Goal: Task Accomplishment & Management: Manage account settings

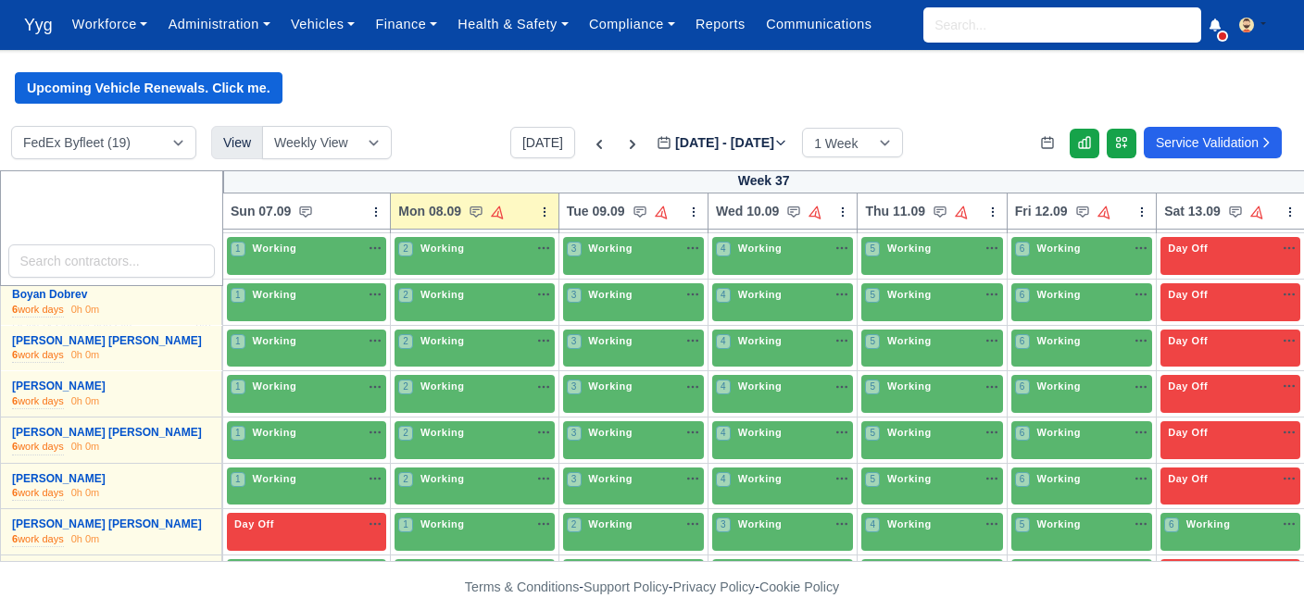
scroll to position [264, 0]
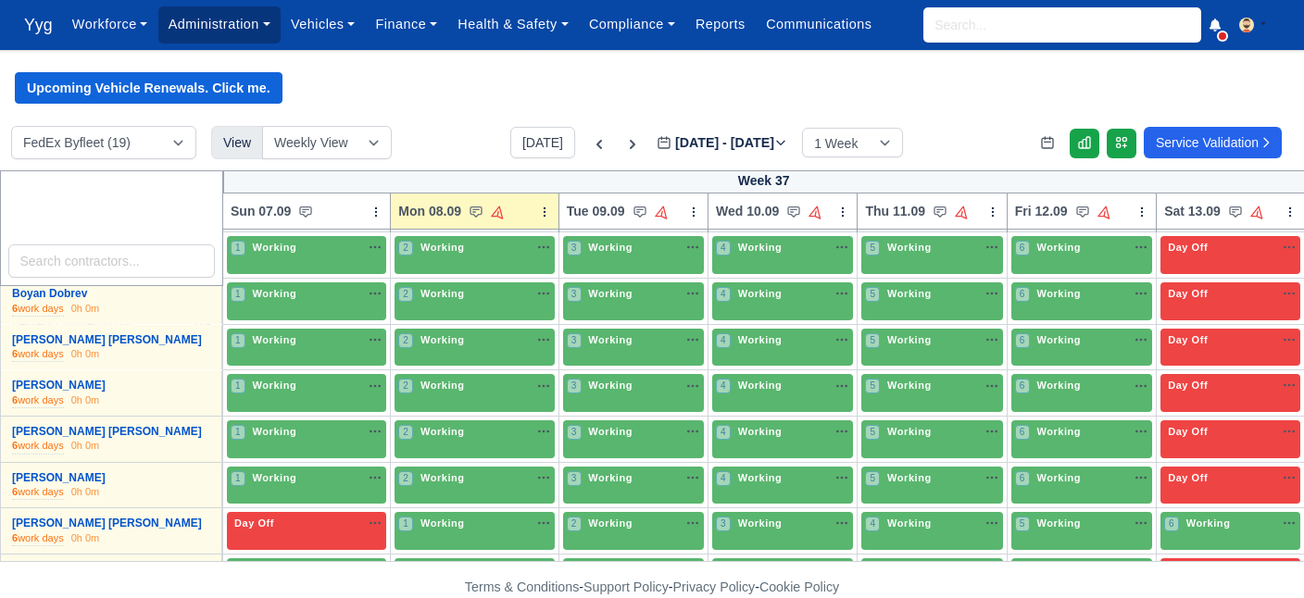
click at [220, 18] on link "Administration" at bounding box center [219, 24] width 122 height 36
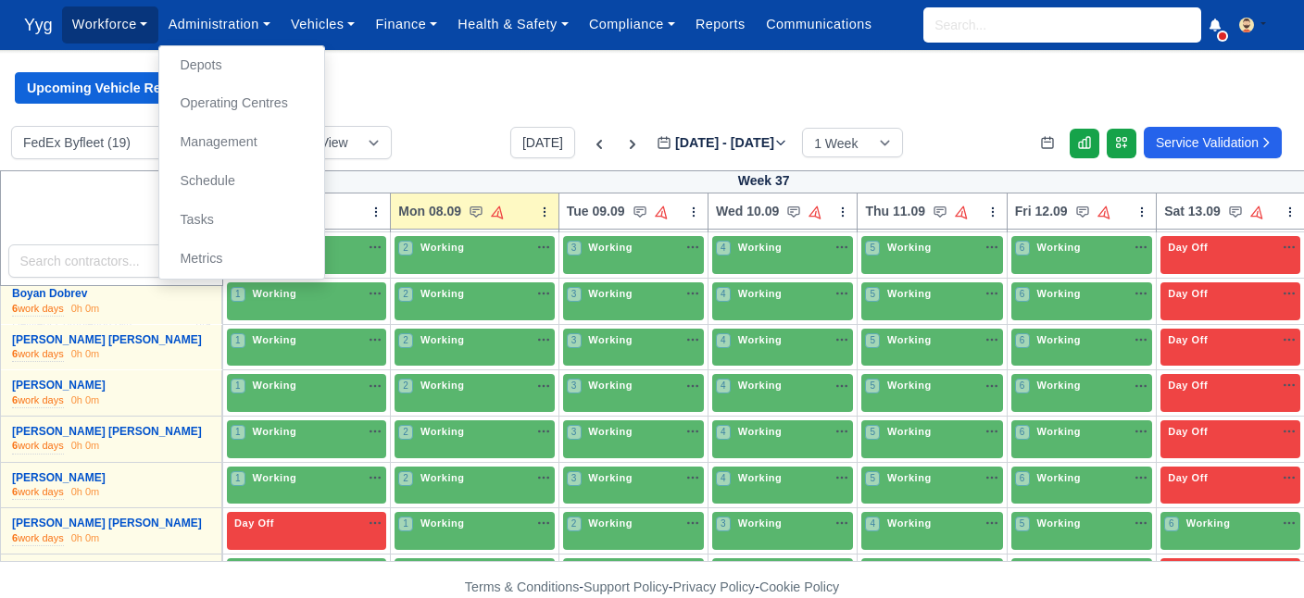
click at [117, 28] on link "Workforce" at bounding box center [110, 24] width 96 height 36
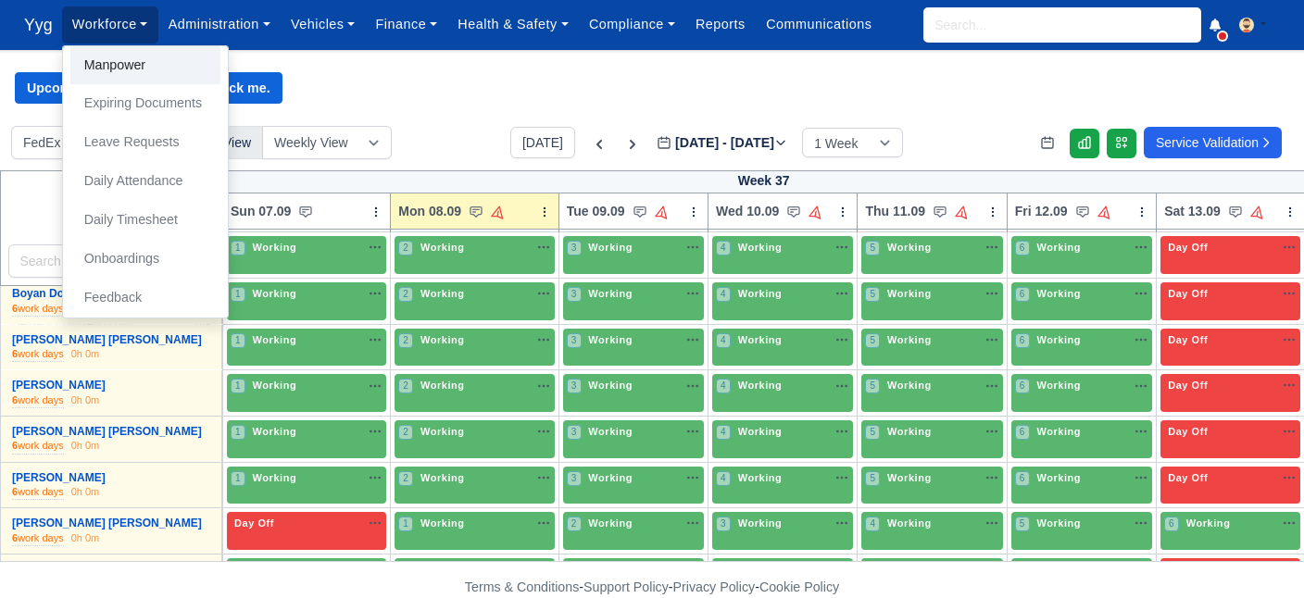
click at [146, 52] on link "Manpower" at bounding box center [145, 65] width 150 height 39
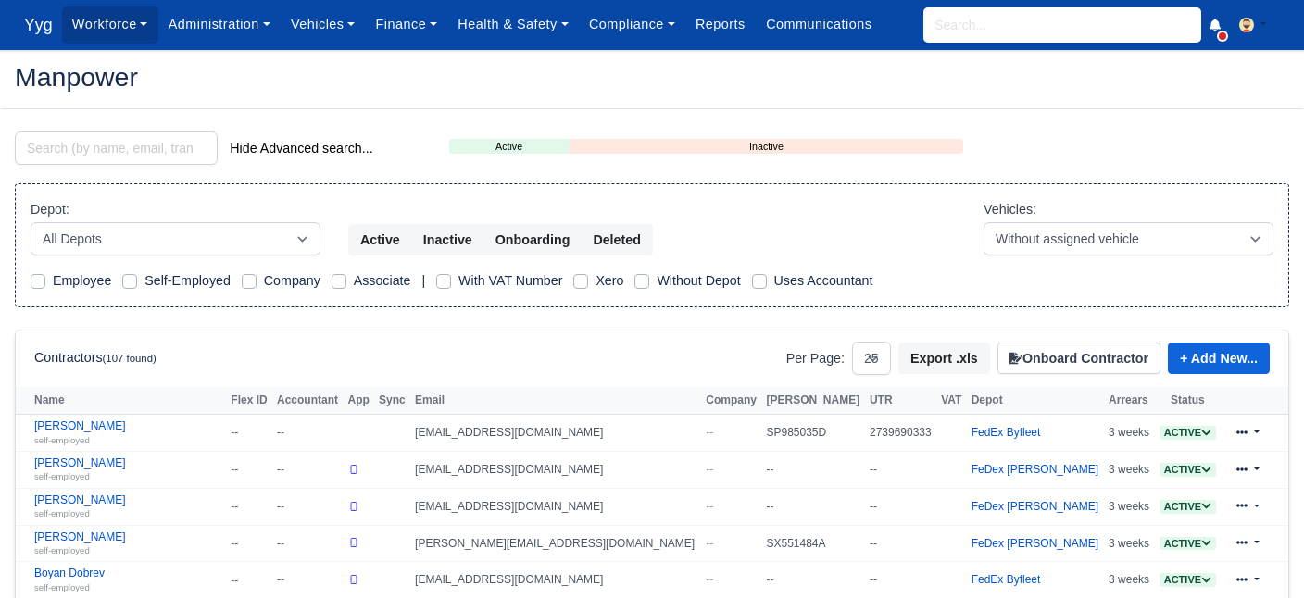
select select "25"
click at [1212, 354] on link "+ Add New..." at bounding box center [1219, 358] width 102 height 31
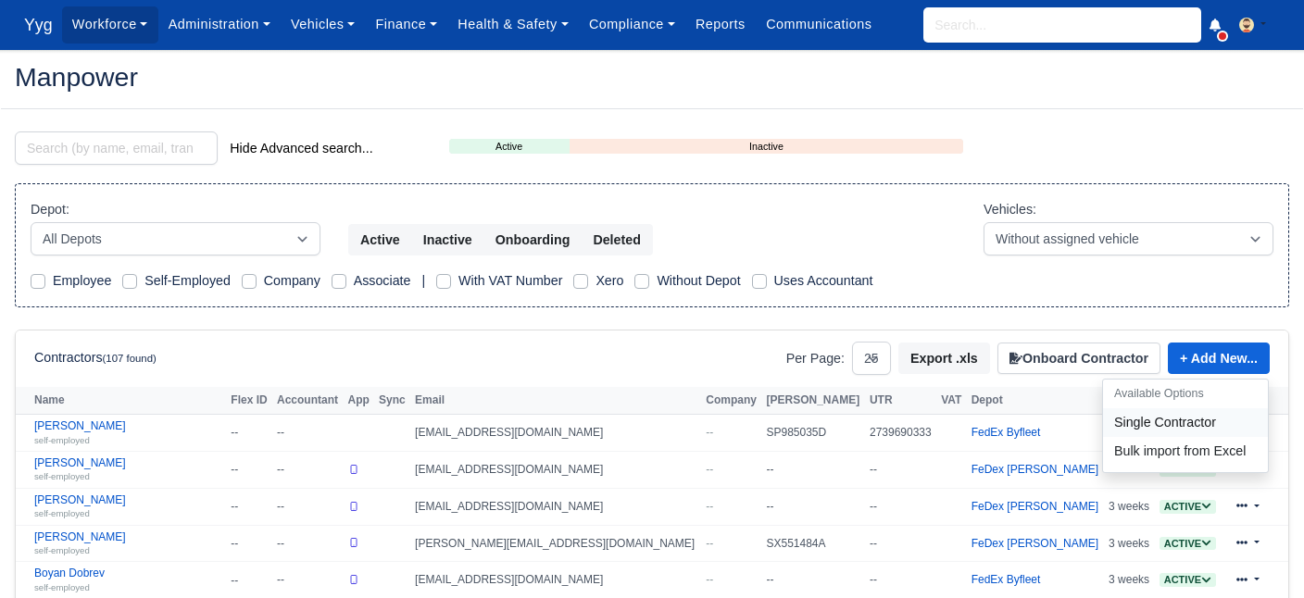
click at [1145, 420] on link "Single Contractor" at bounding box center [1185, 423] width 165 height 29
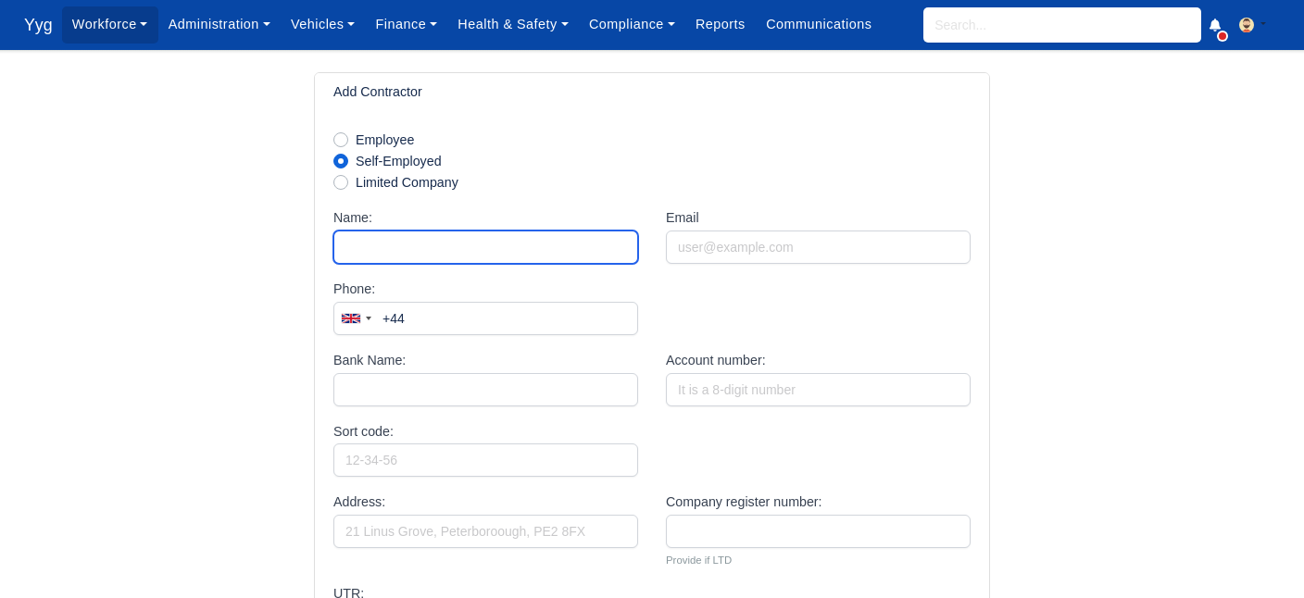
click at [396, 244] on input "Name:" at bounding box center [485, 247] width 305 height 33
type input "[PERSON_NAME]"
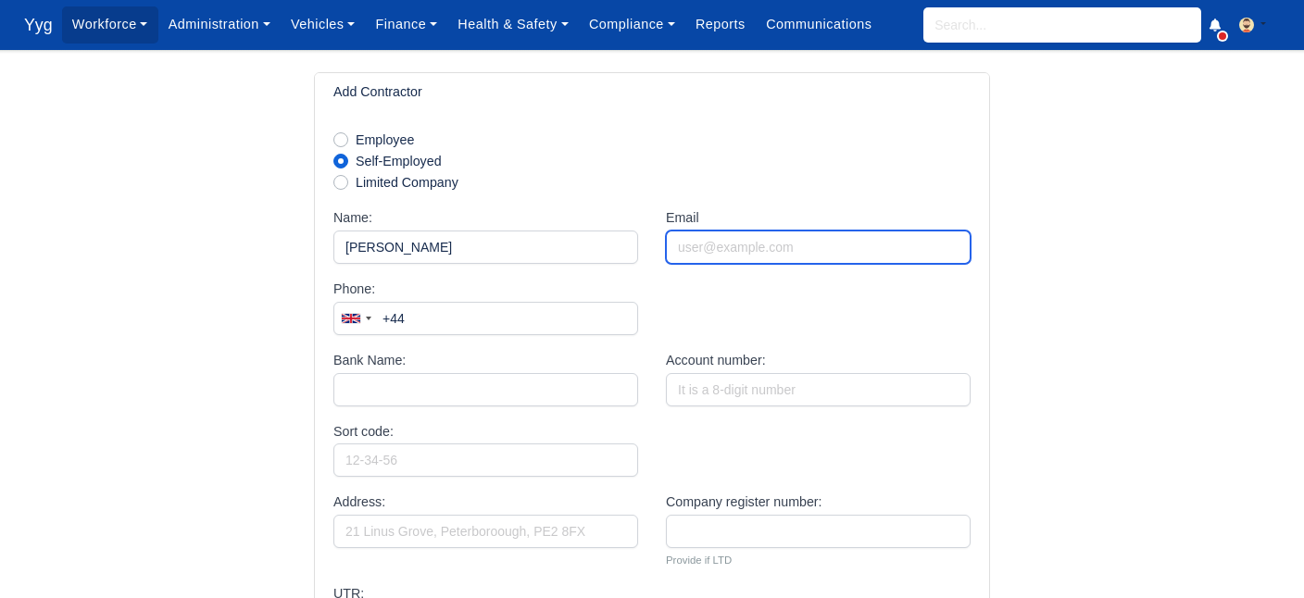
click at [727, 239] on input "Email" at bounding box center [818, 247] width 305 height 33
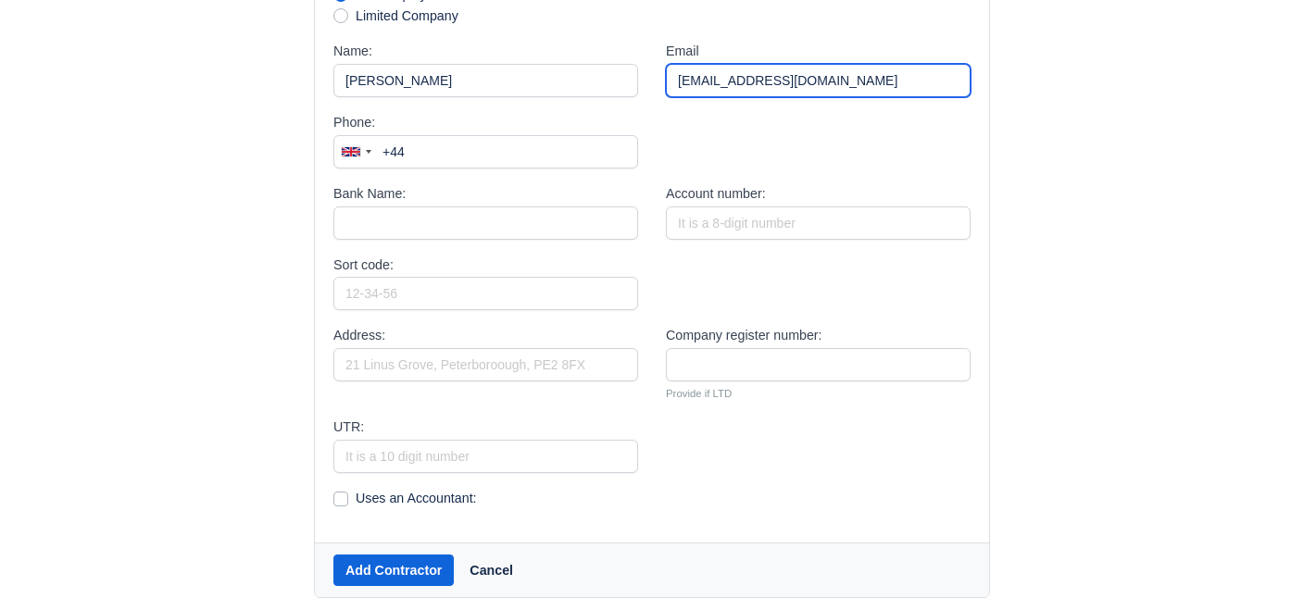
scroll to position [189, 0]
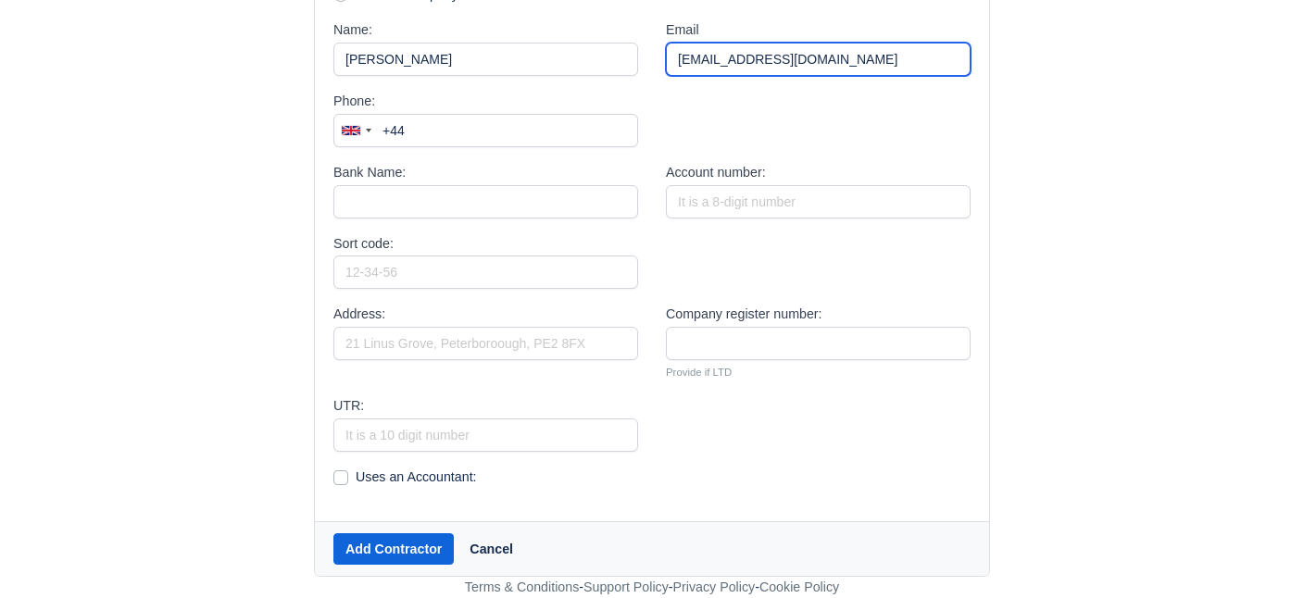
type input "[EMAIL_ADDRESS][DOMAIN_NAME]"
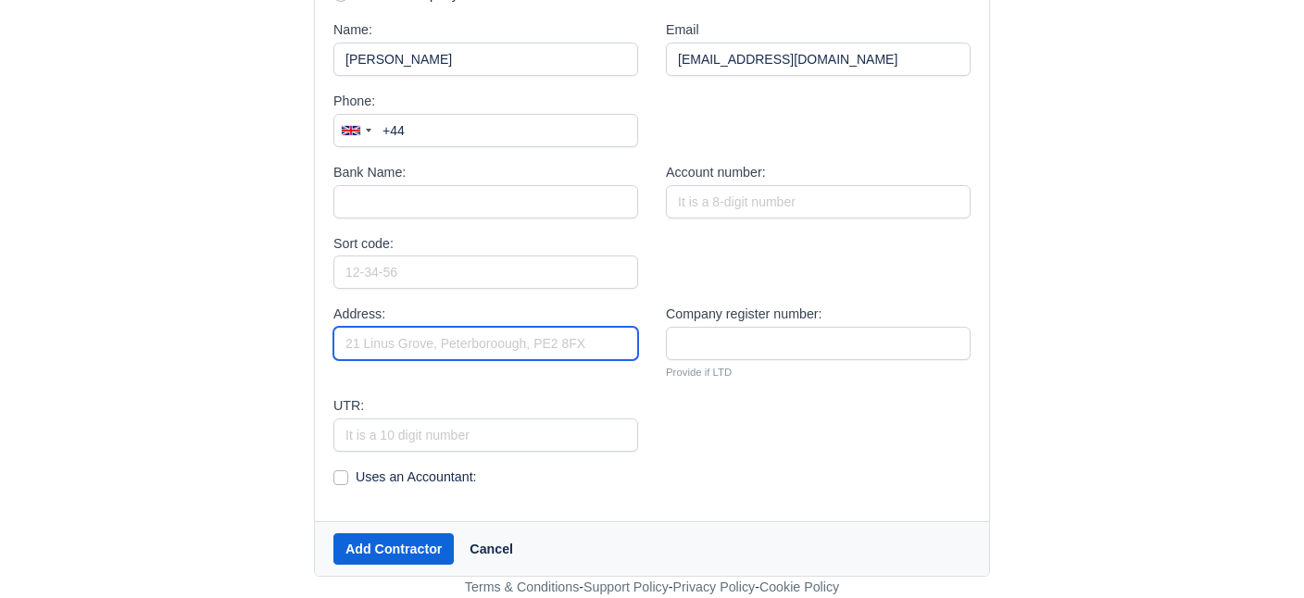
click at [382, 341] on input "Address:" at bounding box center [485, 343] width 305 height 33
type input "4 Beeches road, Sutton SM3 9NA"
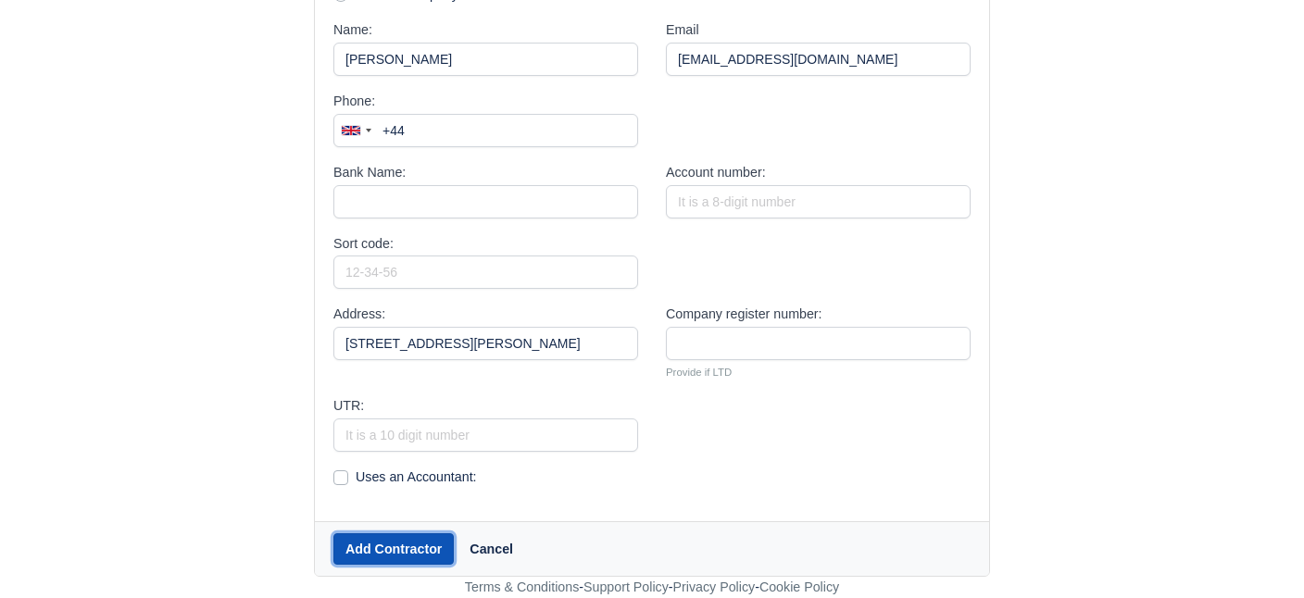
click at [385, 558] on button "Add Contractor" at bounding box center [393, 549] width 120 height 31
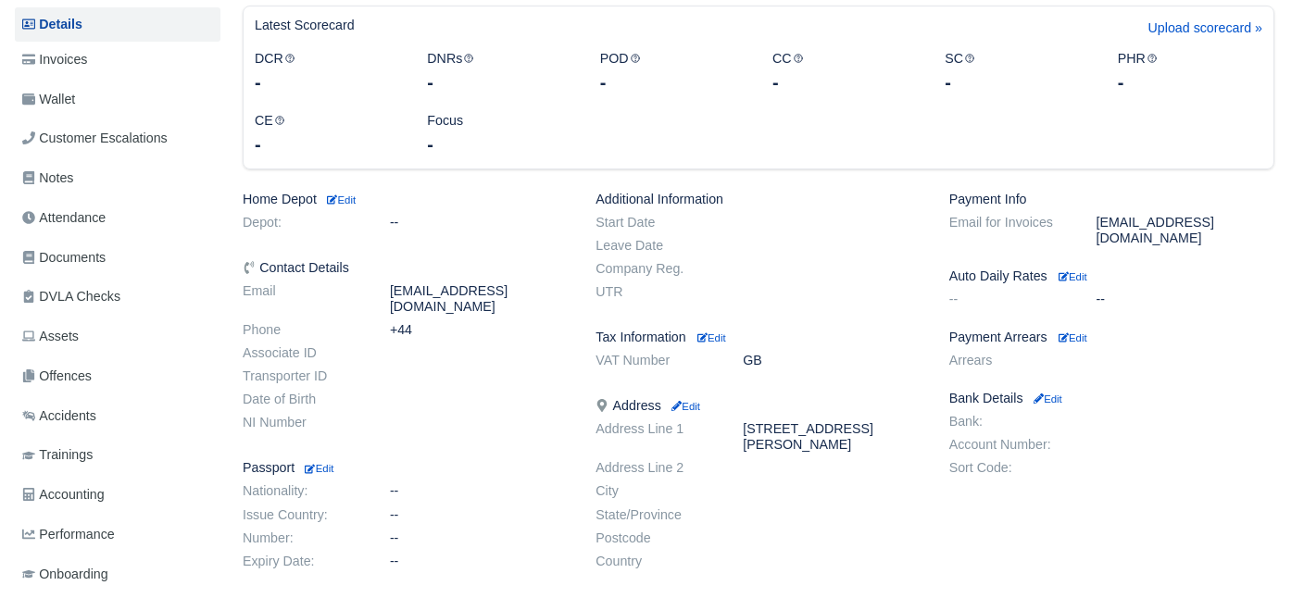
scroll to position [267, 0]
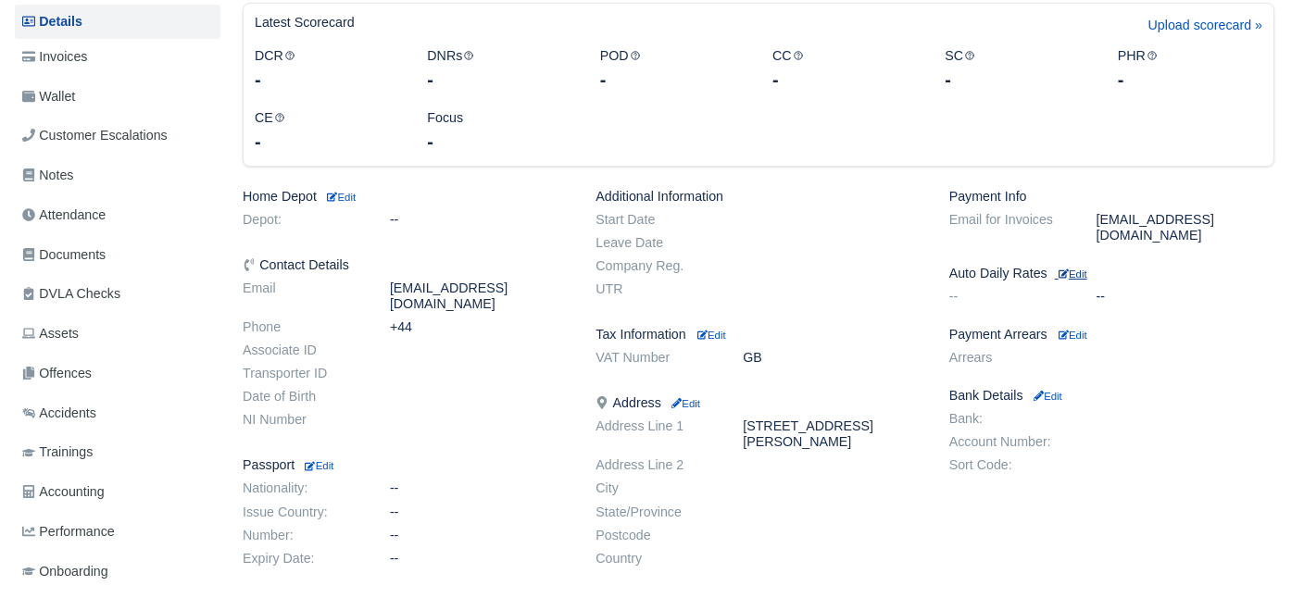
click at [1077, 269] on small "Edit" at bounding box center [1073, 274] width 29 height 11
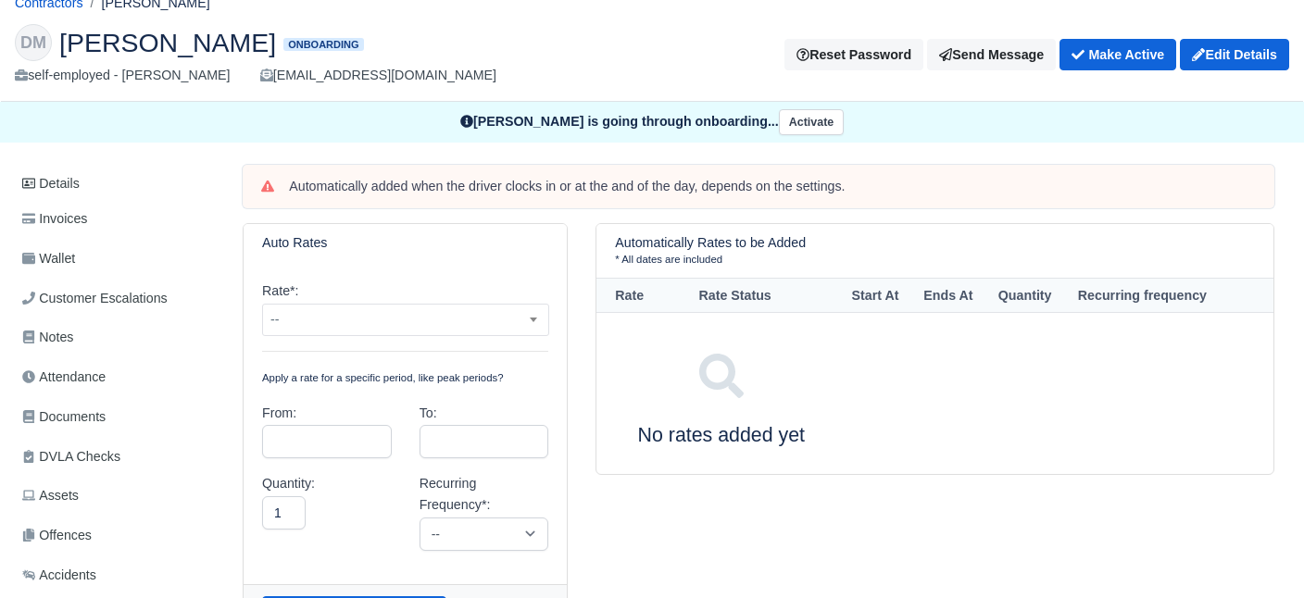
scroll to position [43, 0]
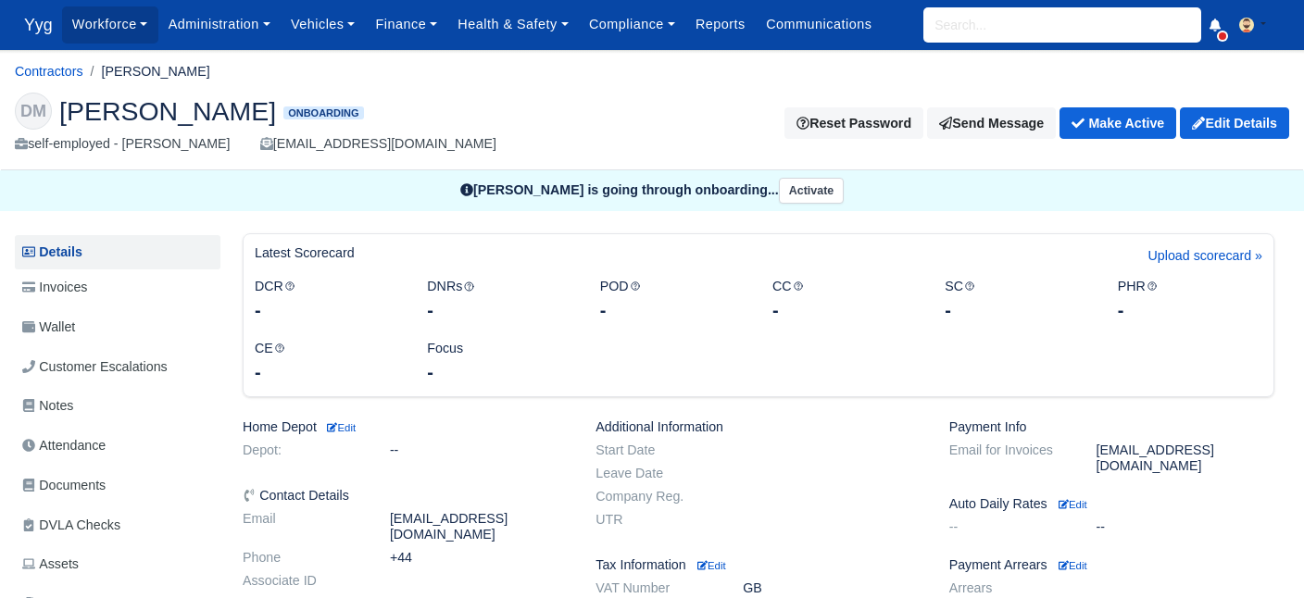
scroll to position [268, 0]
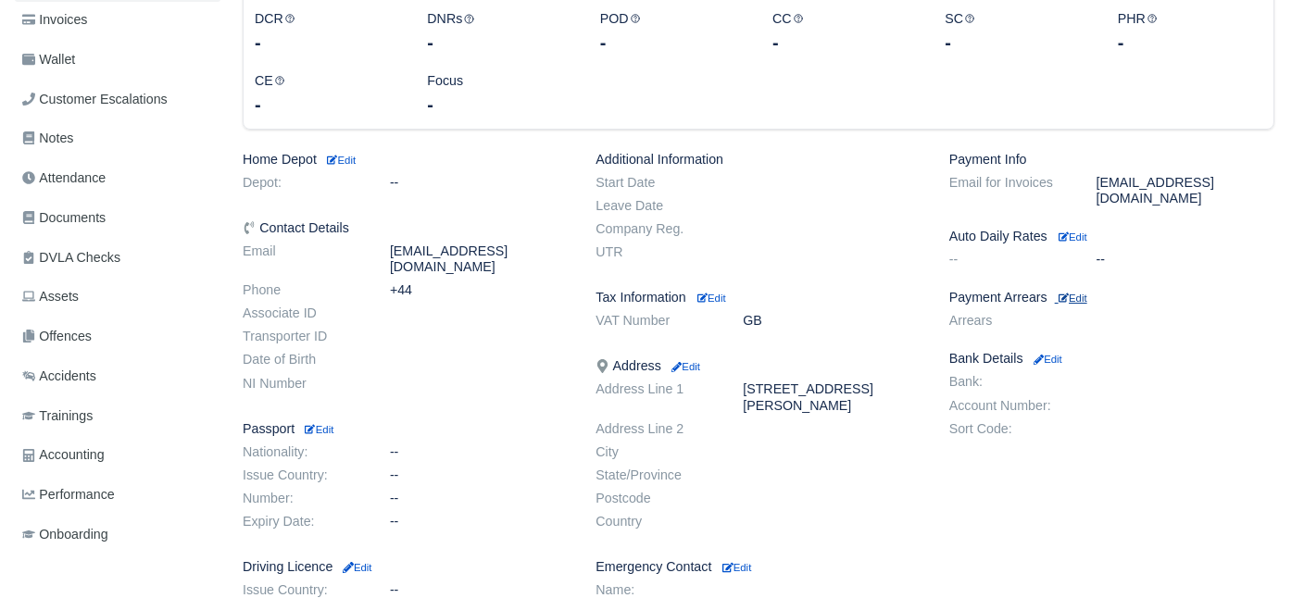
click at [1073, 293] on small "Edit" at bounding box center [1073, 298] width 29 height 11
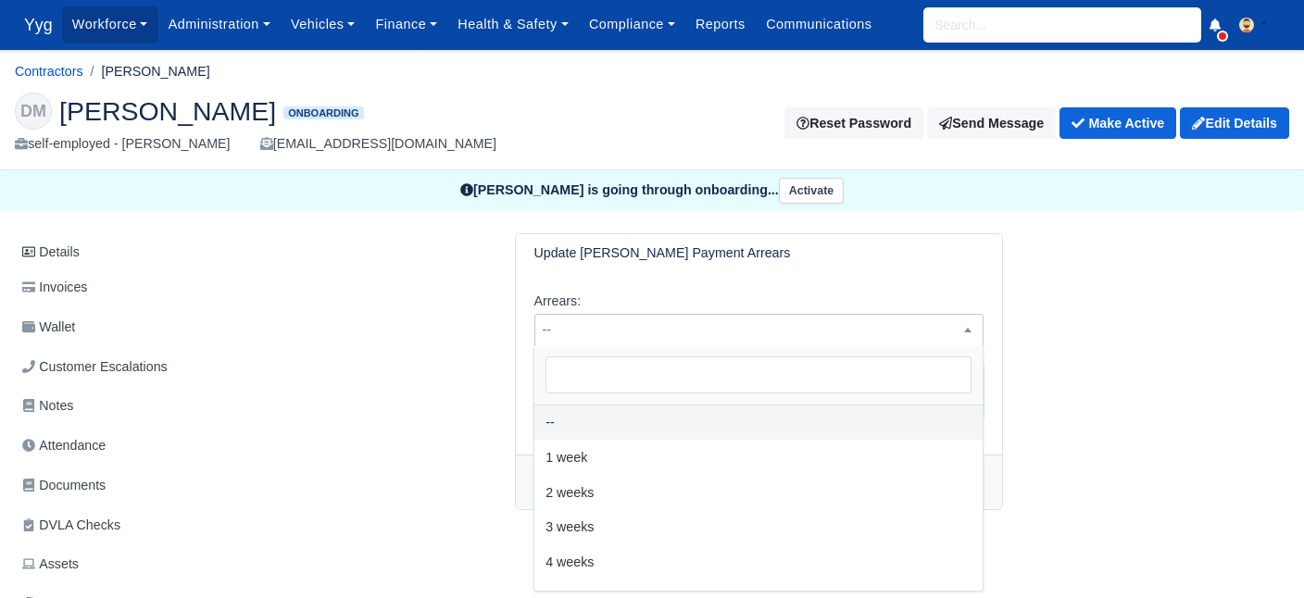
click at [752, 332] on span "--" at bounding box center [759, 330] width 448 height 23
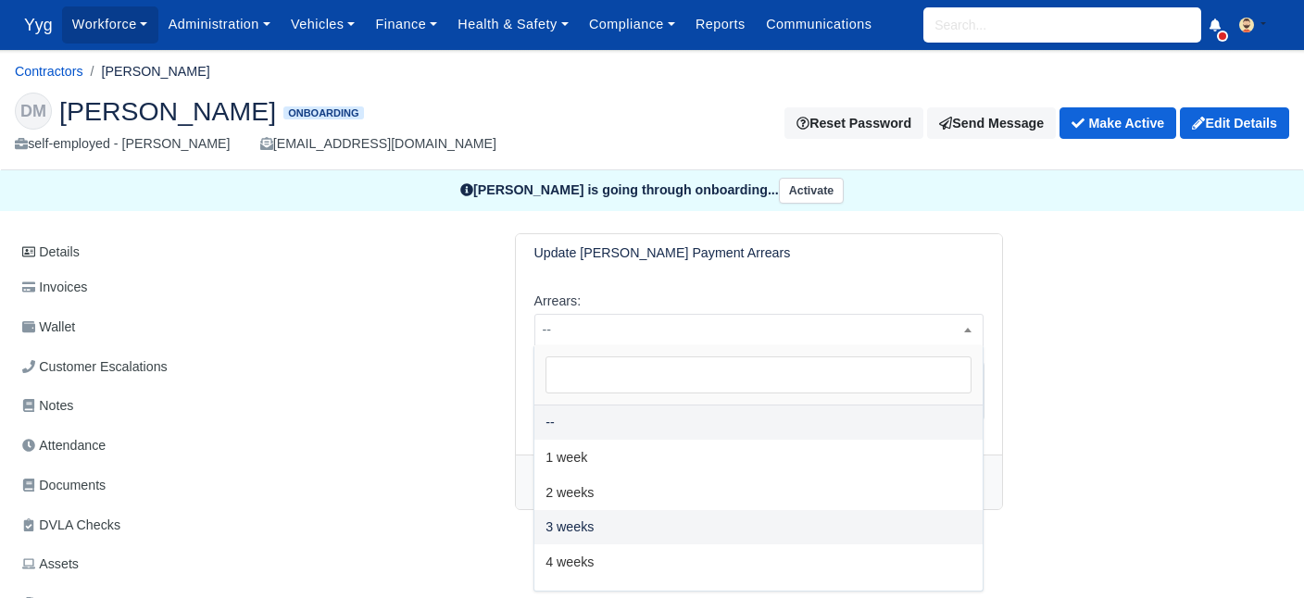
select select "3W"
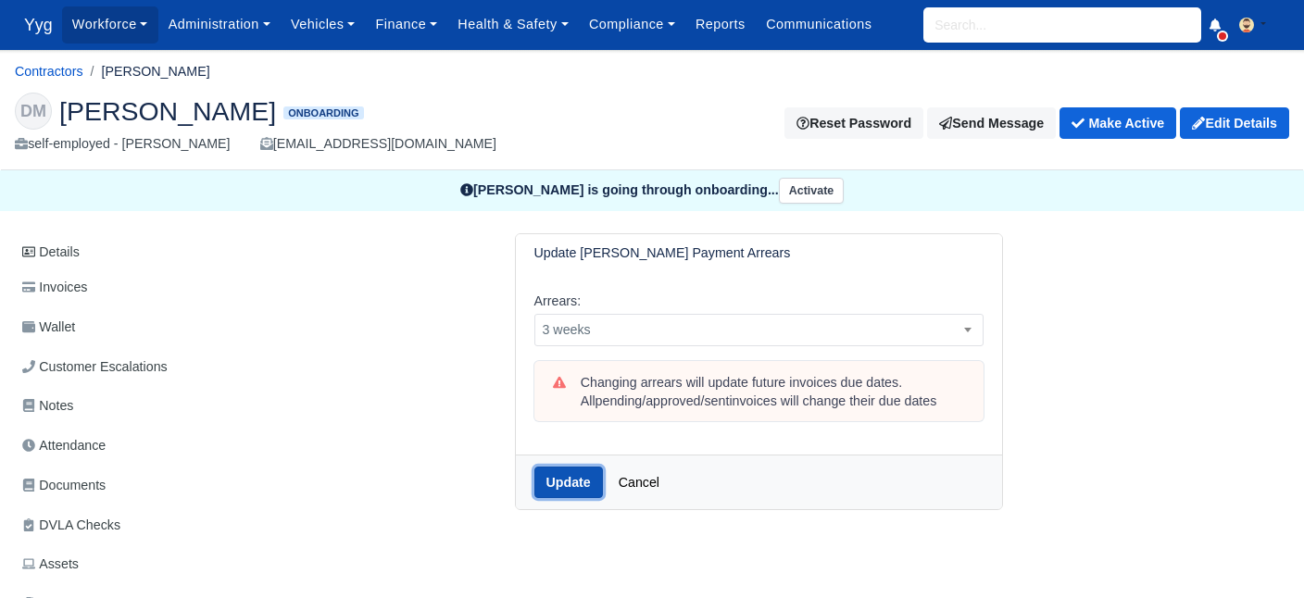
click at [578, 472] on button "Update" at bounding box center [569, 482] width 69 height 31
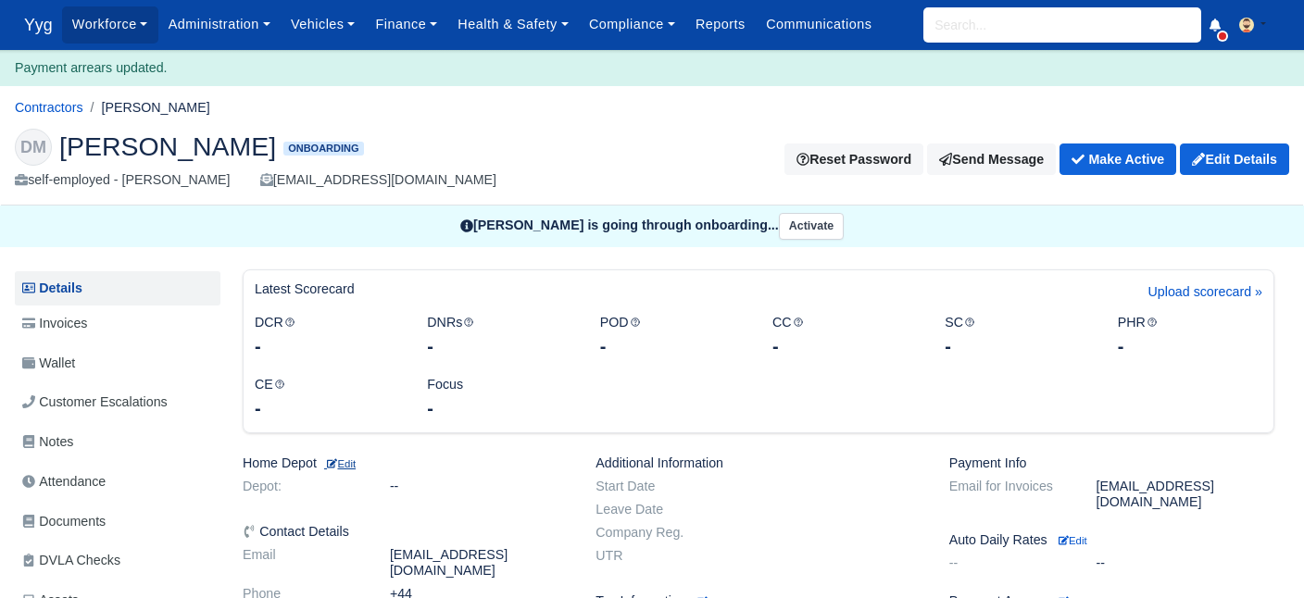
click at [350, 462] on small "Edit" at bounding box center [339, 464] width 31 height 11
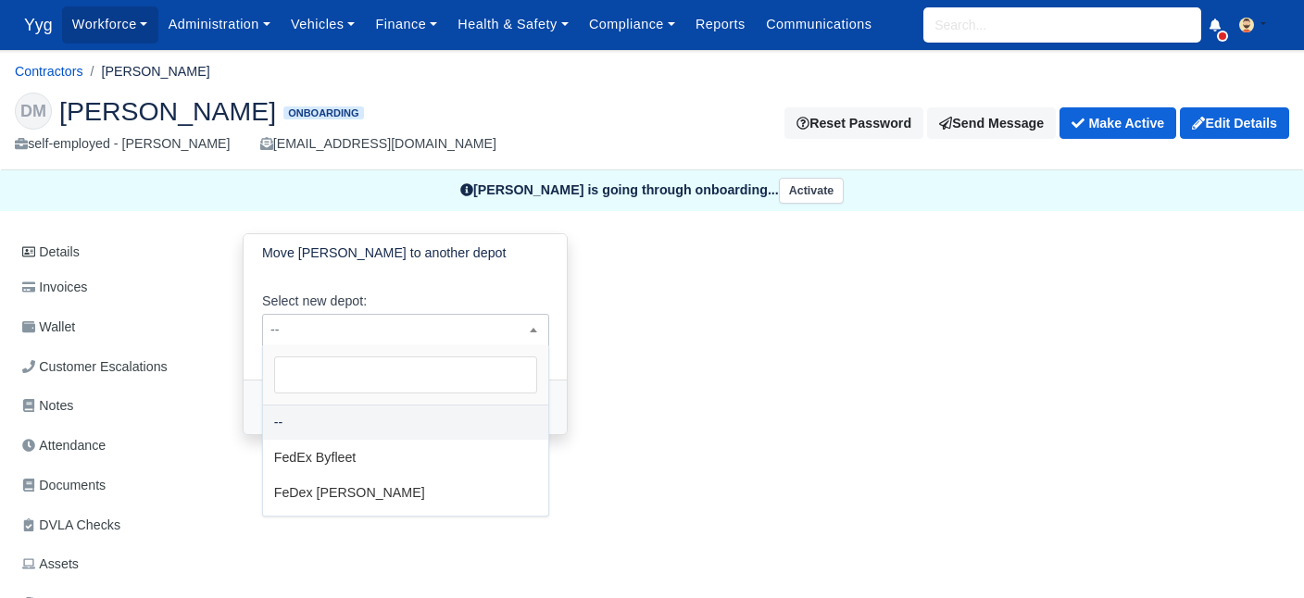
click at [343, 327] on span "--" at bounding box center [405, 330] width 285 height 23
select select "2"
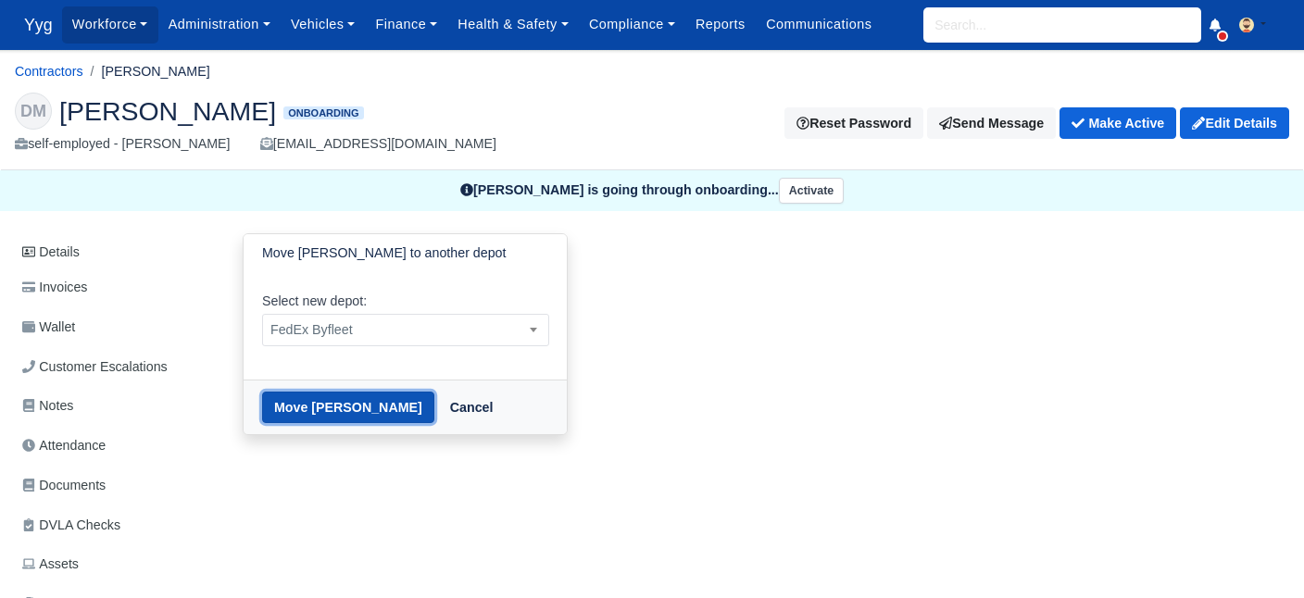
click at [350, 407] on button "Move [PERSON_NAME]" at bounding box center [348, 407] width 172 height 31
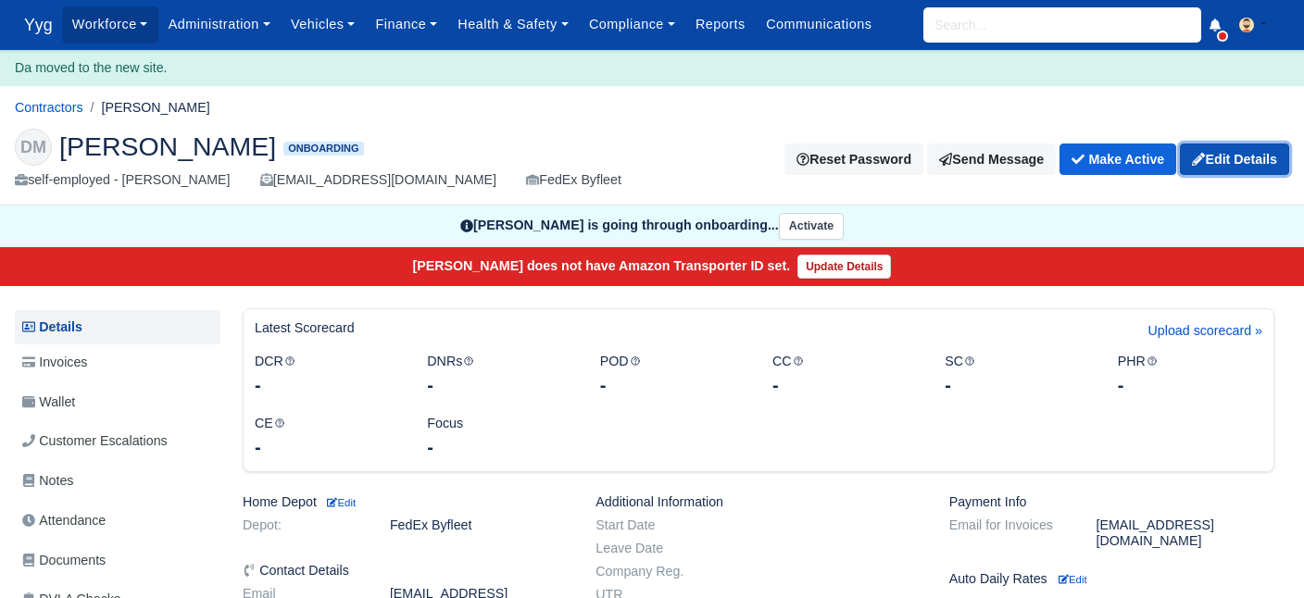
click at [1230, 152] on link "Edit Details" at bounding box center [1234, 159] width 109 height 31
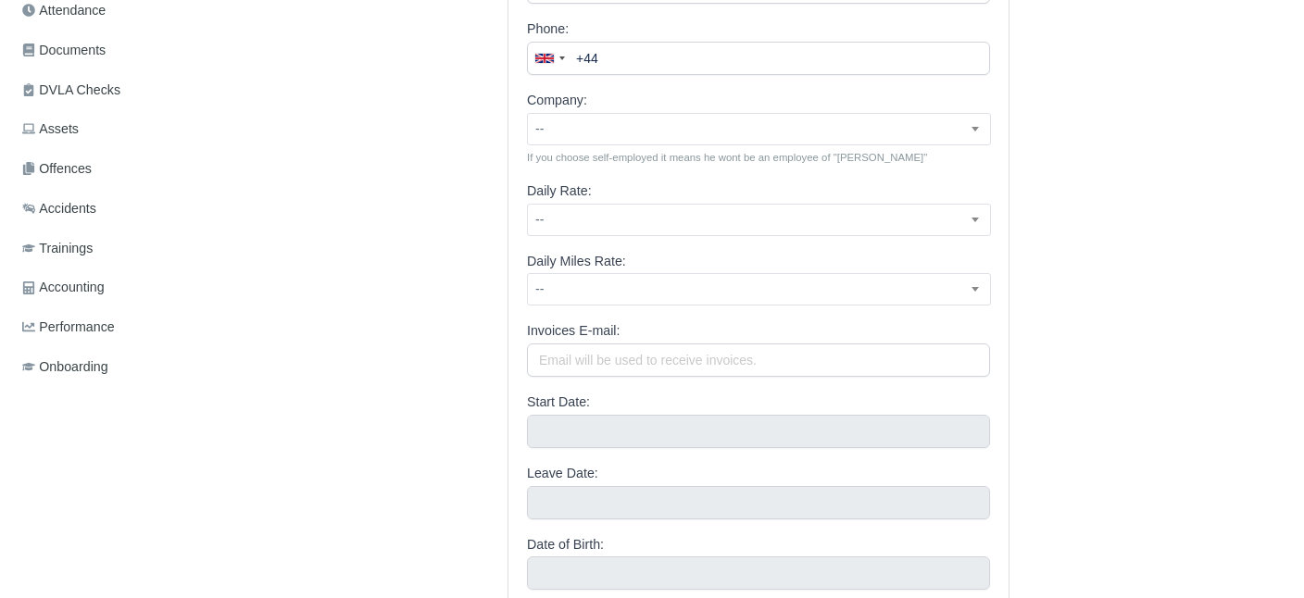
scroll to position [565, 0]
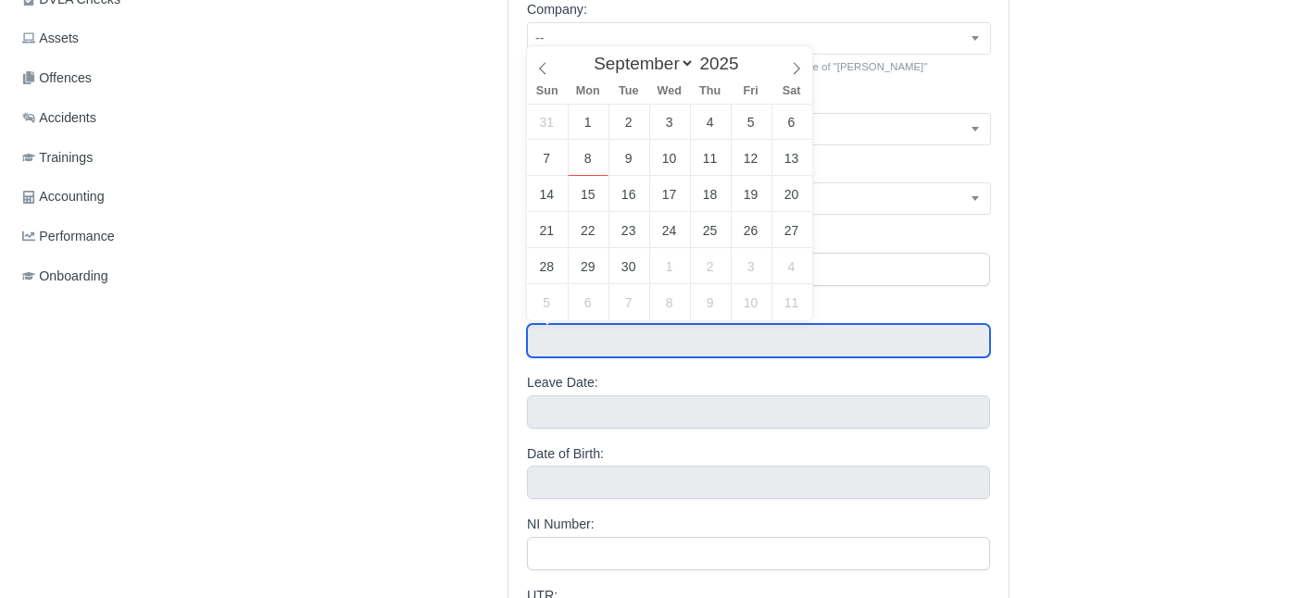
click at [623, 333] on input "text" at bounding box center [758, 340] width 463 height 33
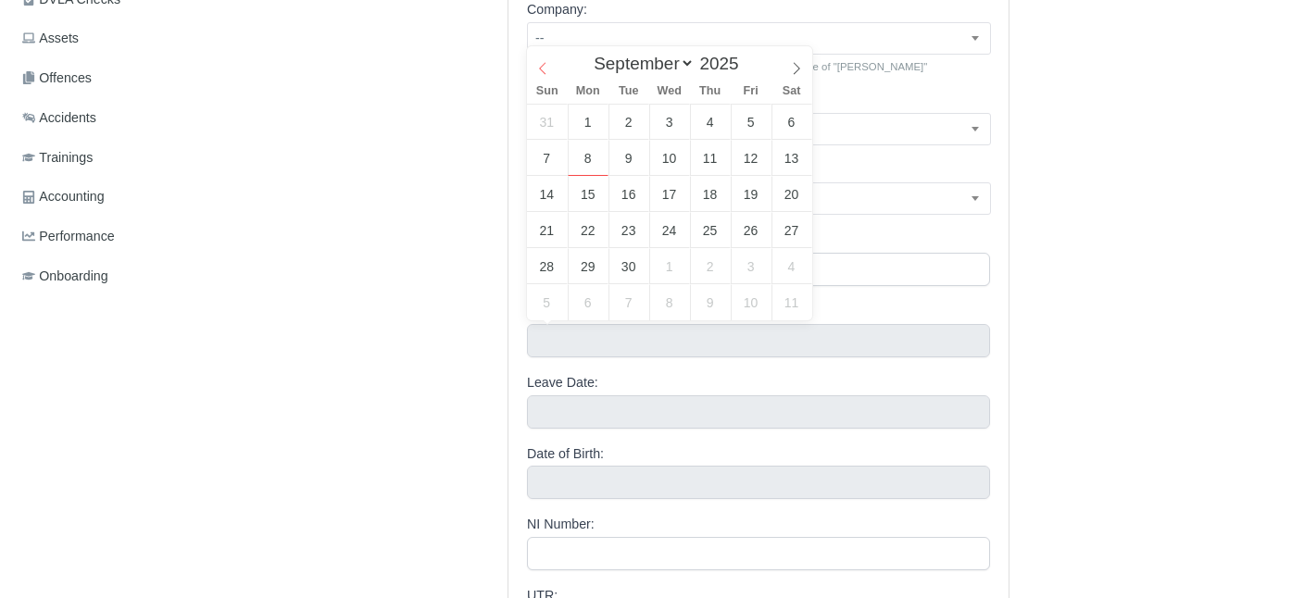
click at [547, 52] on span at bounding box center [542, 61] width 31 height 31
select select "7"
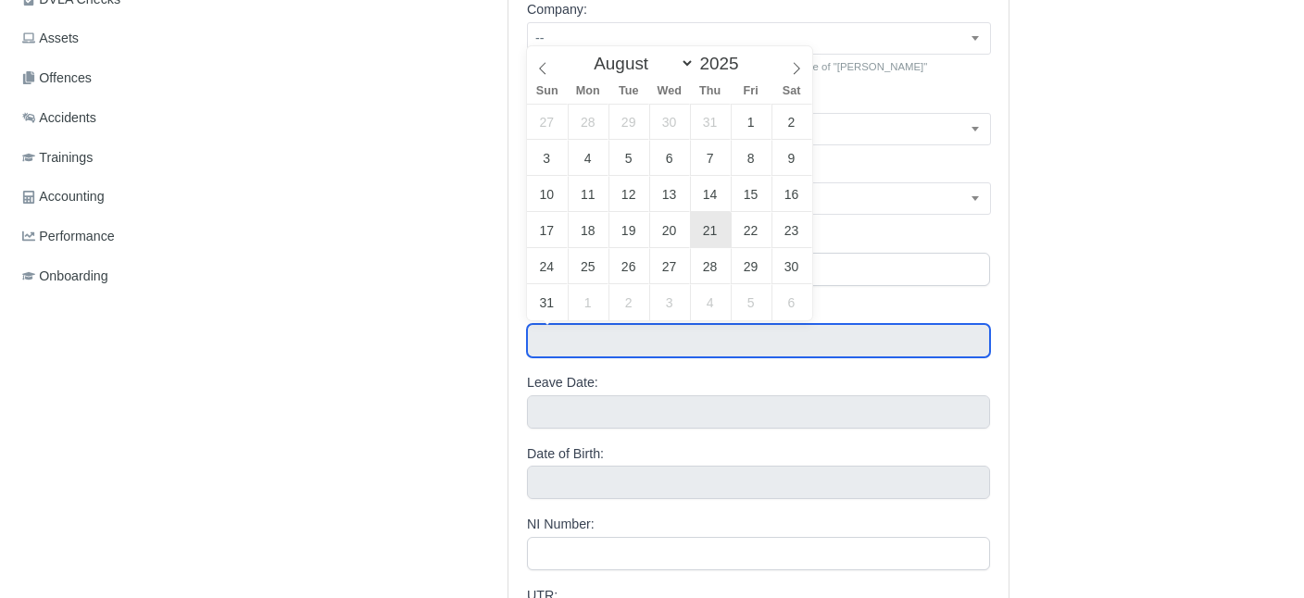
type input "August 21, 2025"
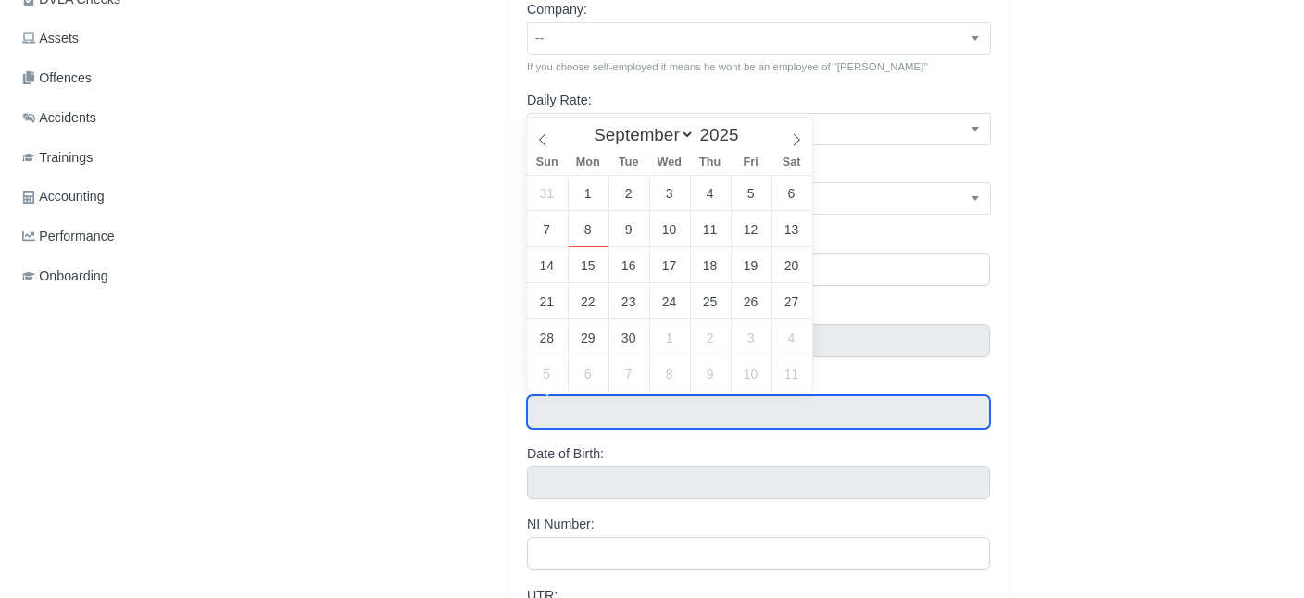
click at [554, 423] on input "text" at bounding box center [758, 412] width 463 height 33
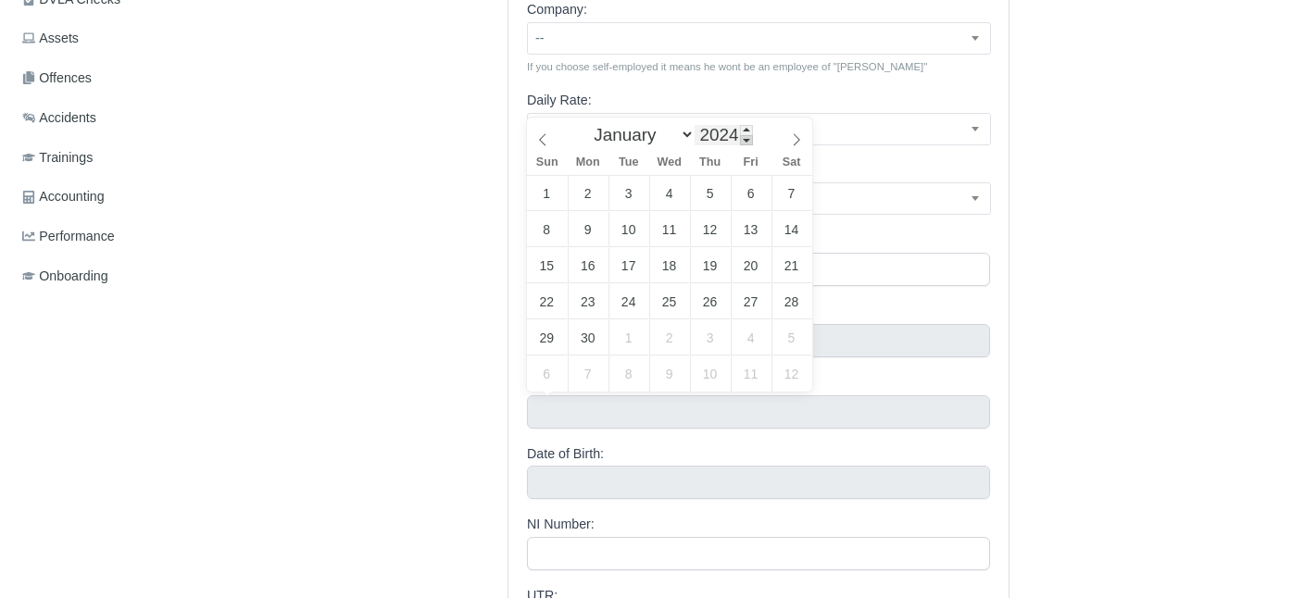
click at [740, 142] on span at bounding box center [746, 140] width 13 height 10
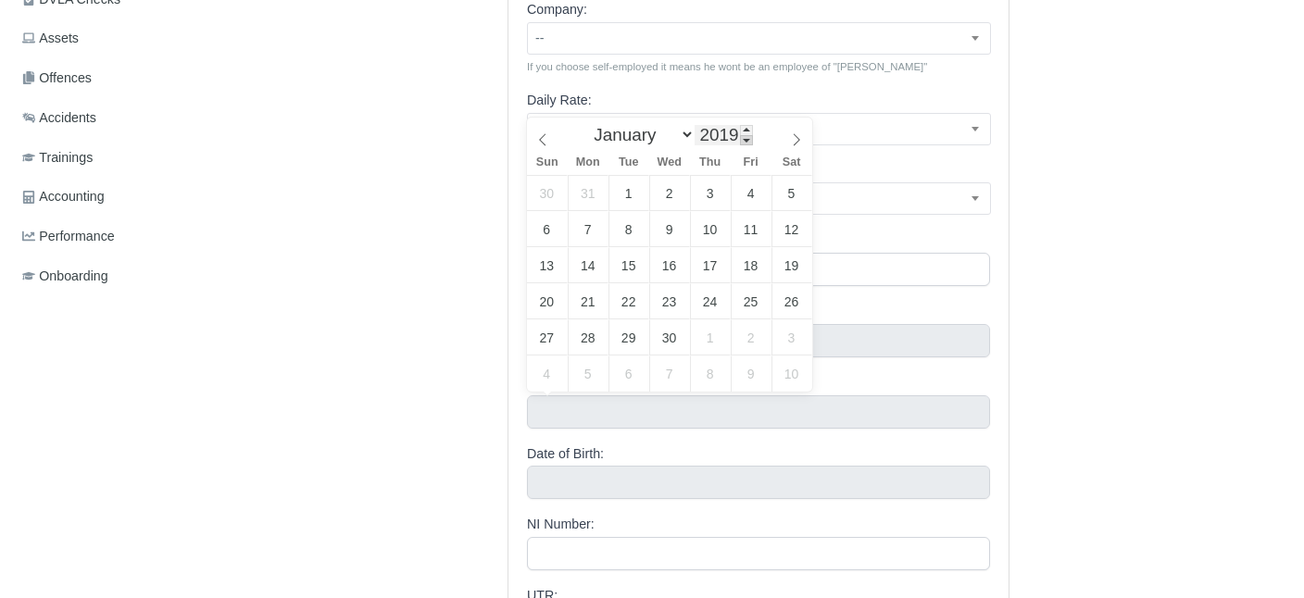
click at [740, 142] on span at bounding box center [746, 140] width 13 height 10
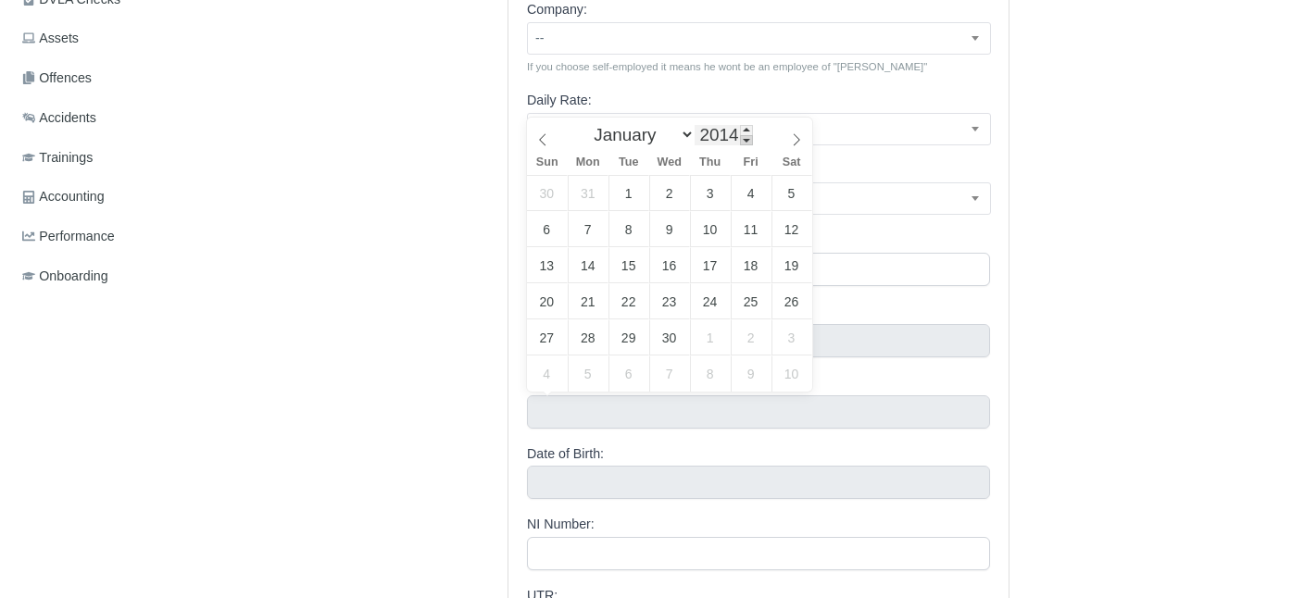
click at [740, 142] on span at bounding box center [746, 140] width 13 height 10
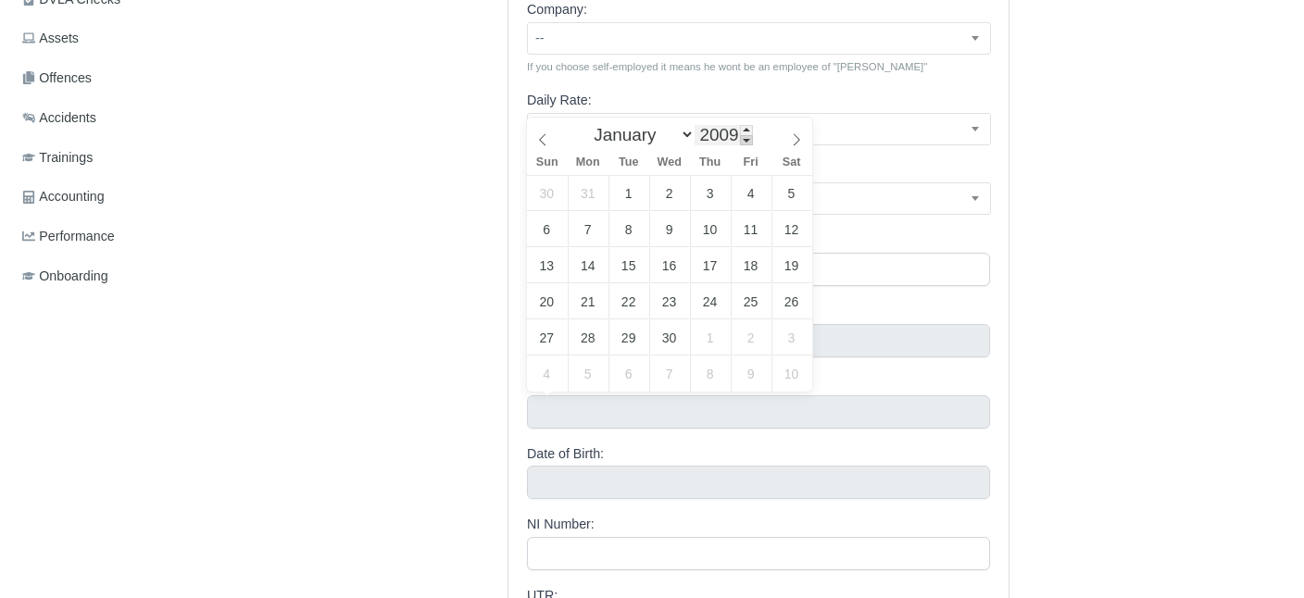
click at [740, 142] on span at bounding box center [746, 140] width 13 height 10
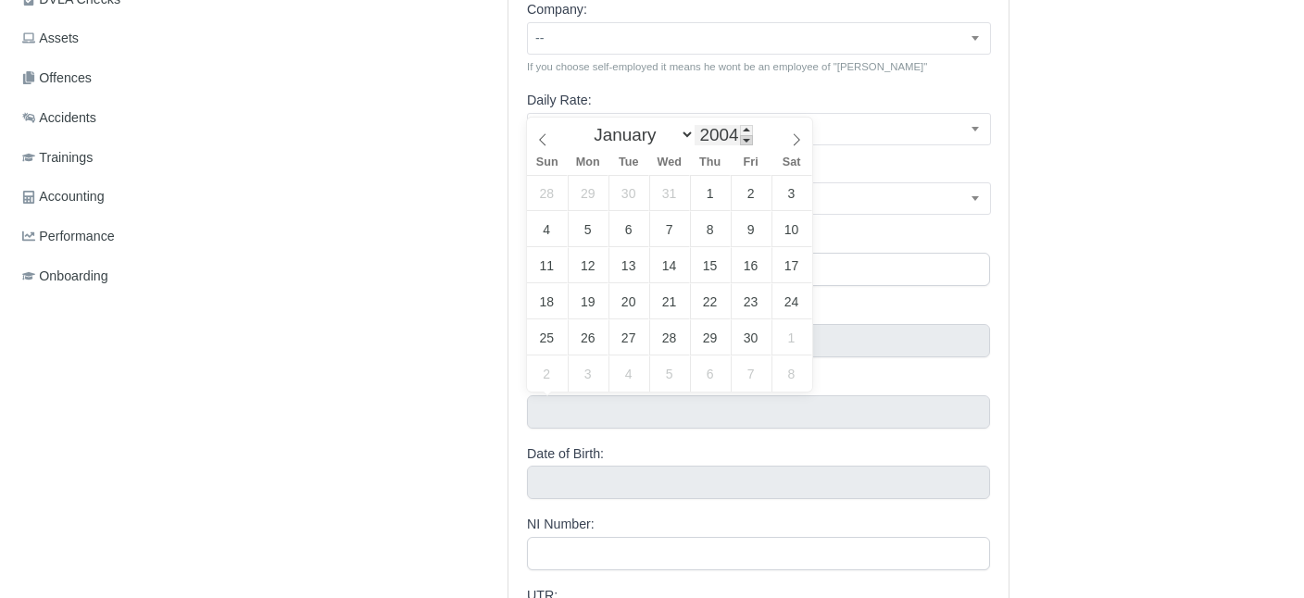
click at [740, 142] on span at bounding box center [746, 140] width 13 height 10
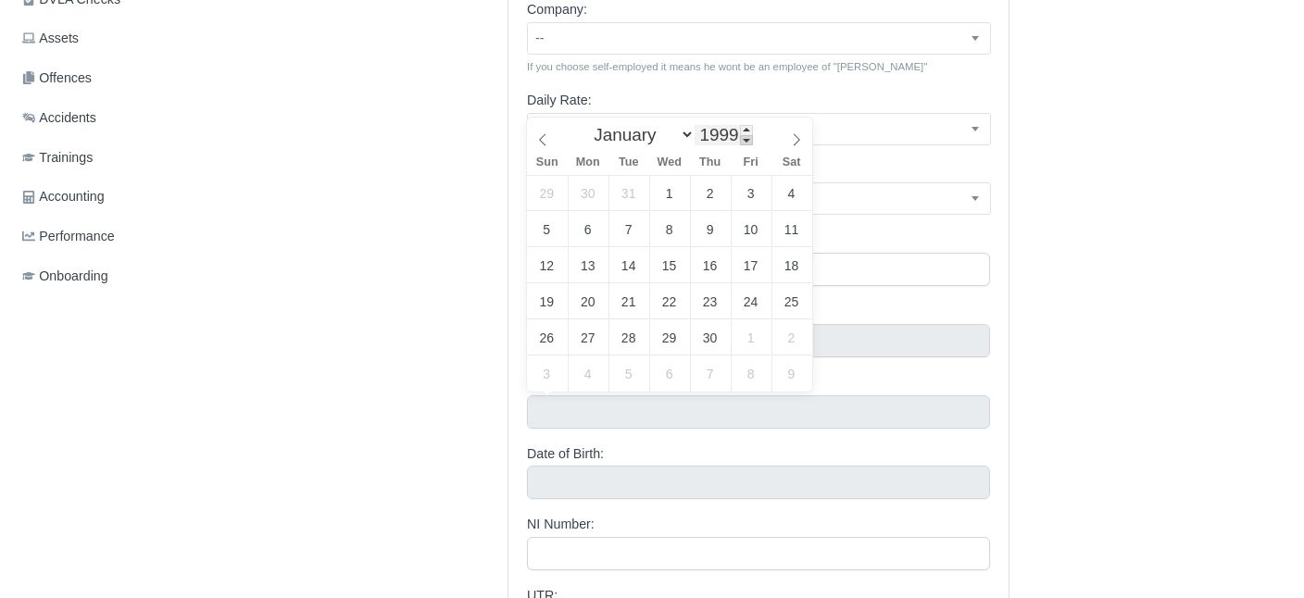
click at [740, 142] on span at bounding box center [746, 140] width 13 height 10
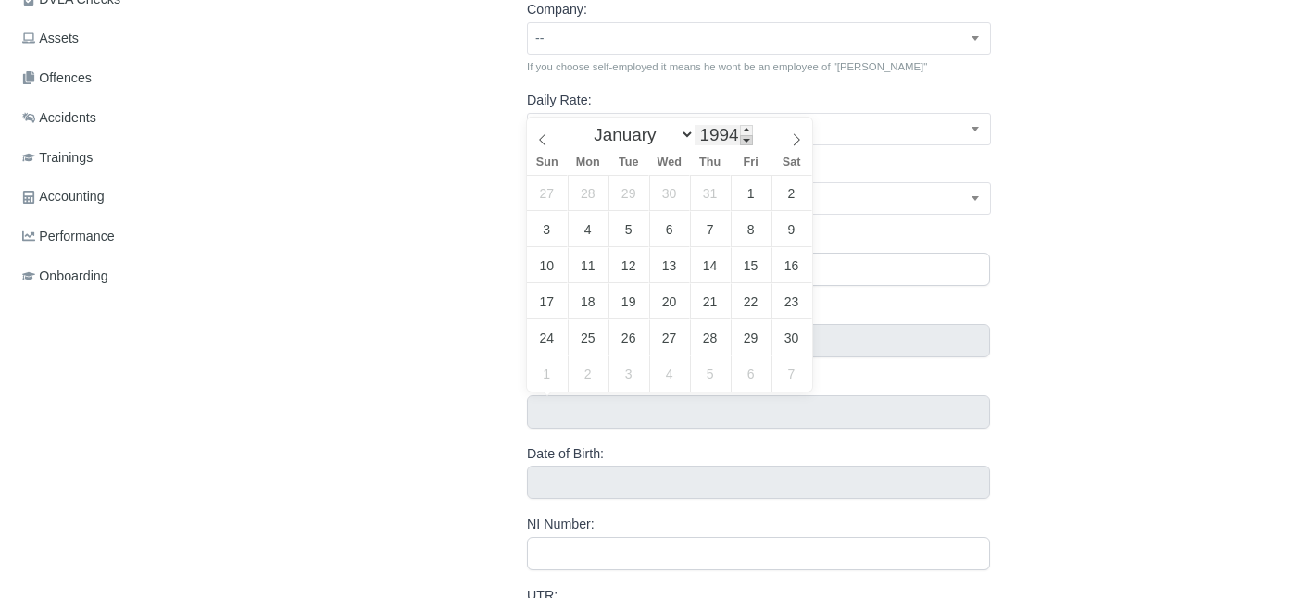
click at [740, 142] on span at bounding box center [746, 140] width 13 height 10
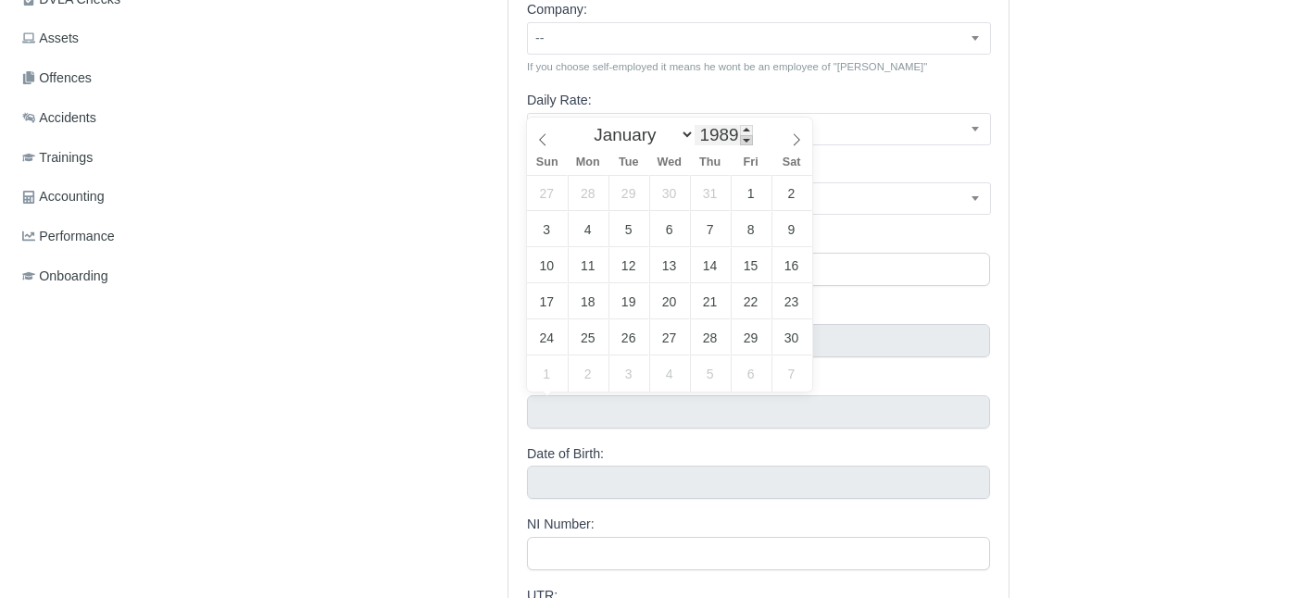
click at [740, 142] on span at bounding box center [746, 140] width 13 height 10
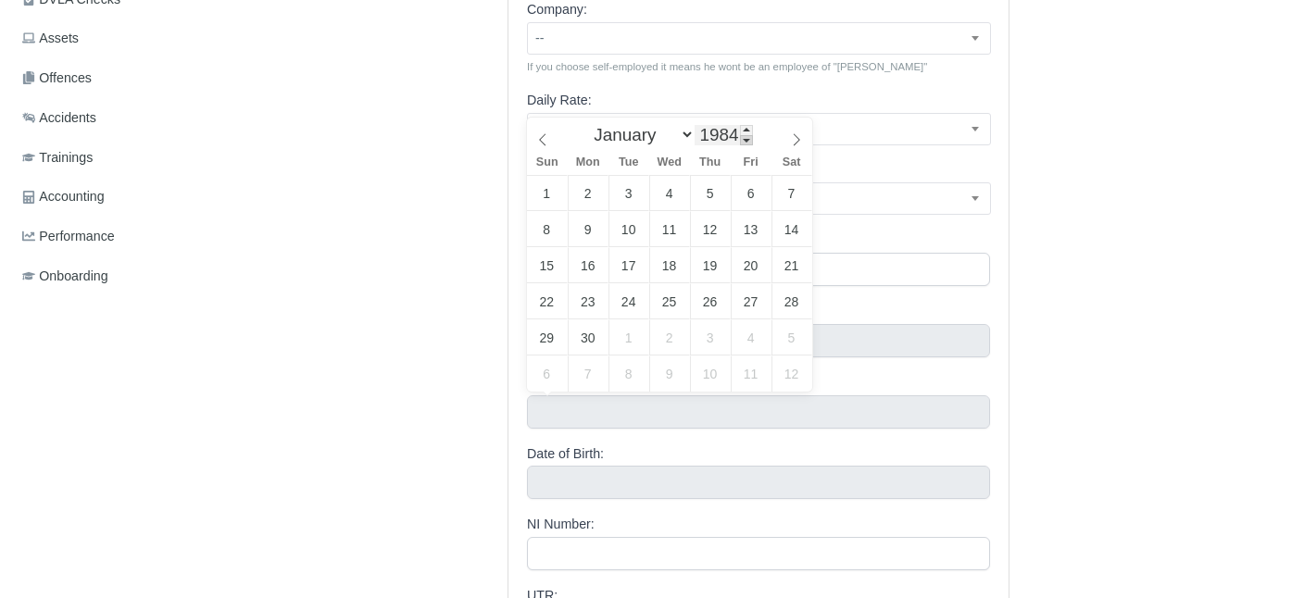
click at [740, 142] on span at bounding box center [746, 140] width 13 height 10
type input "1983"
click at [740, 142] on span at bounding box center [746, 140] width 13 height 10
click at [585, 124] on select "January February March April May June July August September October November De…" at bounding box center [639, 134] width 109 height 21
select select "1"
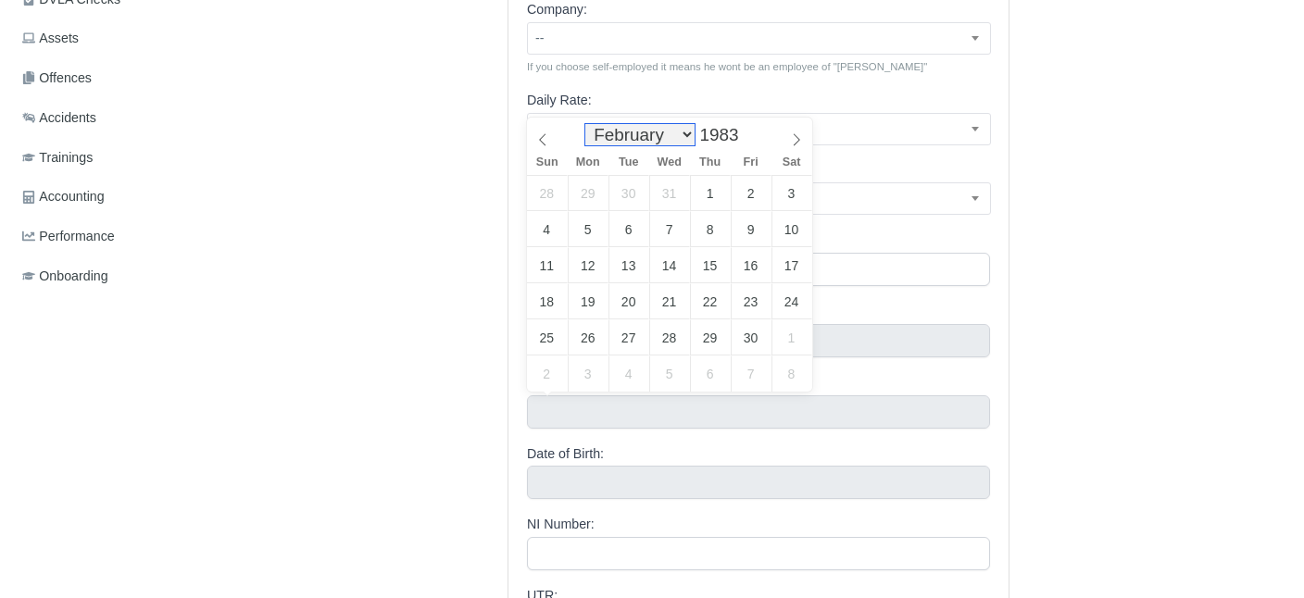
click option "February" at bounding box center [0, 0] width 0 height 0
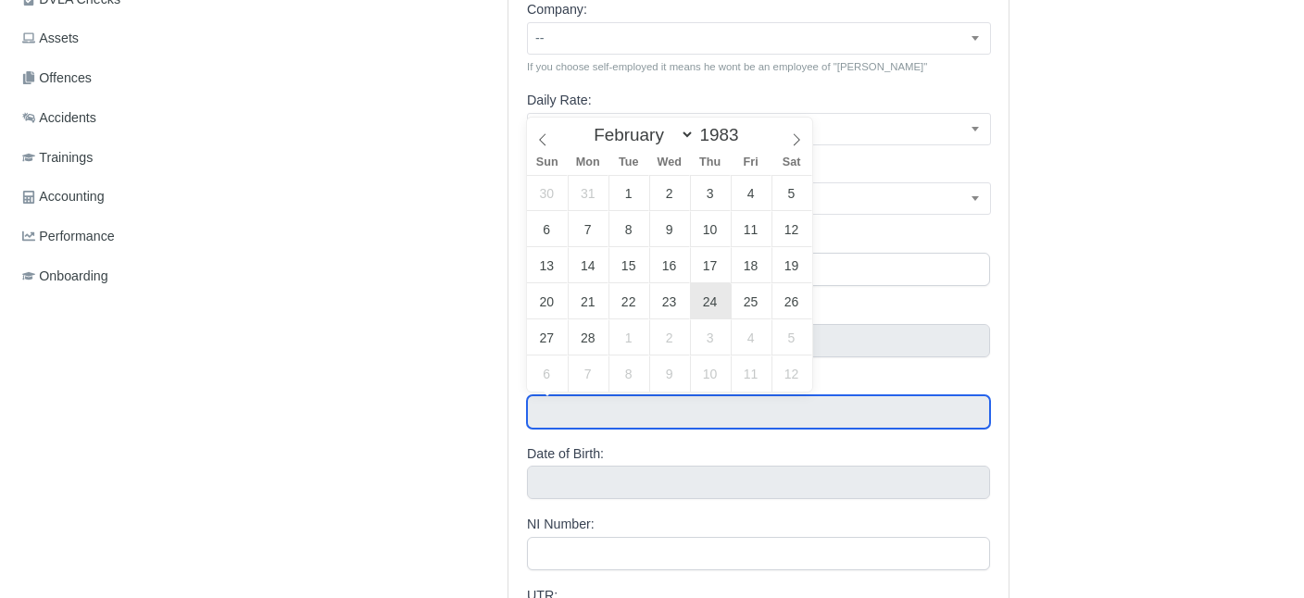
type input "February 24, 1983"
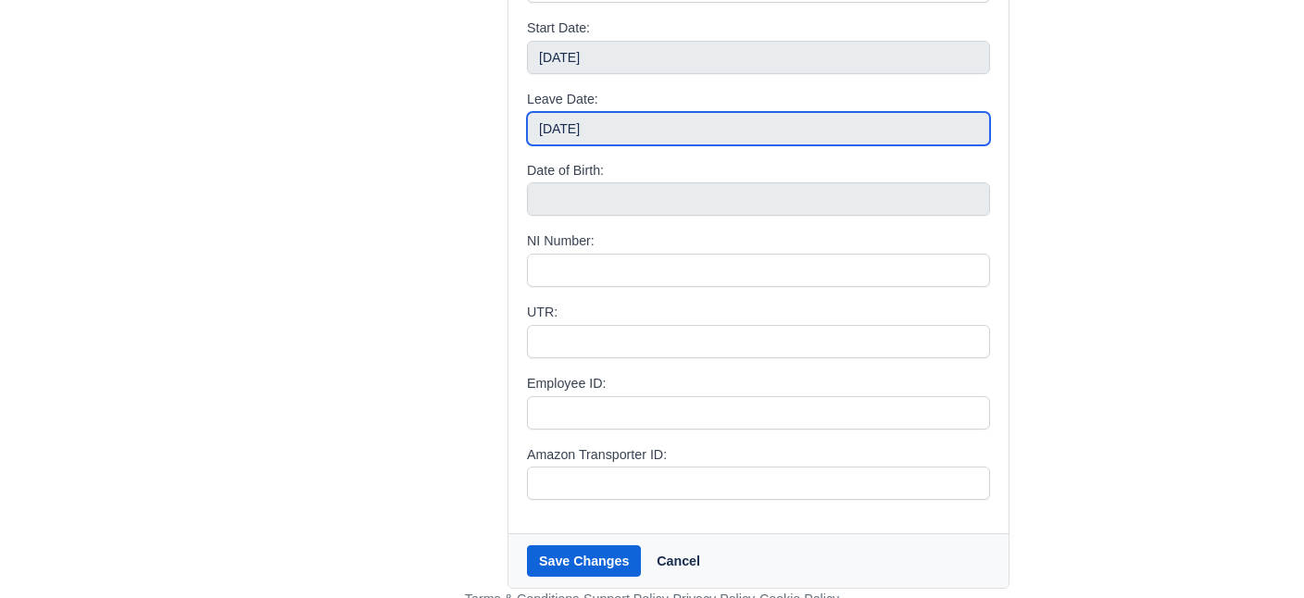
scroll to position [861, 0]
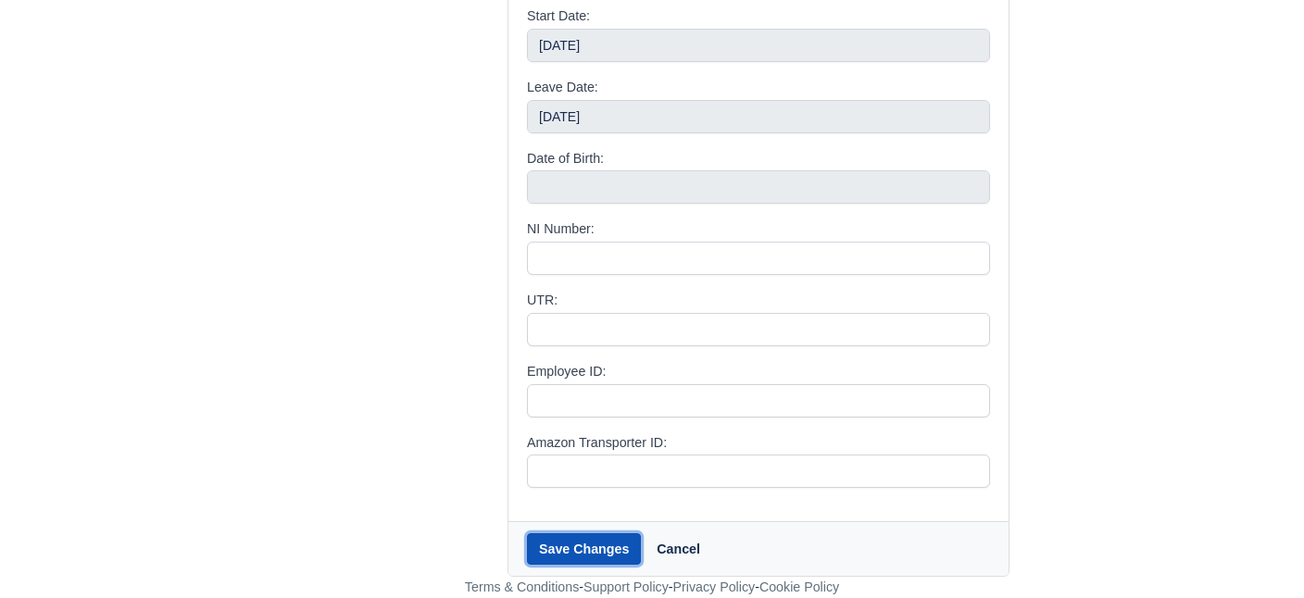
click at [594, 551] on button "Save Changes" at bounding box center [584, 549] width 114 height 31
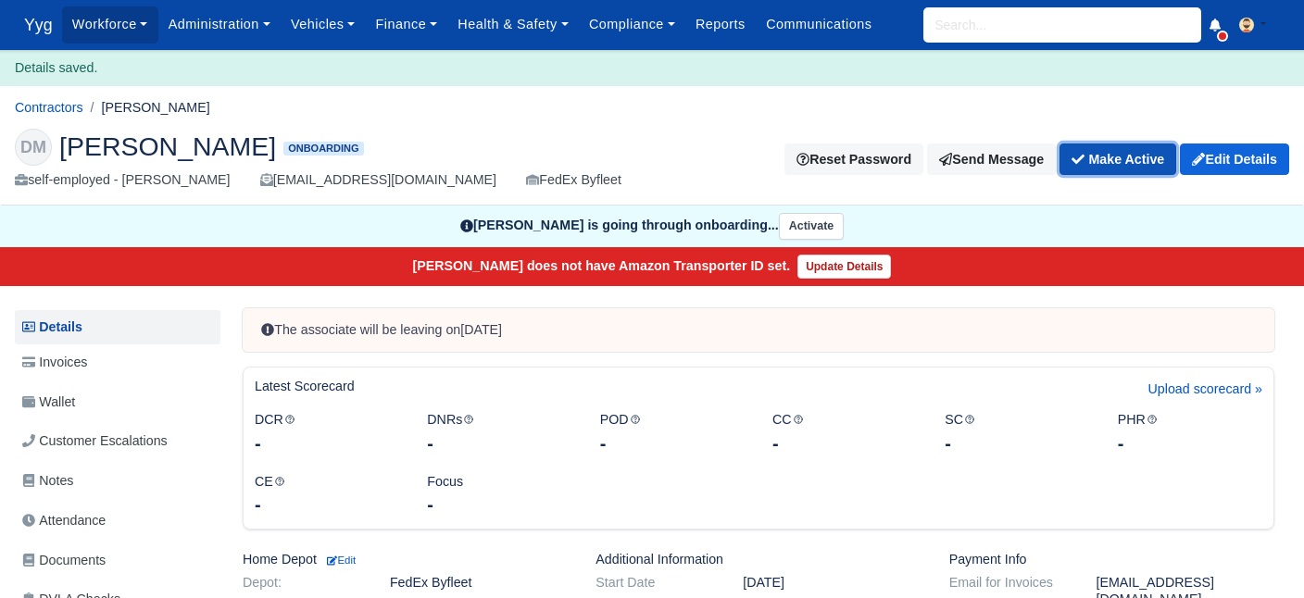
click at [1112, 160] on button "Make Active" at bounding box center [1118, 159] width 117 height 31
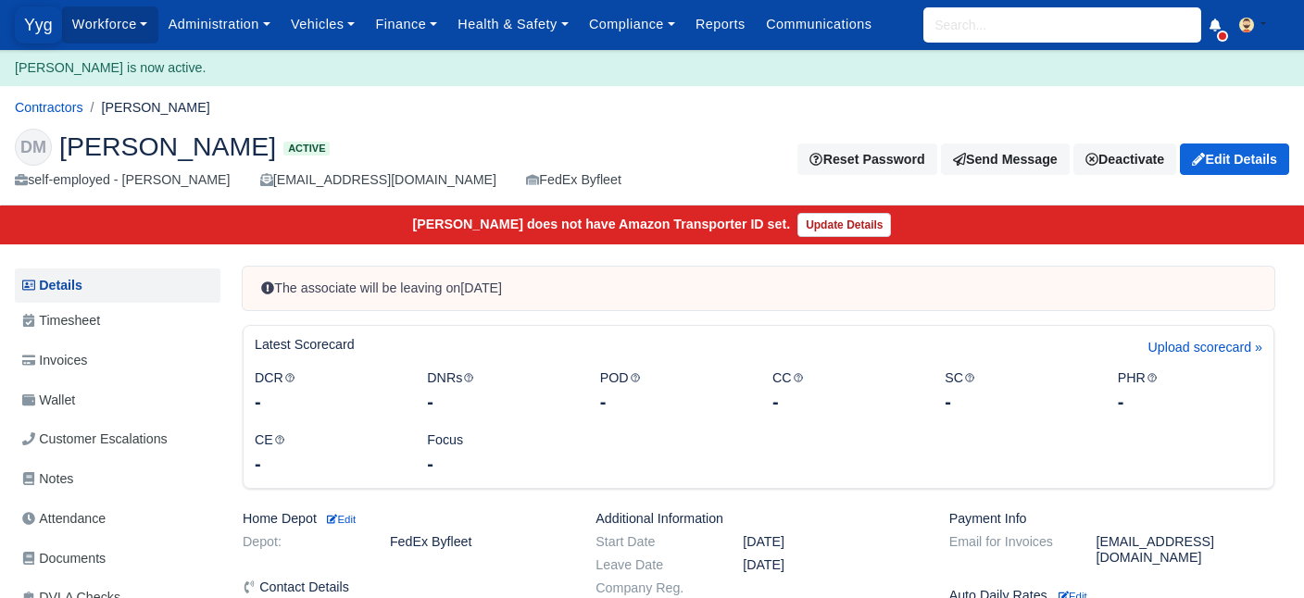
click at [46, 31] on span "Yyg" at bounding box center [38, 24] width 47 height 37
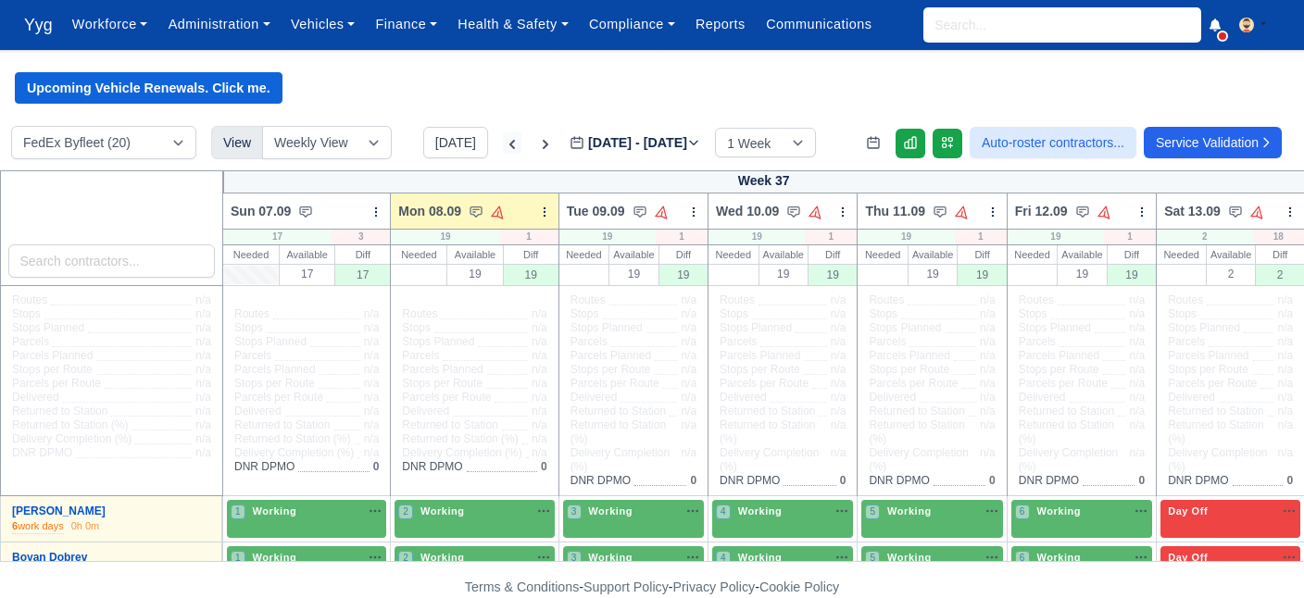
click at [503, 144] on icon at bounding box center [512, 144] width 19 height 19
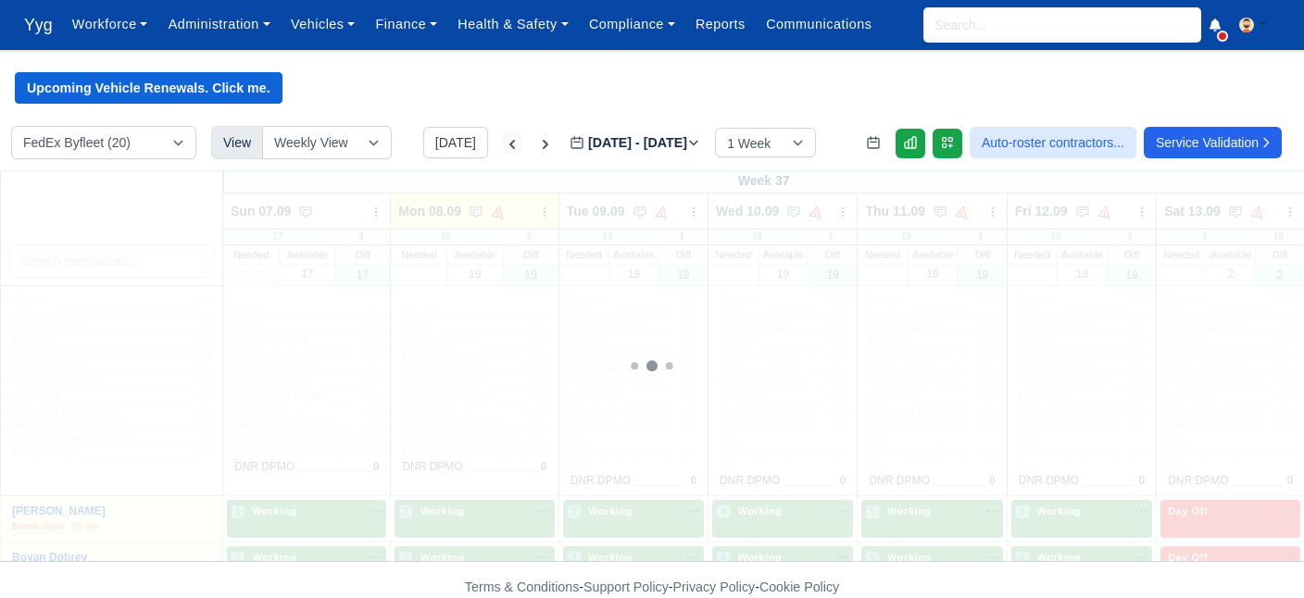
type input "2025-09-01"
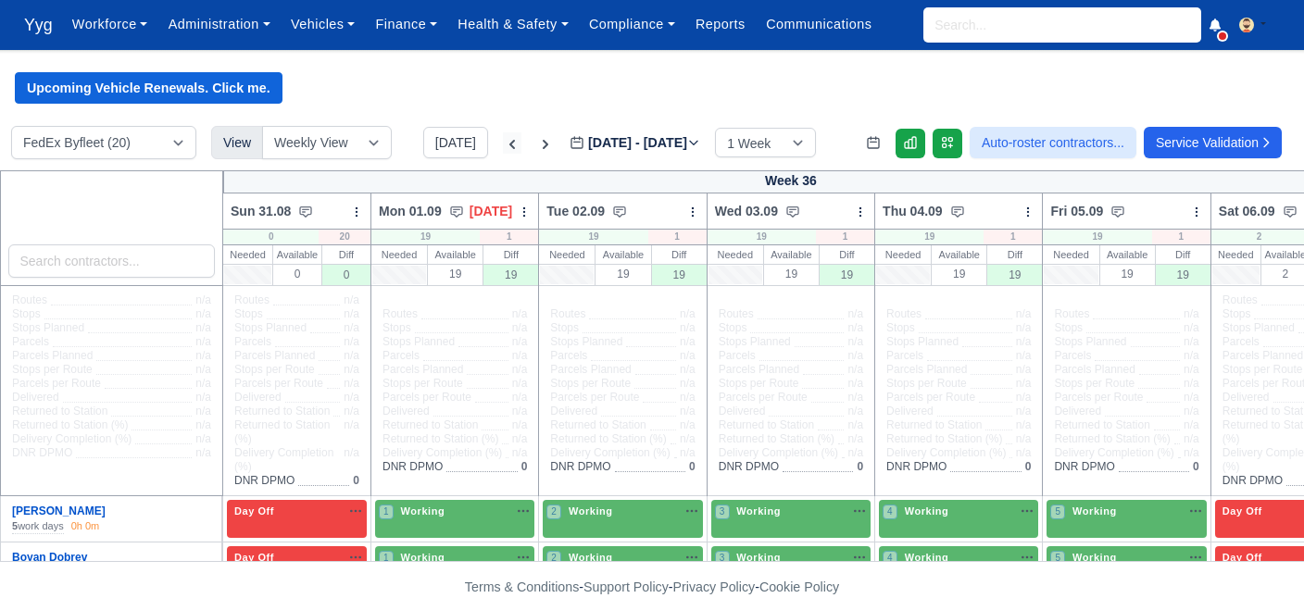
click at [503, 144] on icon at bounding box center [512, 144] width 19 height 19
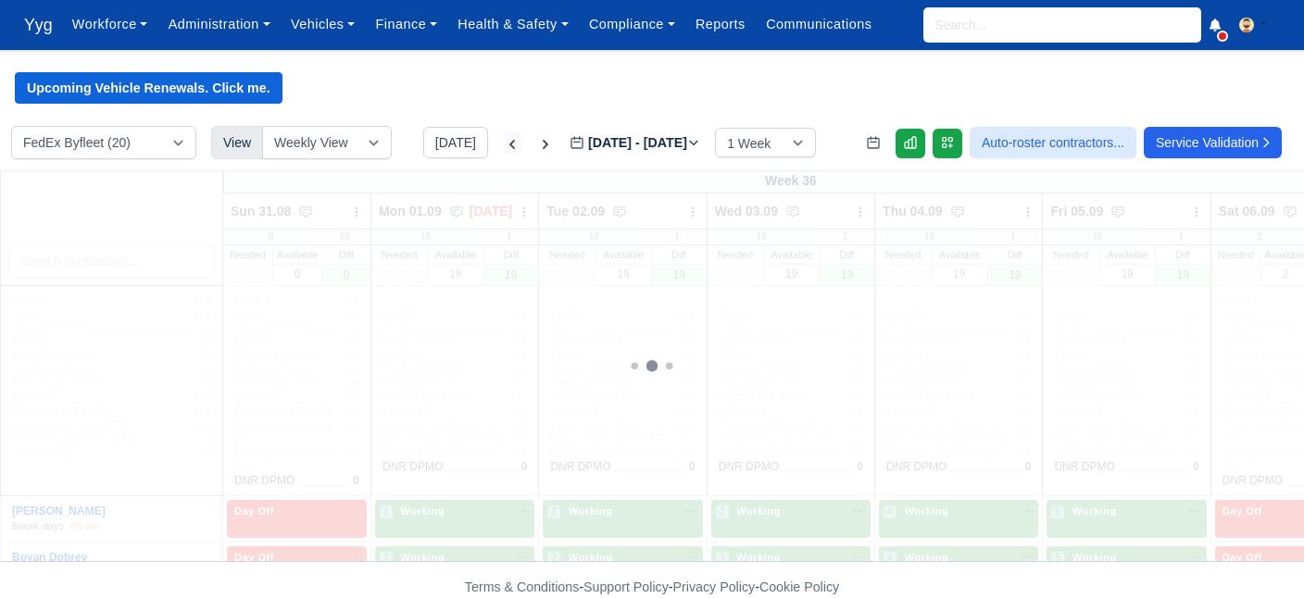
type input "2025-08-25"
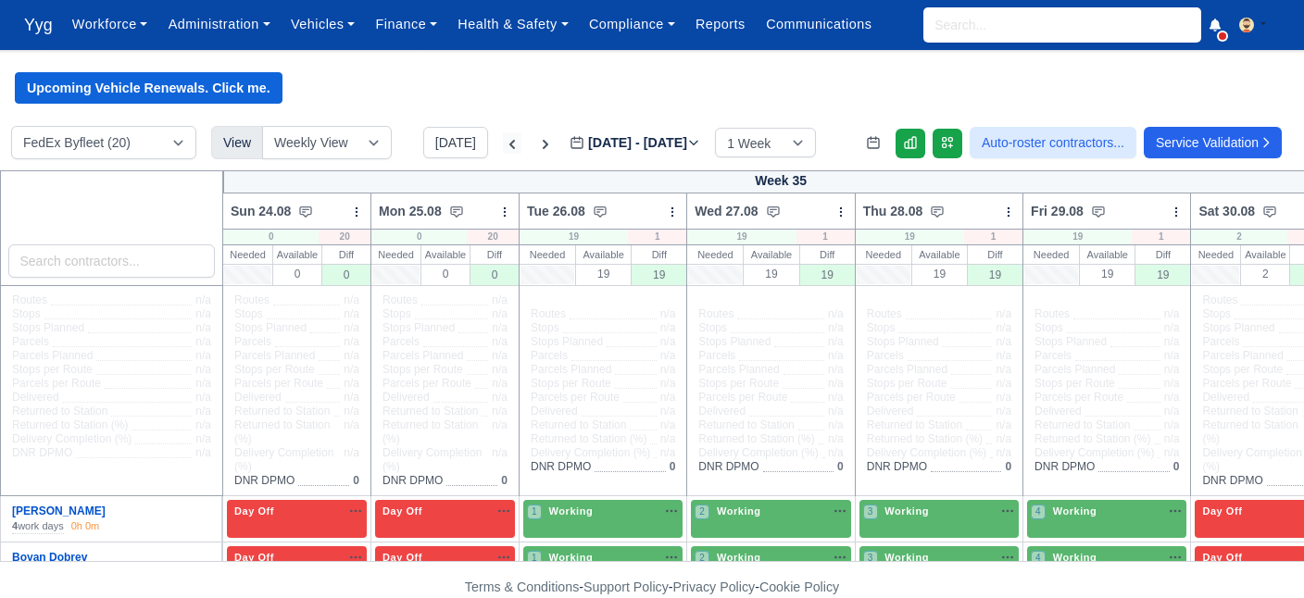
click at [503, 144] on icon at bounding box center [512, 144] width 19 height 19
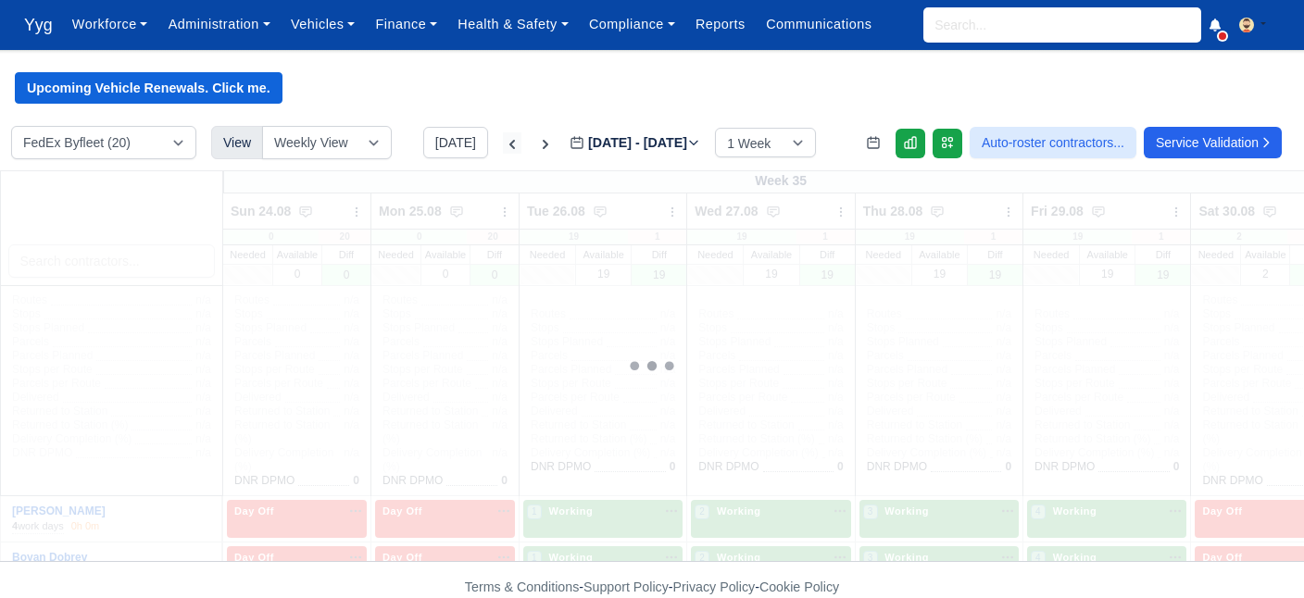
type input "2025-08-18"
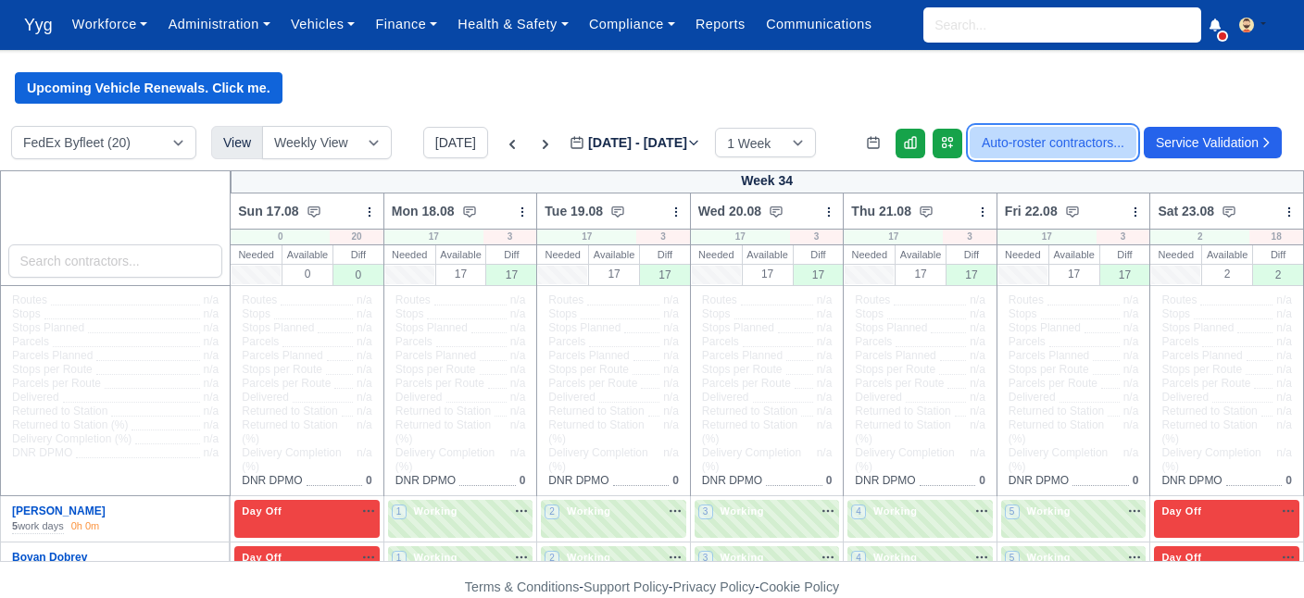
click at [1059, 134] on button "Auto-roster contractors..." at bounding box center [1053, 142] width 167 height 31
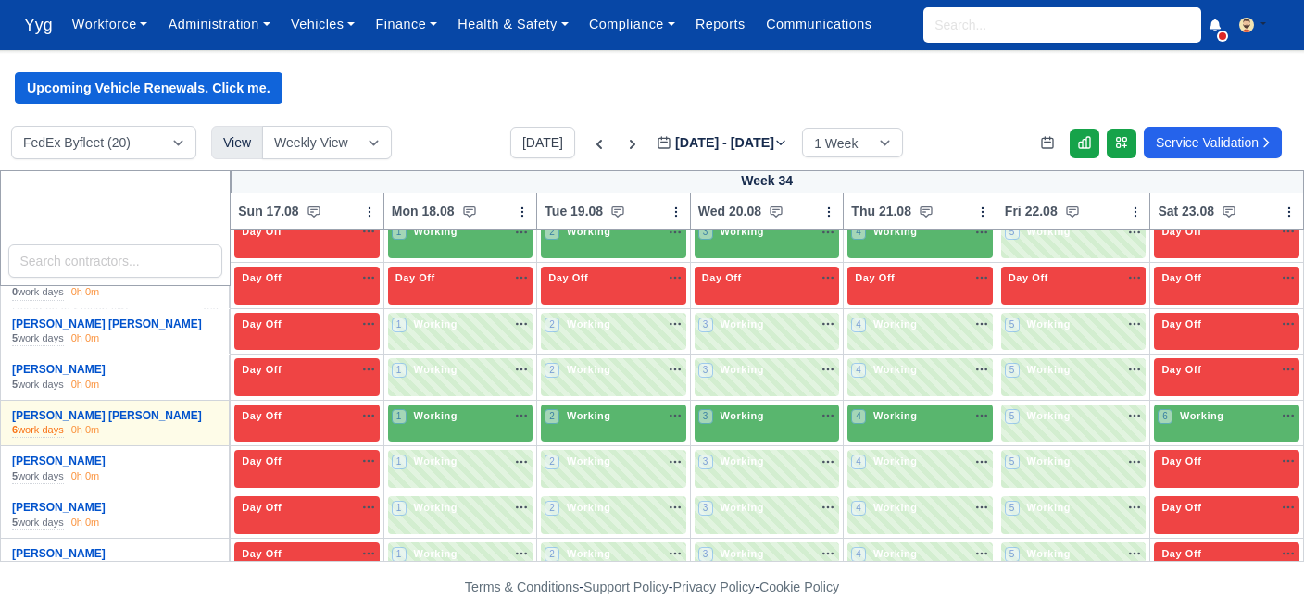
scroll to position [178, 0]
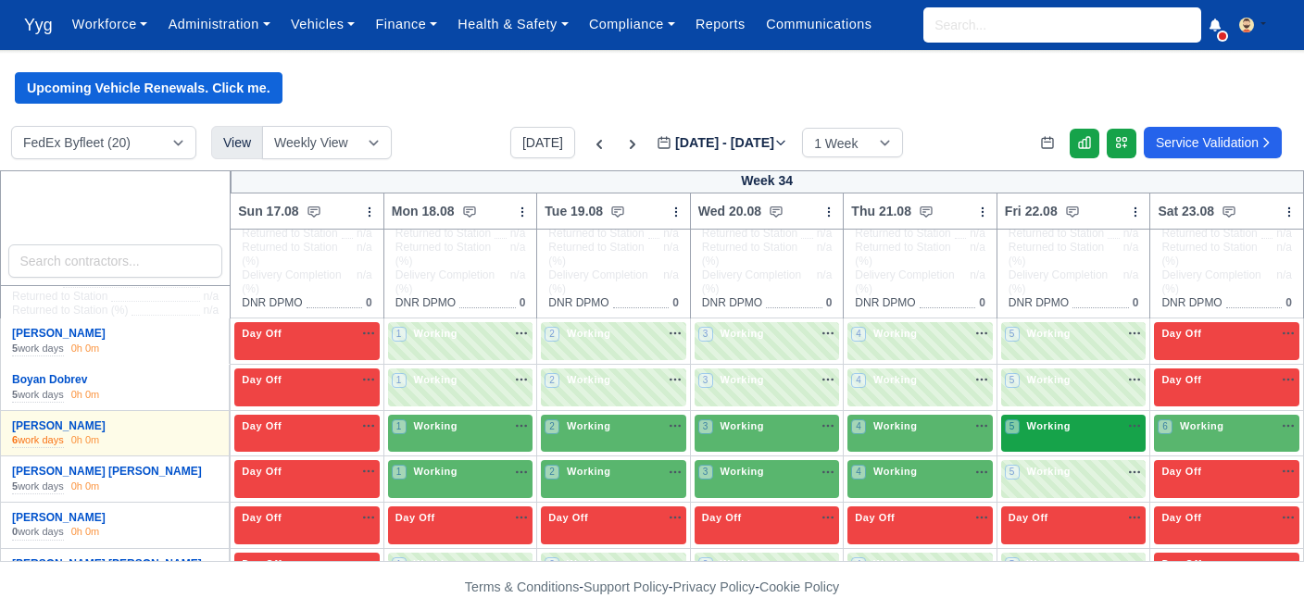
click at [1075, 422] on div "5 Working na" at bounding box center [1074, 427] width 138 height 16
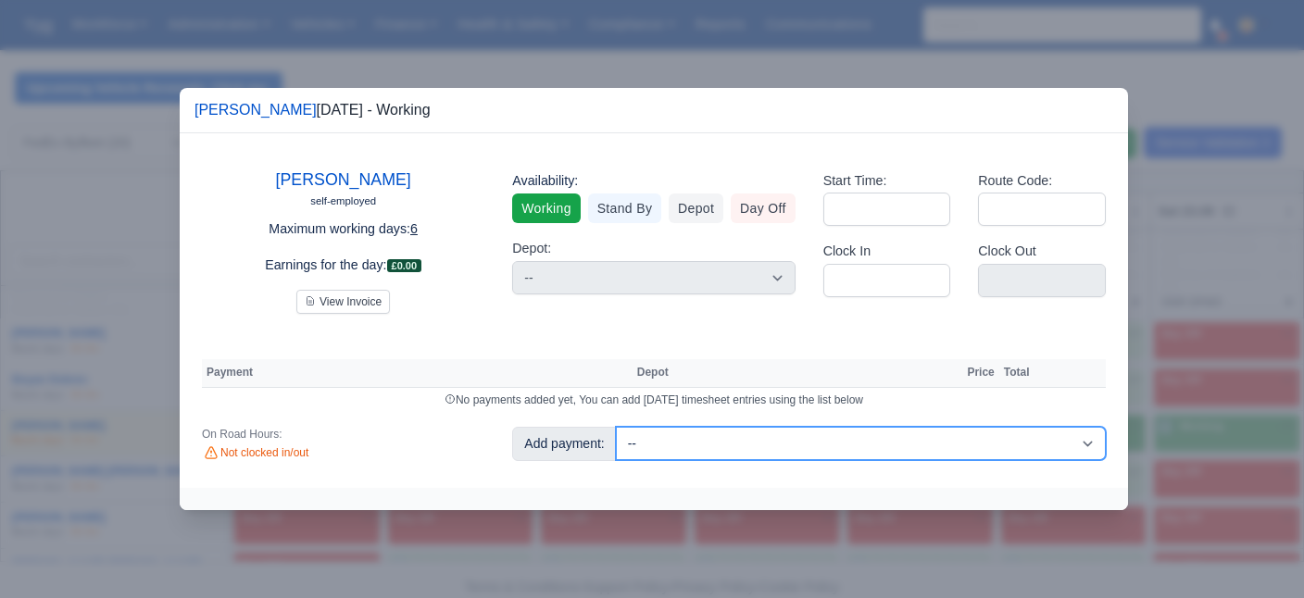
click at [616, 427] on select "-- ADBLUE (-£1.00) Bonus (£1.00) Day rate (£130.00) Day rate (£2.00) Day rate (…" at bounding box center [861, 443] width 490 height 33
select select "3"
click option "Day rate (£140.00)" at bounding box center [0, 0] width 0 height 0
select select "2"
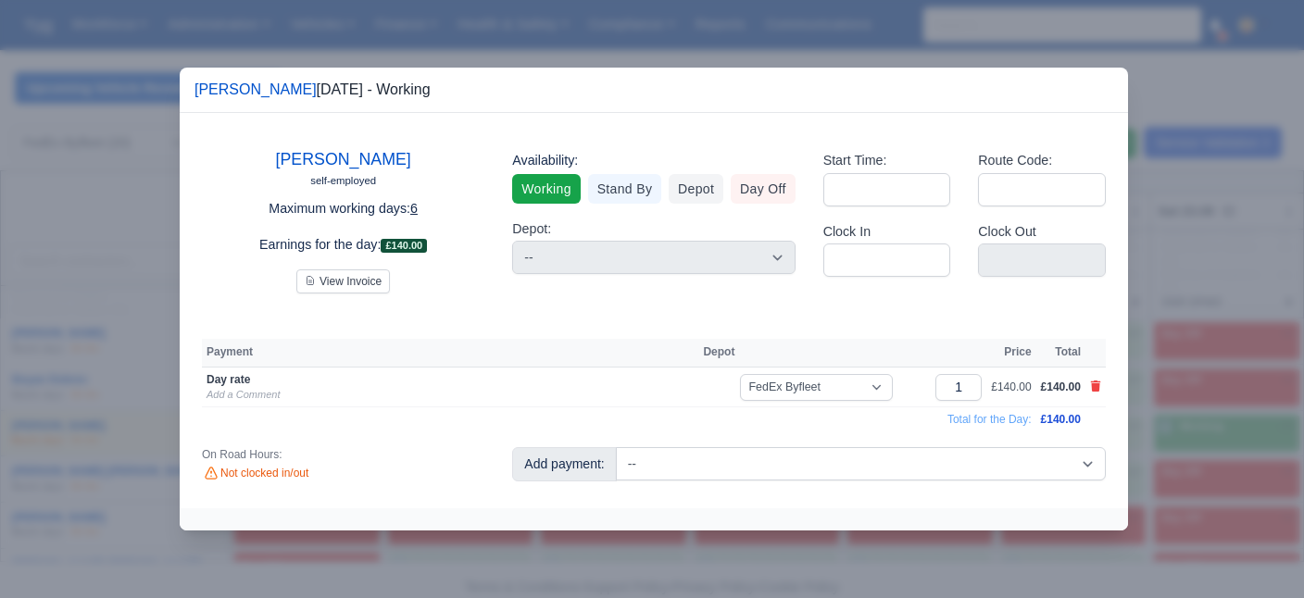
click at [753, 24] on div at bounding box center [652, 299] width 1304 height 598
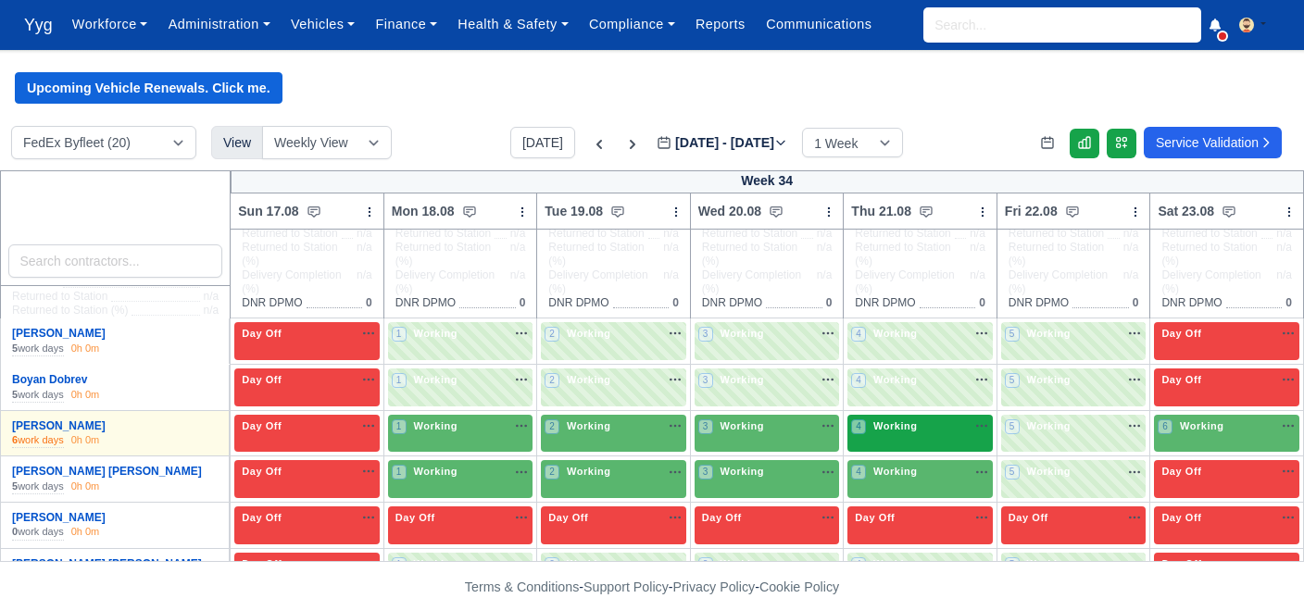
click at [926, 437] on div "4 Working" at bounding box center [920, 434] width 145 height 38
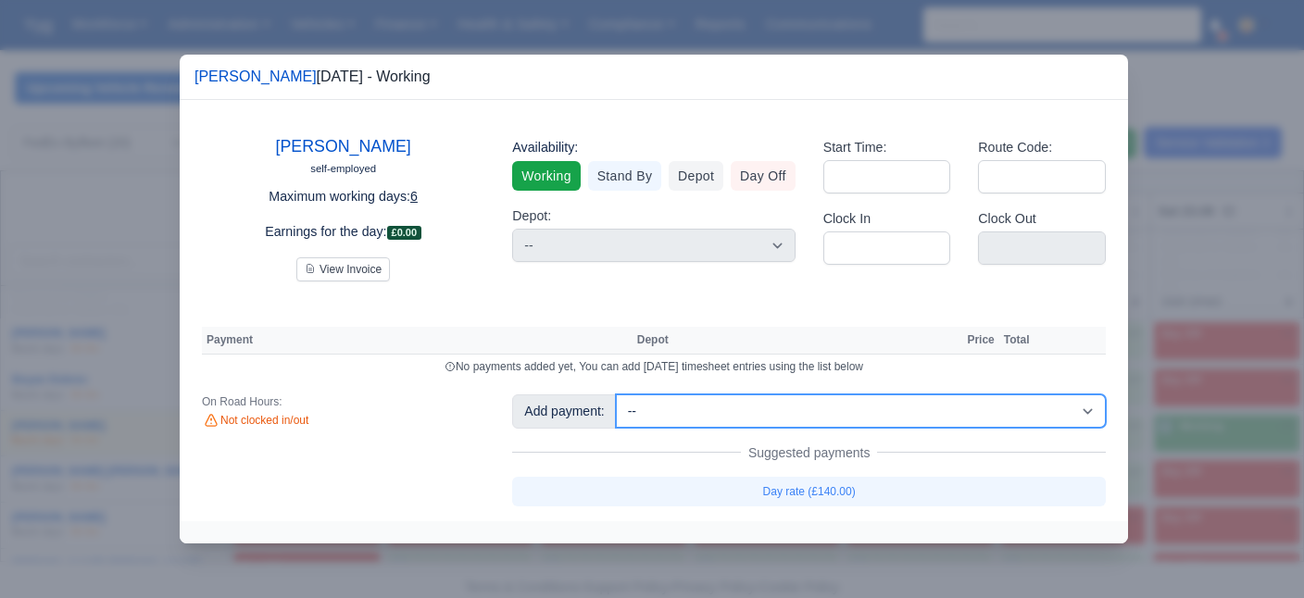
click at [616, 395] on select "-- ADBLUE (-£1.00) Bonus (£1.00) Day rate (£130.00) Day rate (£2.00) Day rate (…" at bounding box center [861, 411] width 490 height 33
select select "3"
click option "Day rate (£140.00)" at bounding box center [0, 0] width 0 height 0
select select "2"
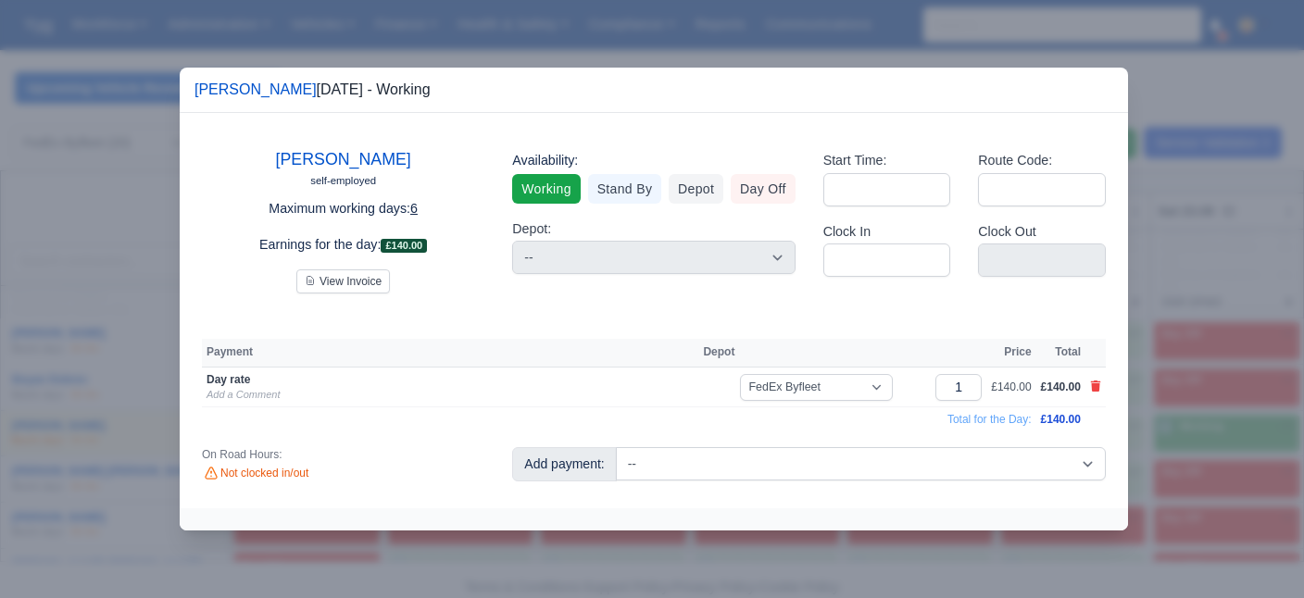
click at [1252, 59] on div at bounding box center [652, 299] width 1304 height 598
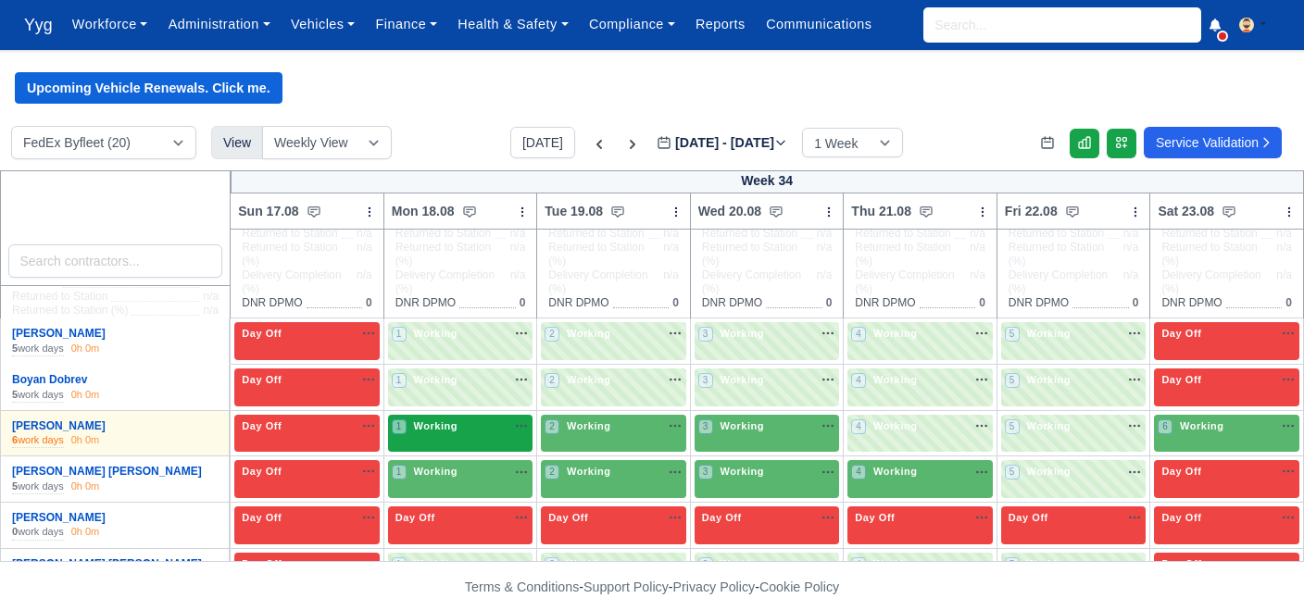
click at [429, 441] on div "1 Working" at bounding box center [460, 434] width 145 height 38
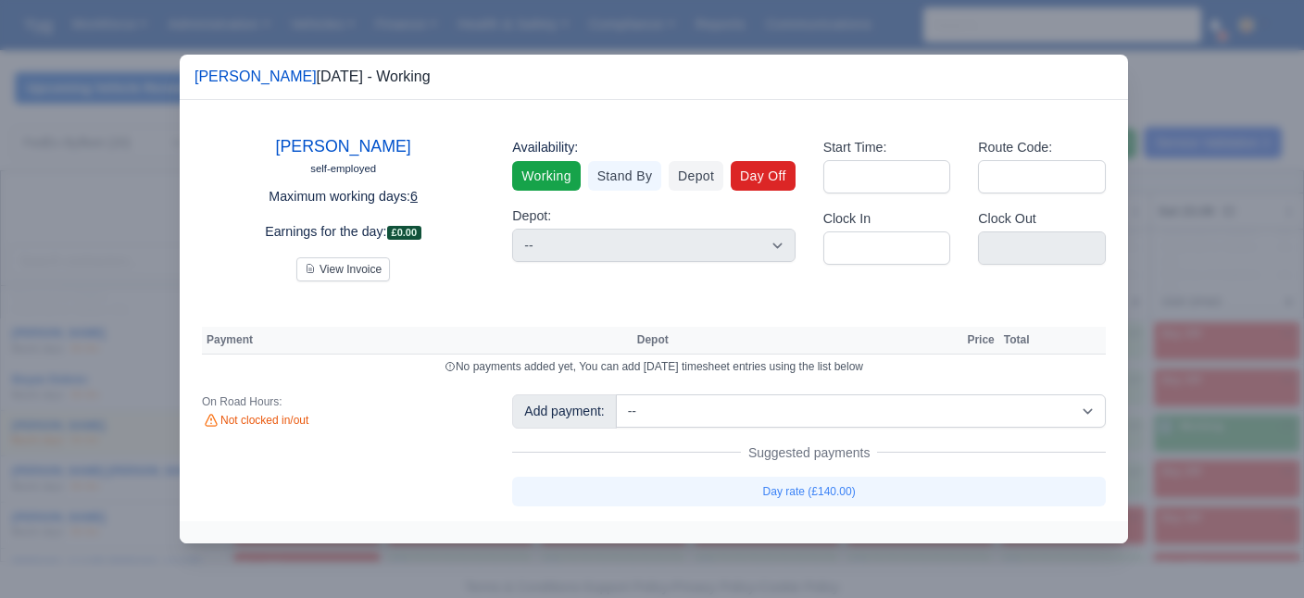
click at [768, 164] on link "Day Off" at bounding box center [763, 176] width 65 height 30
select select "na"
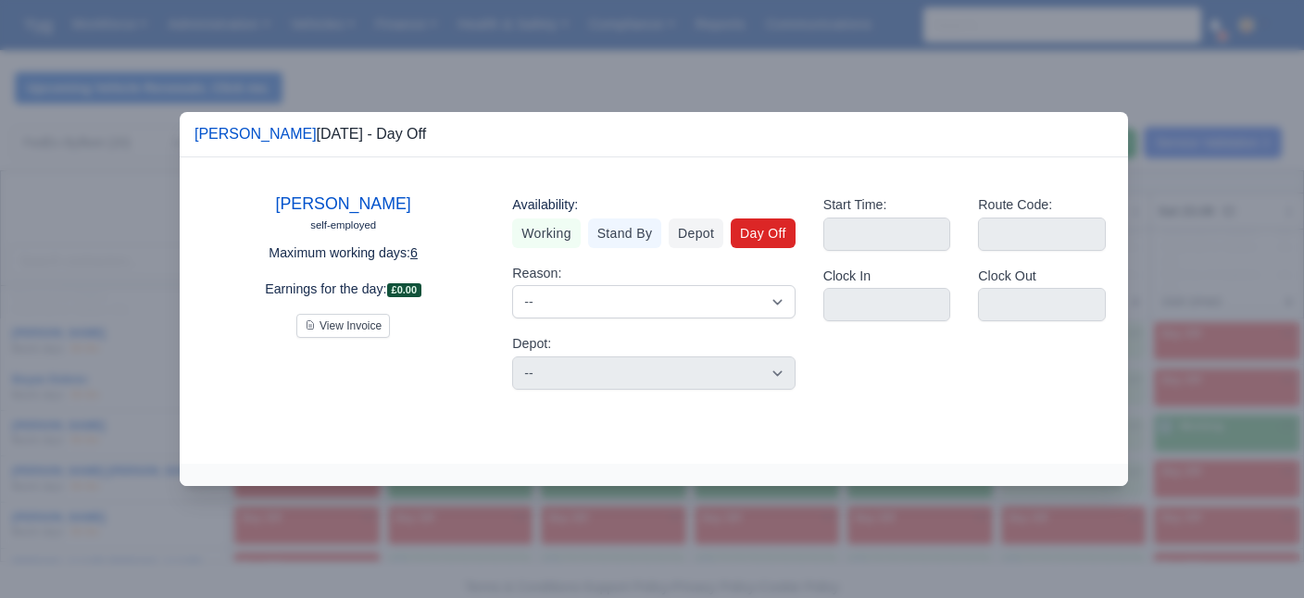
click at [788, 27] on div at bounding box center [652, 299] width 1304 height 598
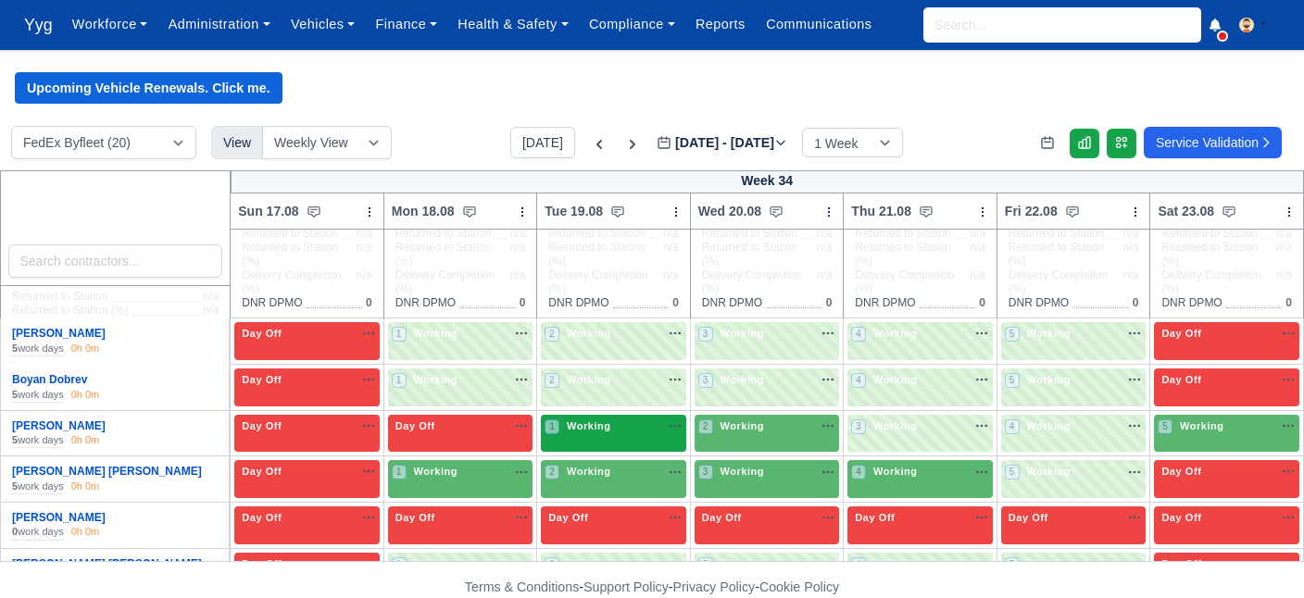
click at [616, 440] on div "1 Working" at bounding box center [613, 434] width 145 height 38
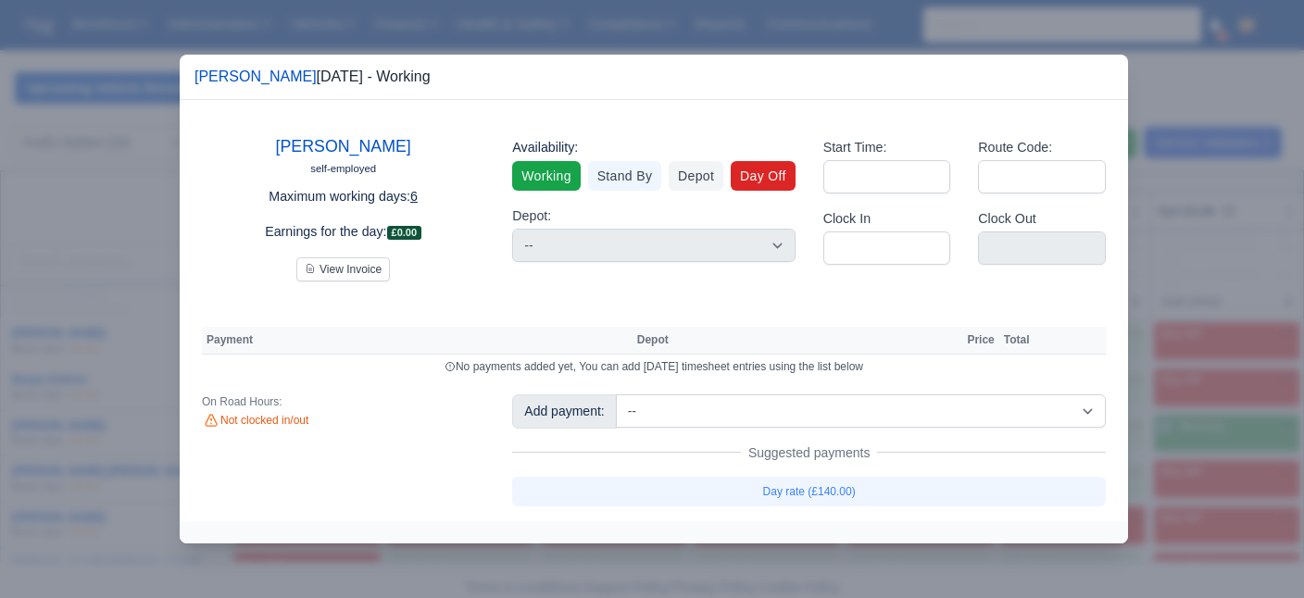
click at [773, 171] on link "Day Off" at bounding box center [763, 176] width 65 height 30
select select "na"
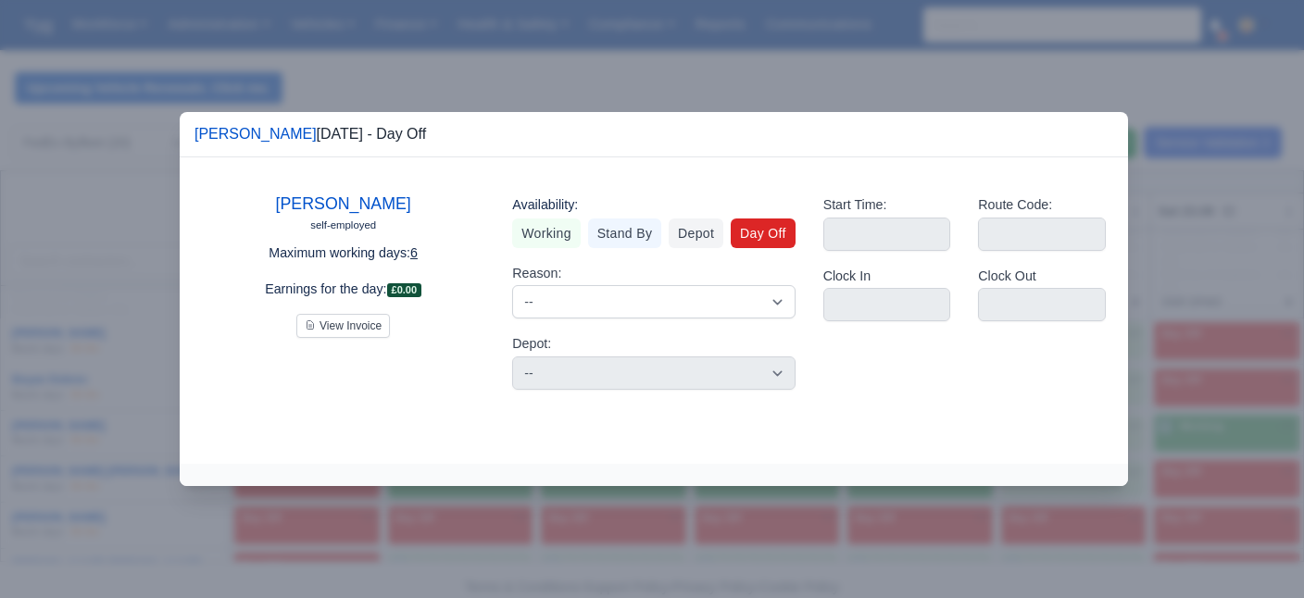
click at [782, 78] on div at bounding box center [652, 299] width 1304 height 598
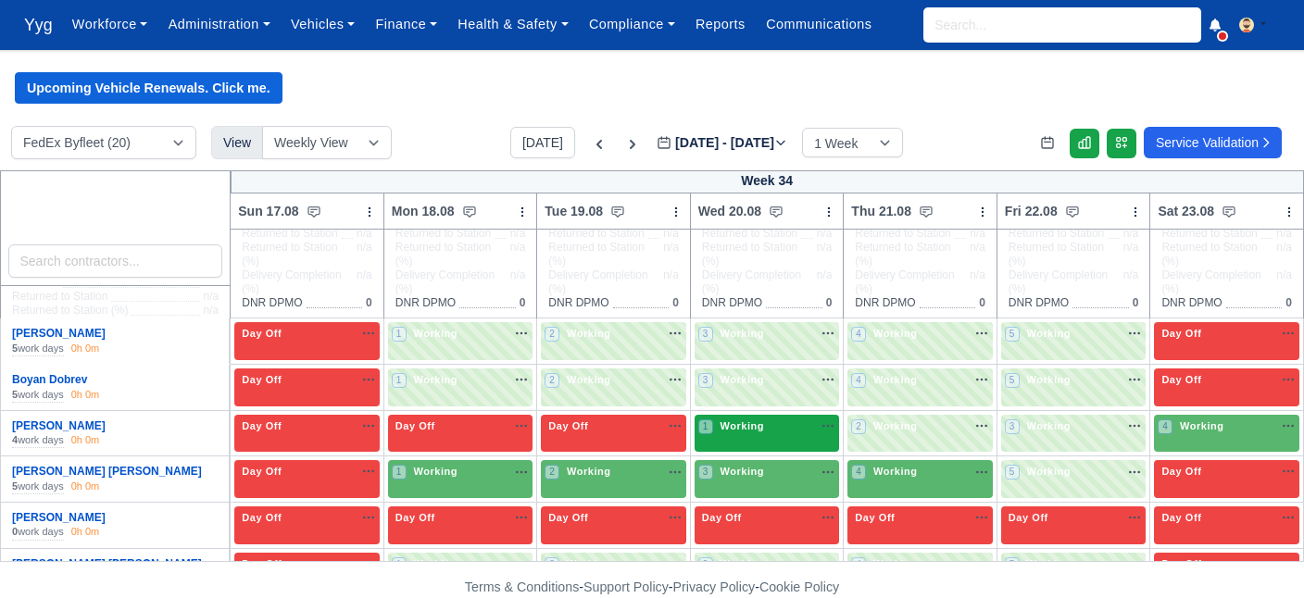
click at [762, 432] on span "Working" at bounding box center [742, 426] width 52 height 13
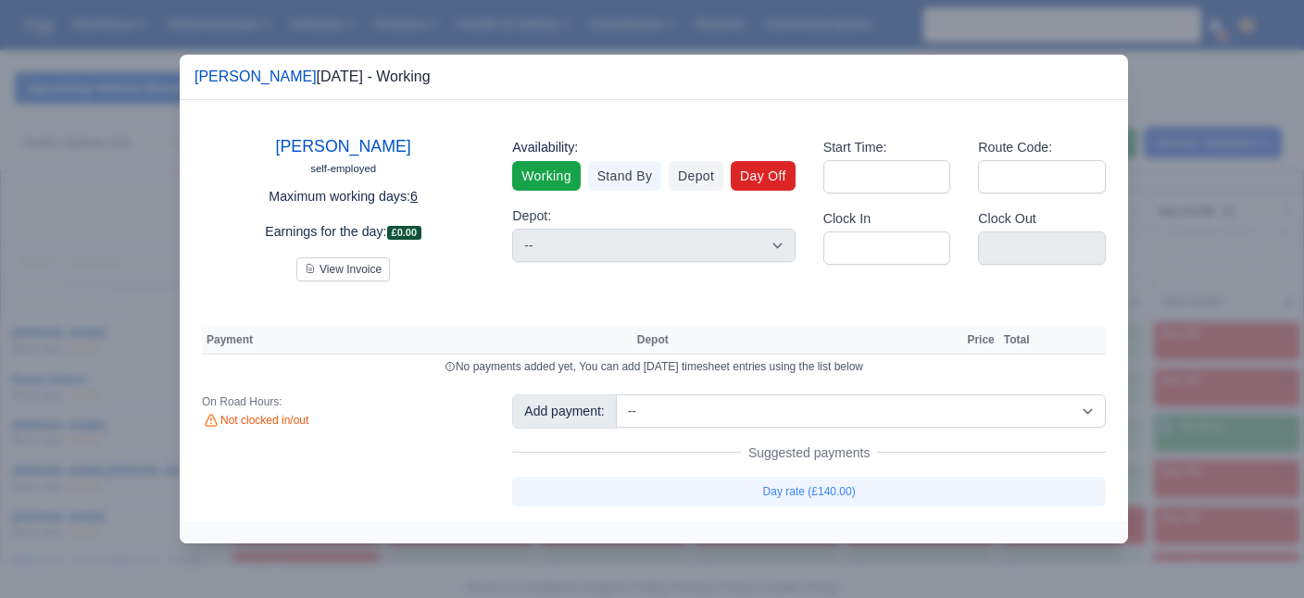
click at [758, 190] on link "Day Off" at bounding box center [763, 176] width 65 height 30
select select "na"
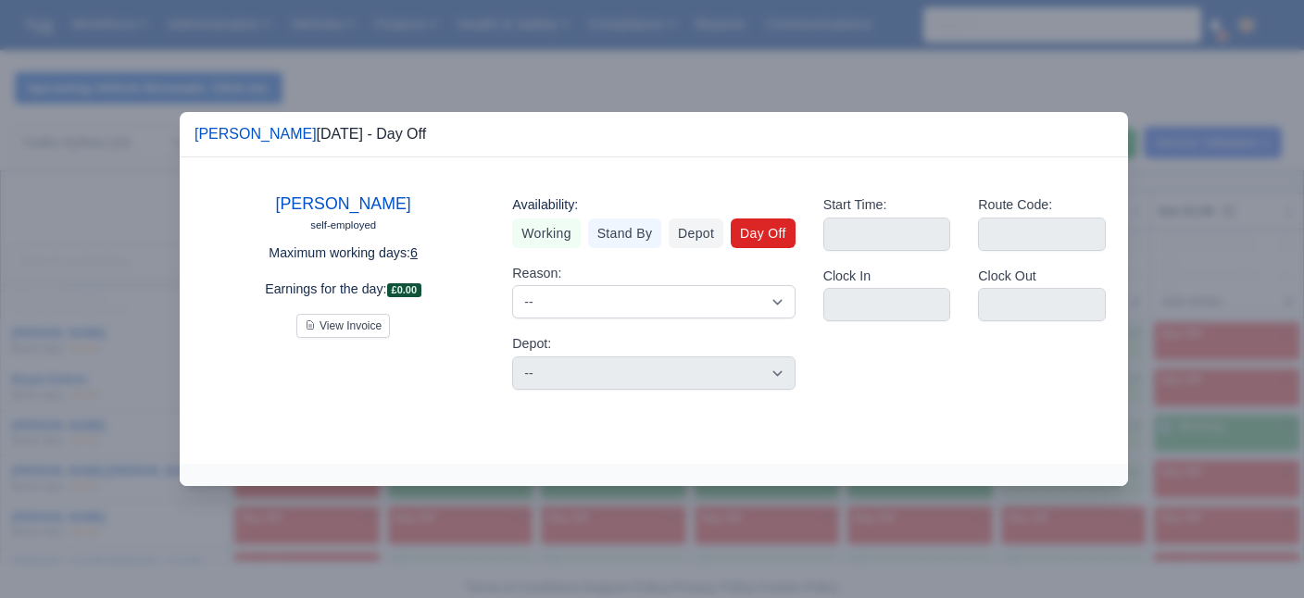
click at [1225, 425] on div at bounding box center [652, 299] width 1304 height 598
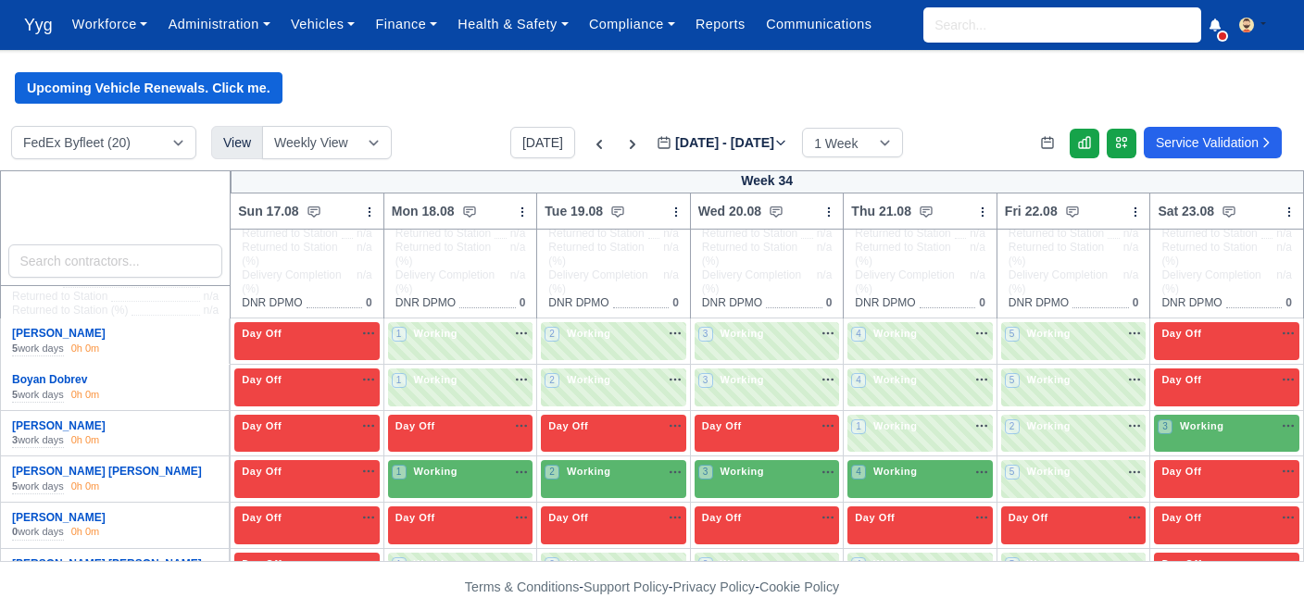
click at [1225, 425] on span "Working" at bounding box center [1203, 426] width 52 height 13
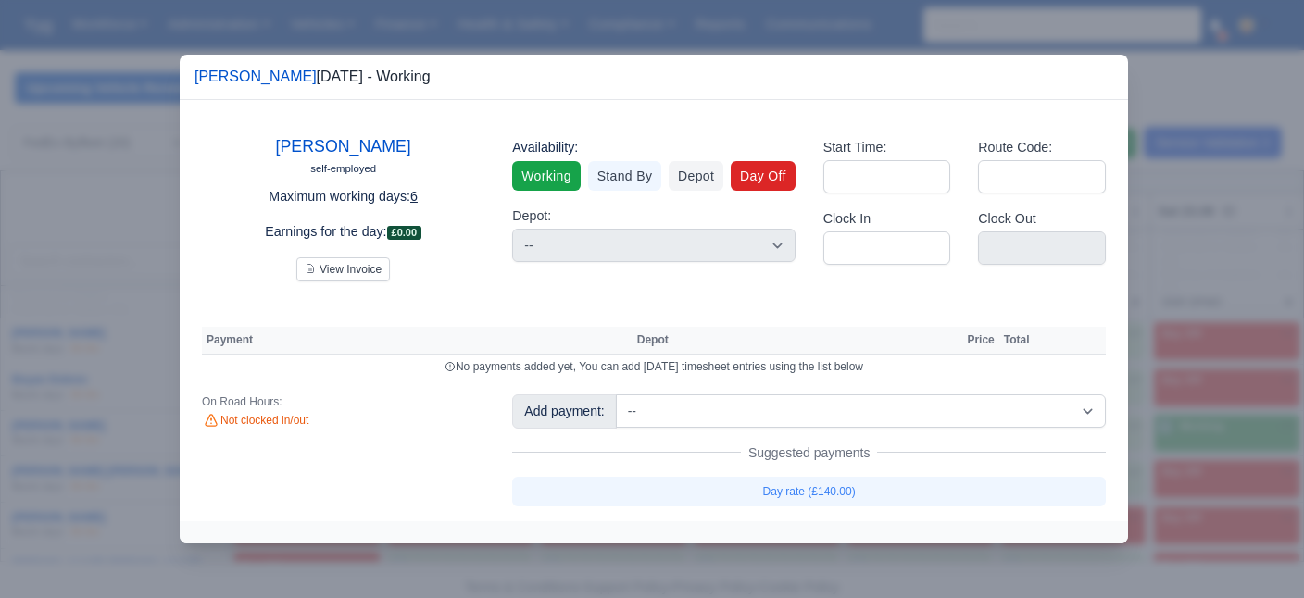
click at [772, 177] on link "Day Off" at bounding box center [763, 176] width 65 height 30
select select "na"
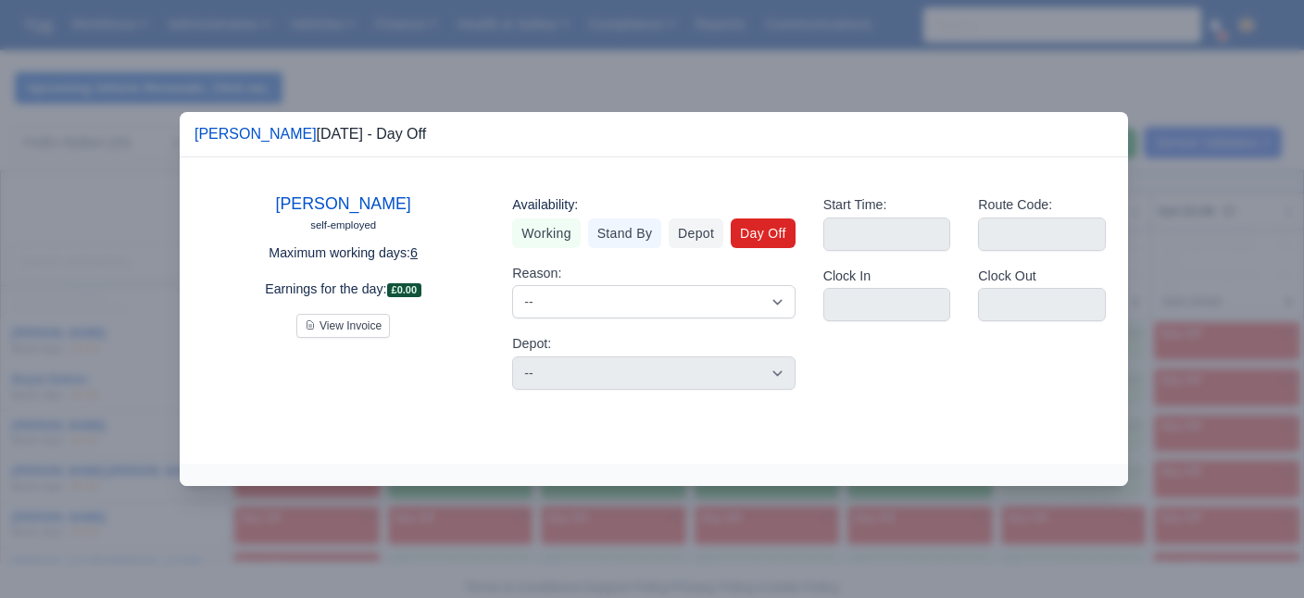
click at [732, 75] on div at bounding box center [652, 299] width 1304 height 598
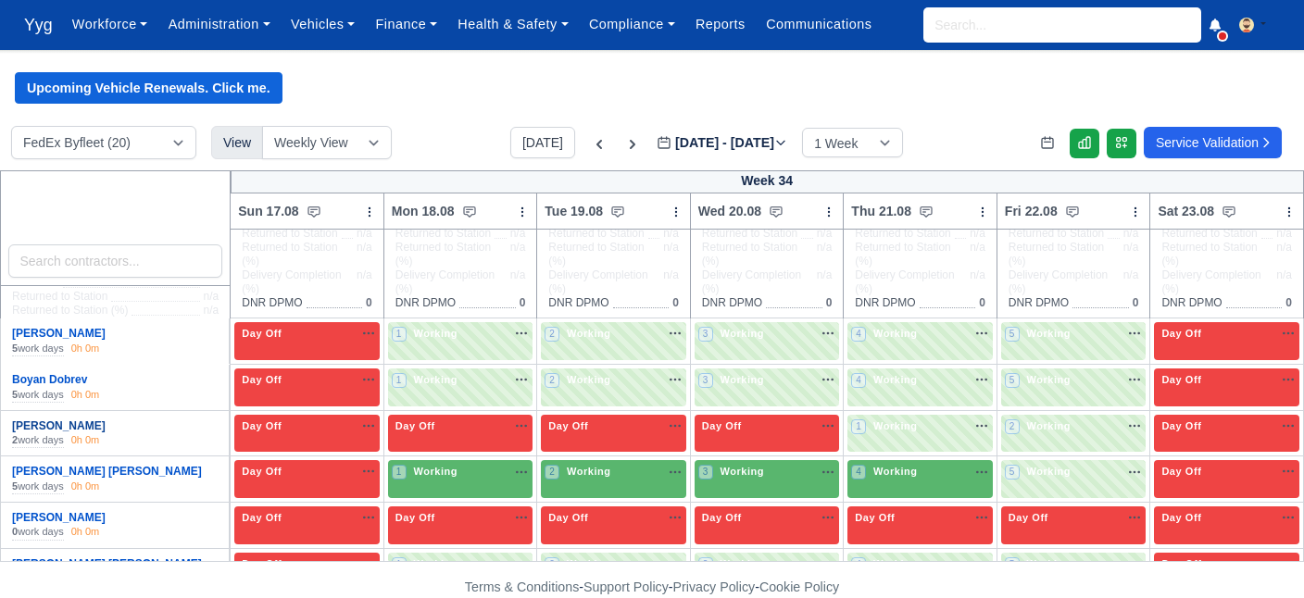
click at [55, 424] on link "[PERSON_NAME]" at bounding box center [59, 426] width 94 height 13
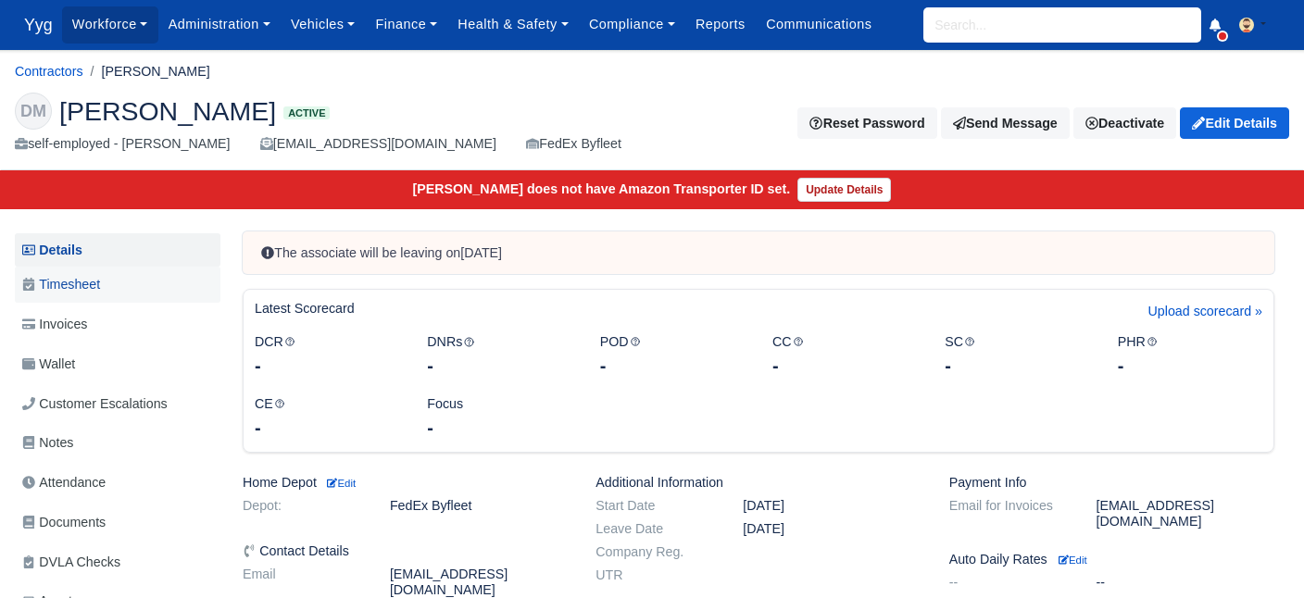
click at [88, 281] on span "Timesheet" at bounding box center [61, 284] width 78 height 21
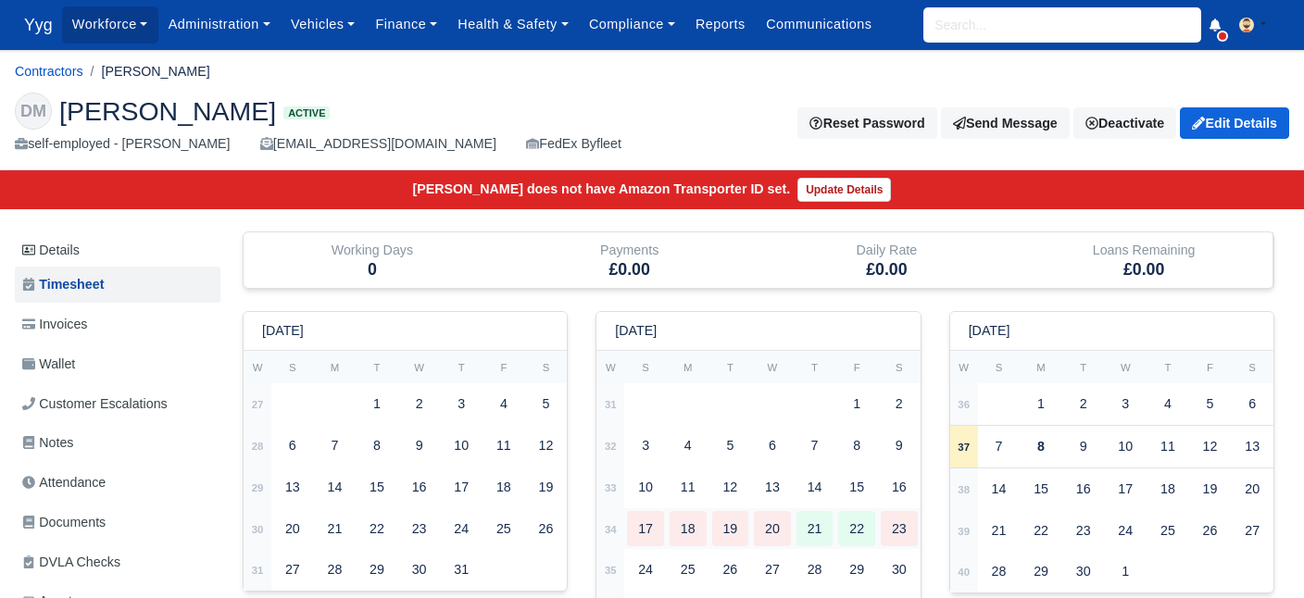
click at [646, 528] on div "17" at bounding box center [645, 529] width 37 height 36
type input "1"
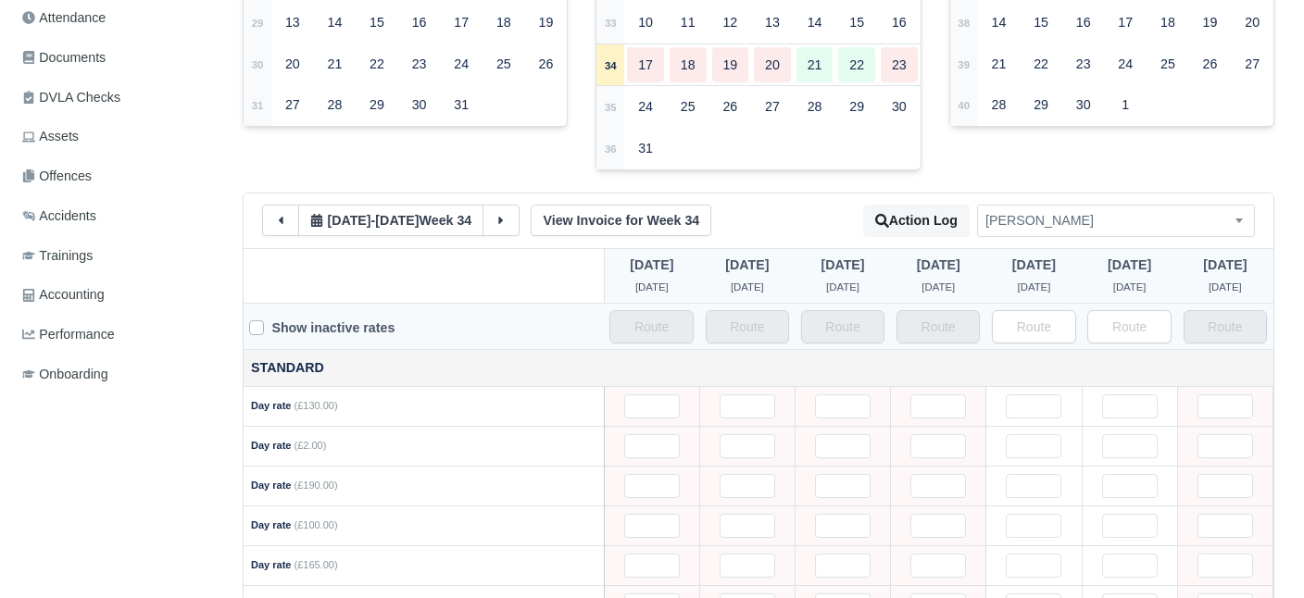
scroll to position [462, 0]
click at [632, 220] on link "View Invoice for Week 34" at bounding box center [621, 223] width 181 height 31
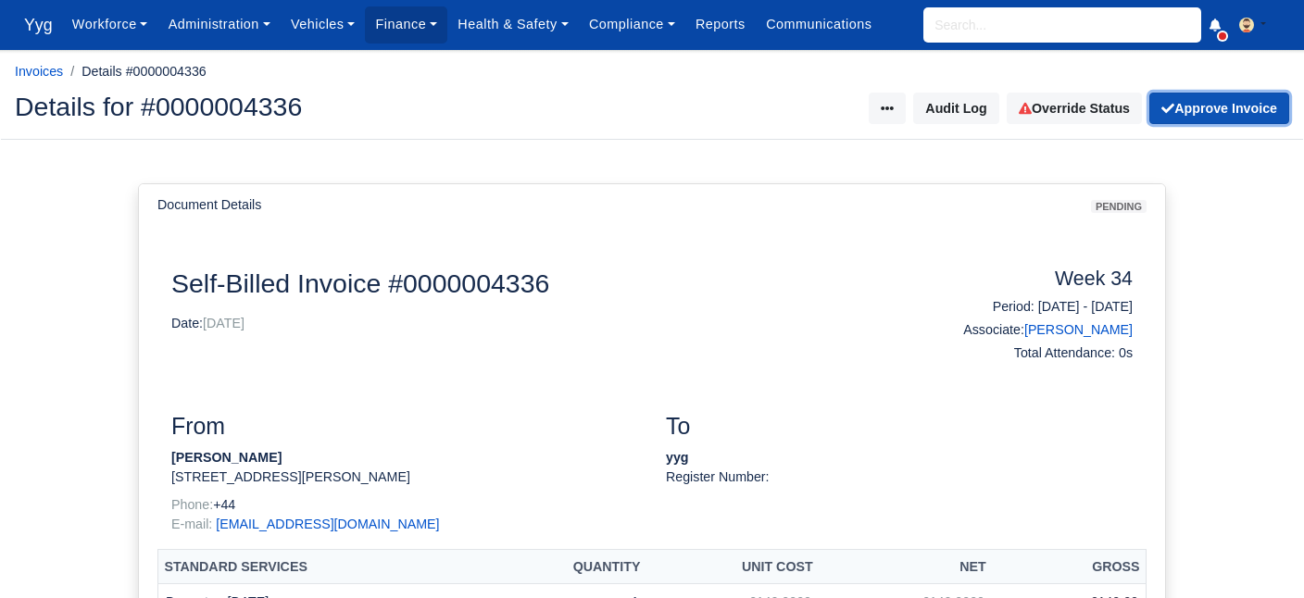
click at [1240, 98] on button "Approve Invoice" at bounding box center [1220, 108] width 140 height 31
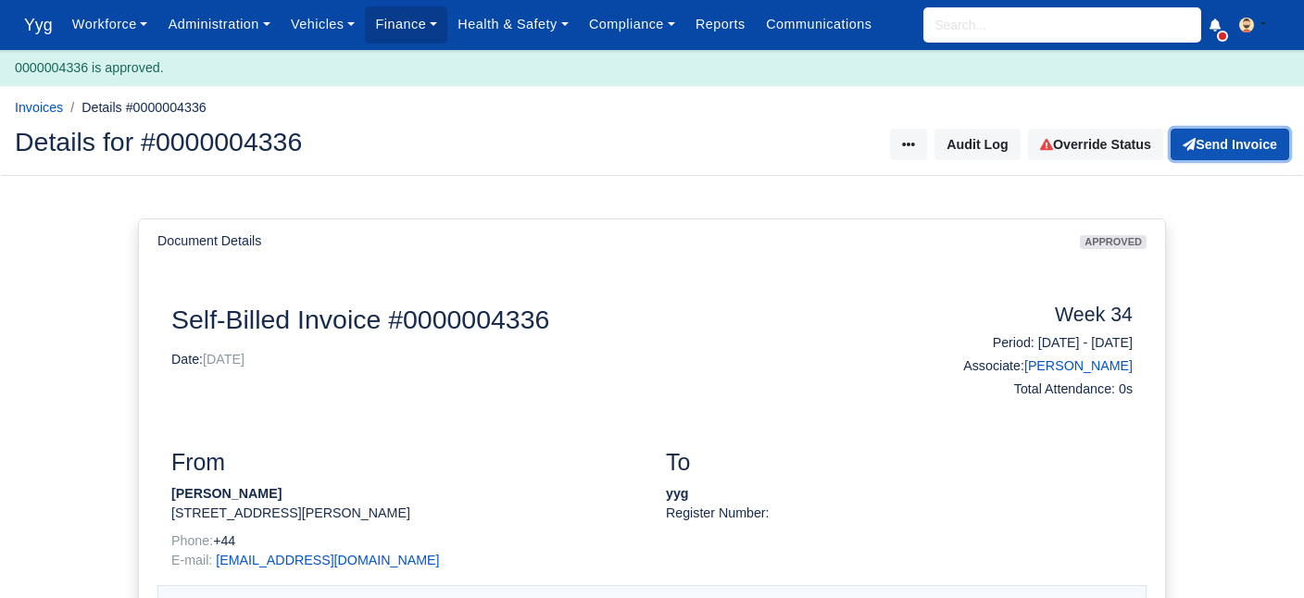
click at [1244, 148] on button "Send Invoice" at bounding box center [1230, 144] width 119 height 31
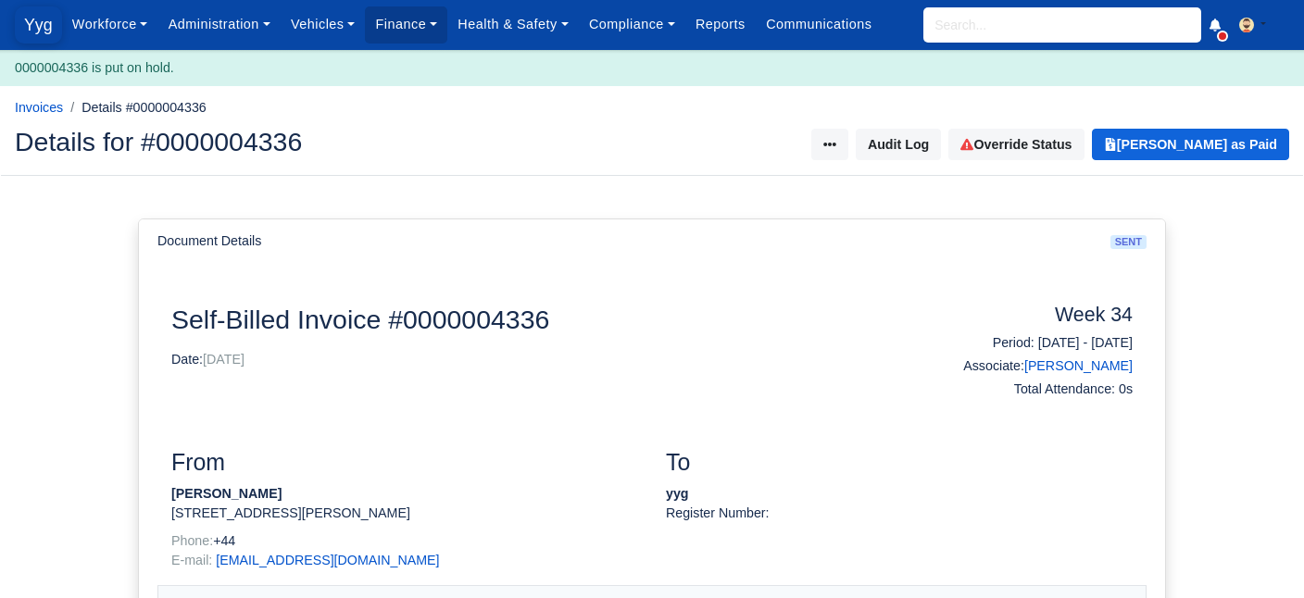
click at [20, 28] on span "Yyg" at bounding box center [38, 24] width 47 height 37
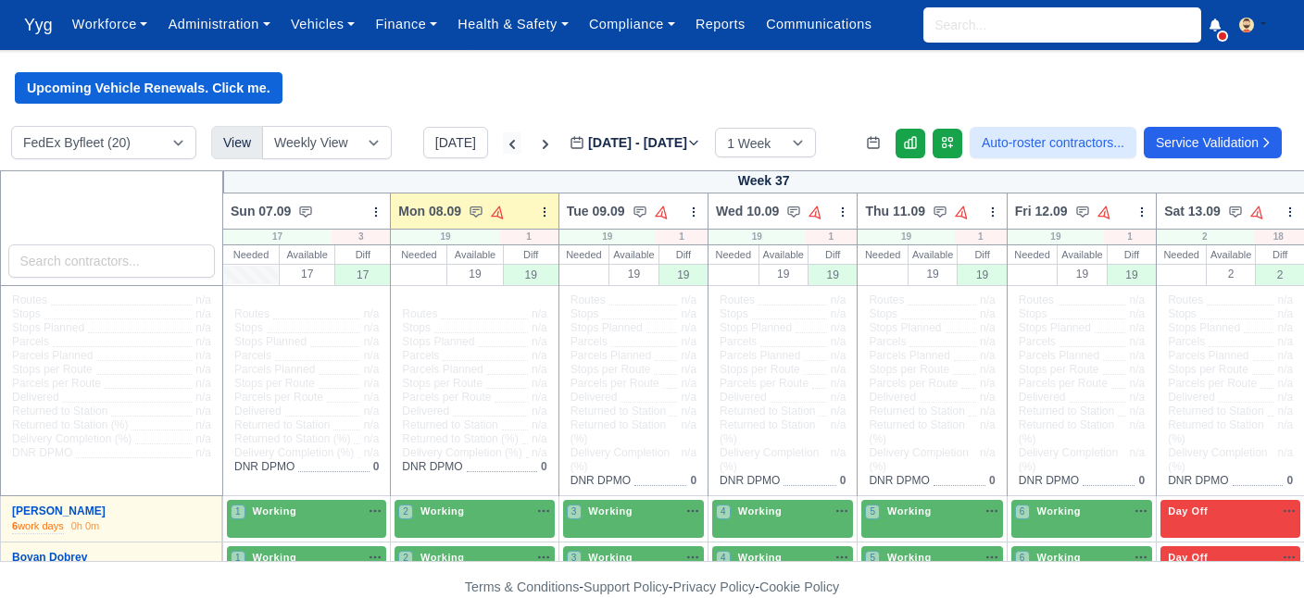
click at [503, 140] on icon at bounding box center [512, 144] width 19 height 19
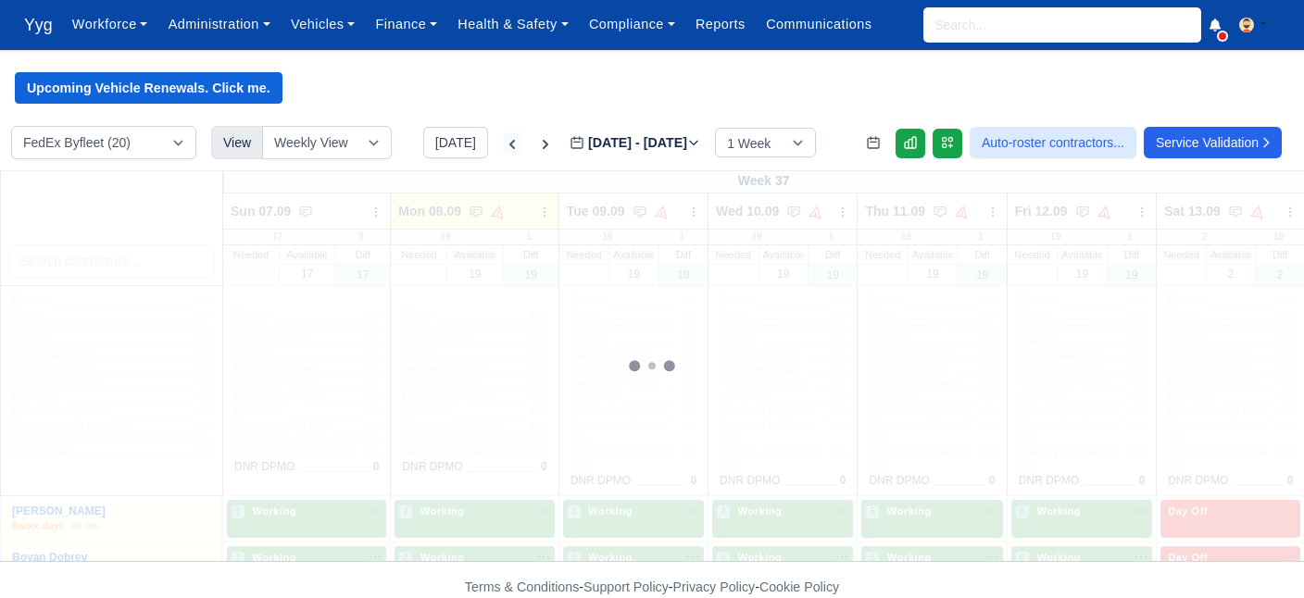
type input "[DATE]"
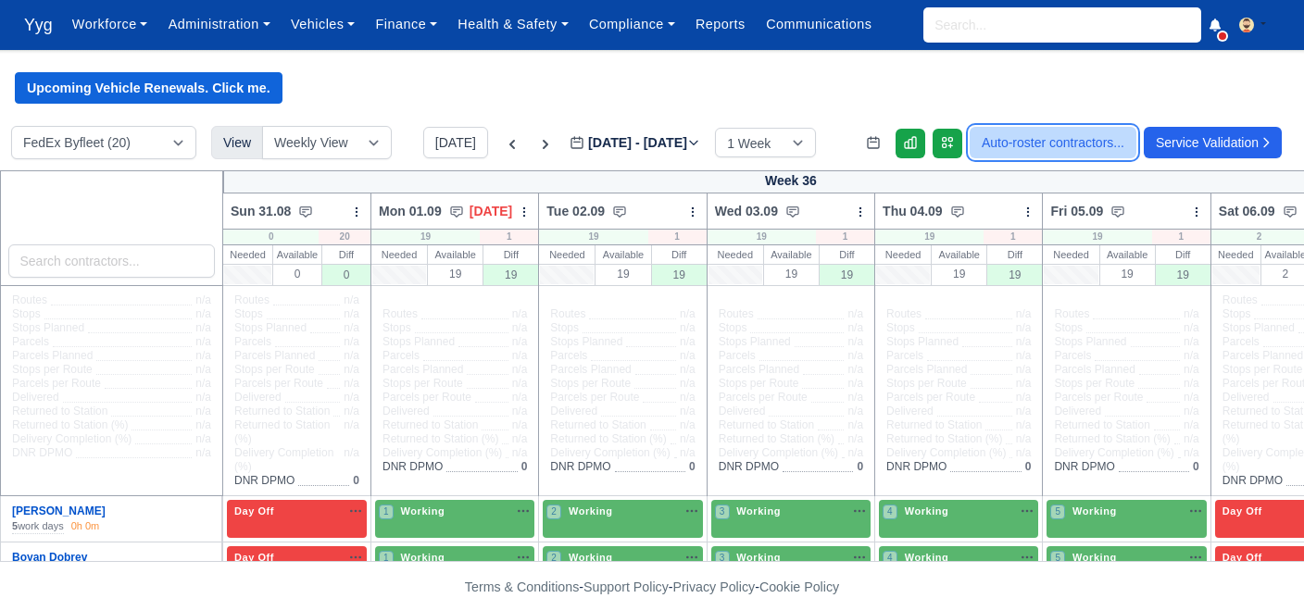
click at [1100, 139] on button "Auto-roster contractors..." at bounding box center [1053, 142] width 167 height 31
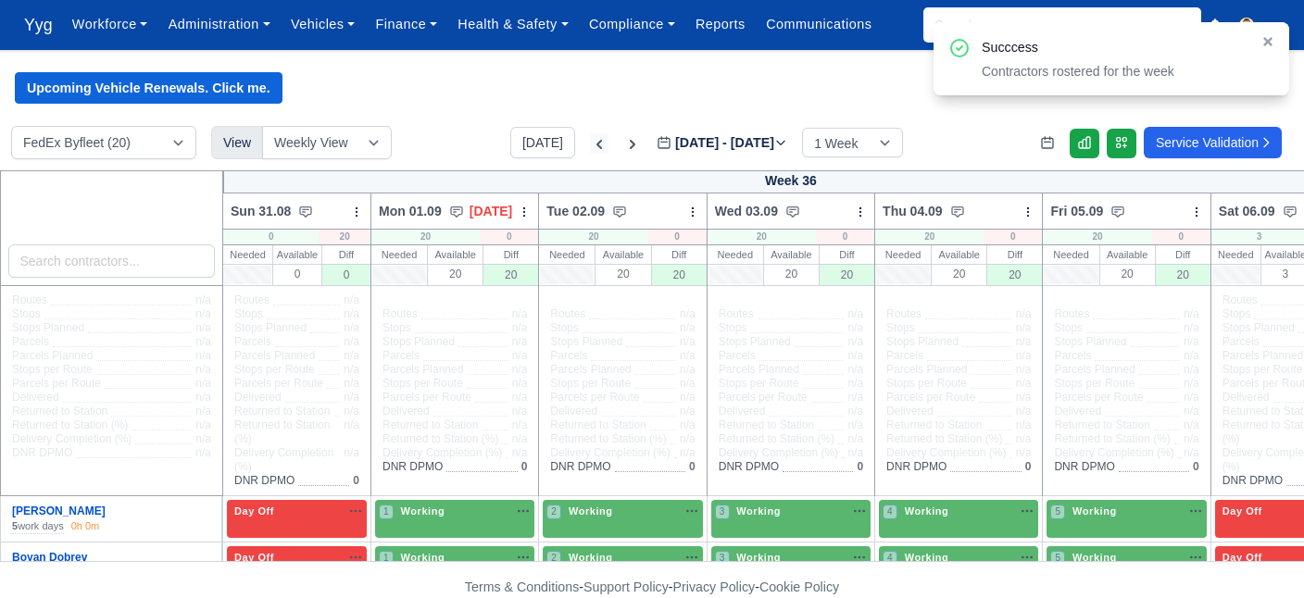
click at [597, 149] on icon at bounding box center [600, 144] width 6 height 9
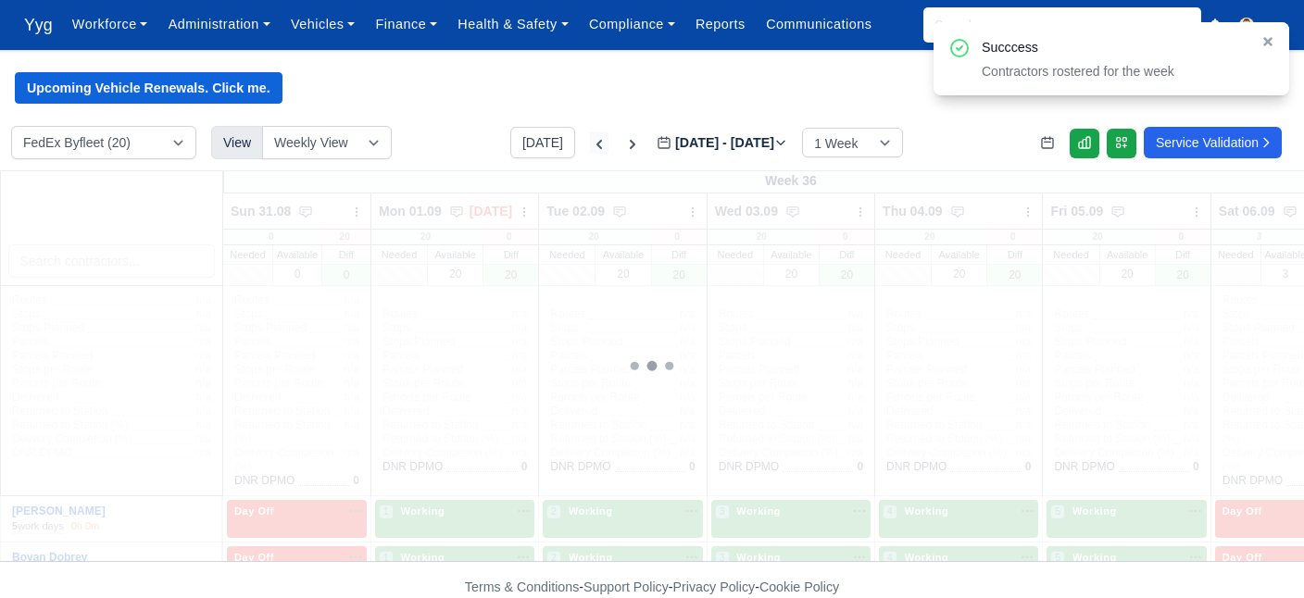
type input "[DATE]"
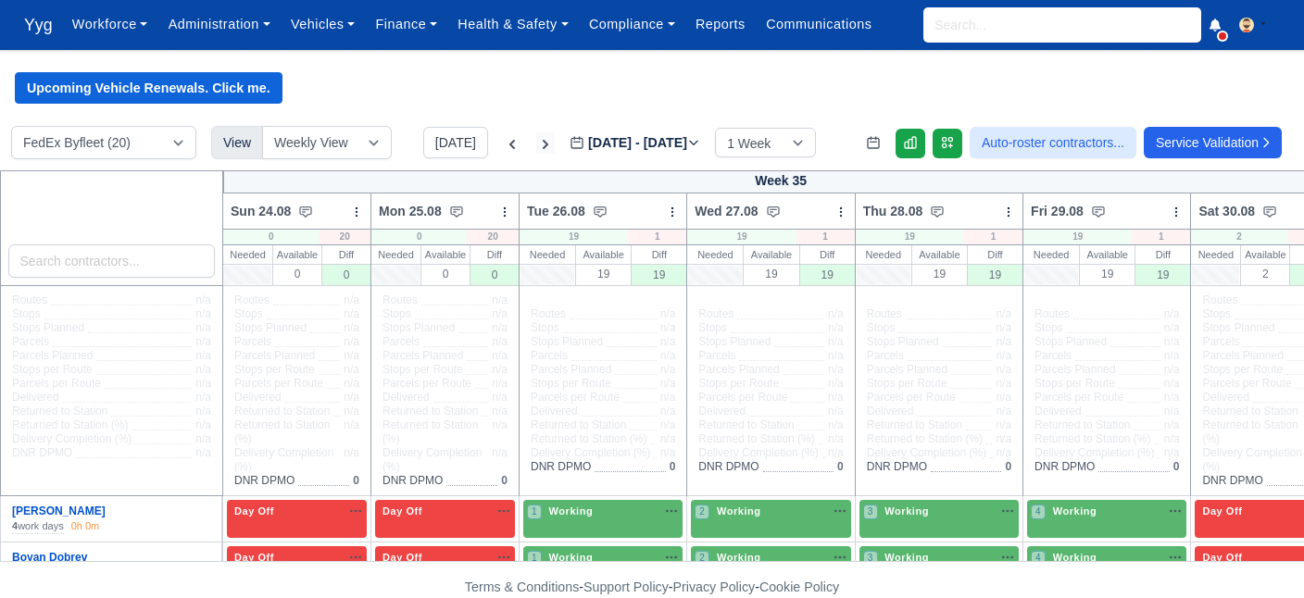
click at [543, 146] on icon at bounding box center [546, 144] width 6 height 9
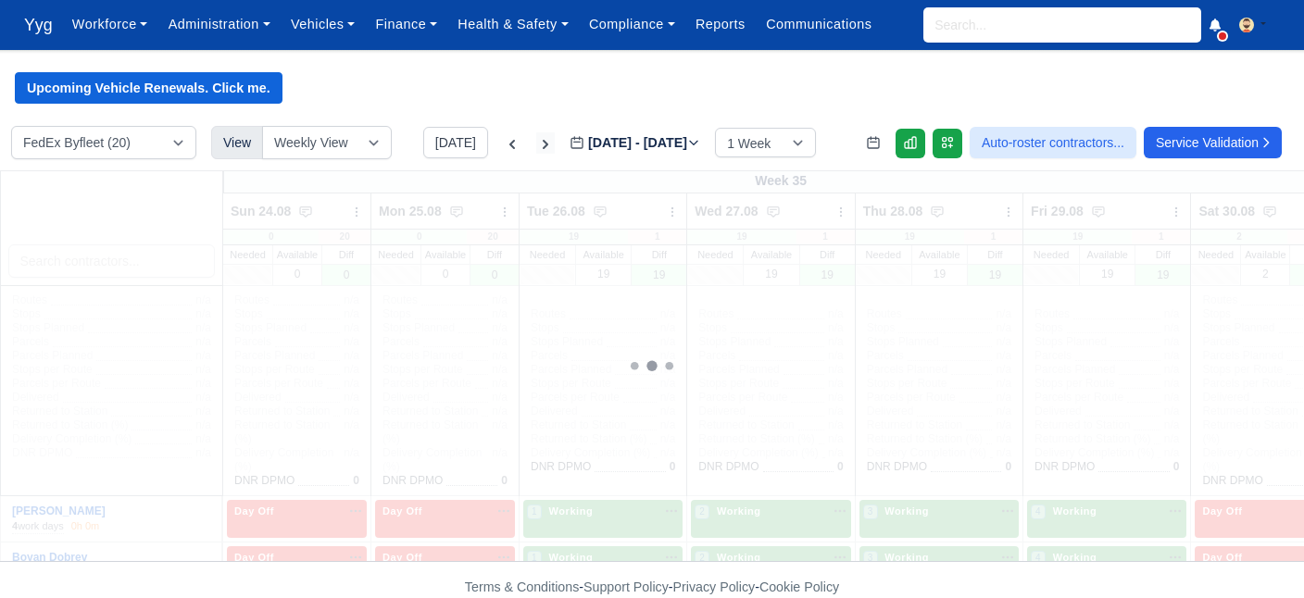
type input "[DATE]"
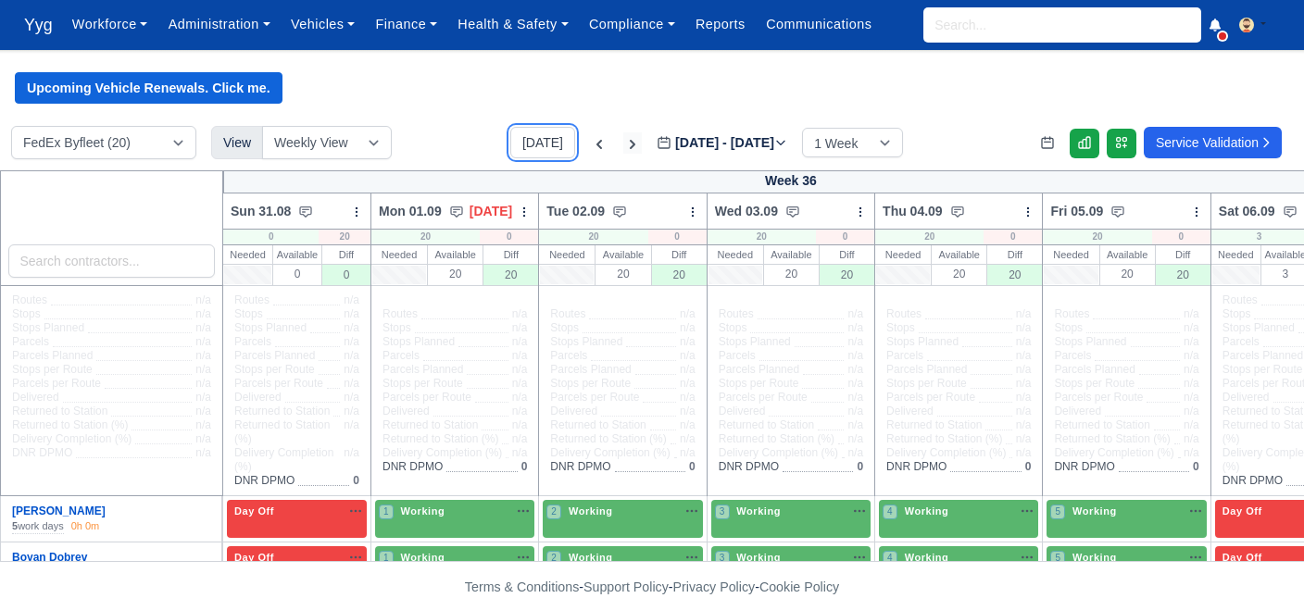
click at [524, 146] on button "[DATE]" at bounding box center [542, 142] width 65 height 31
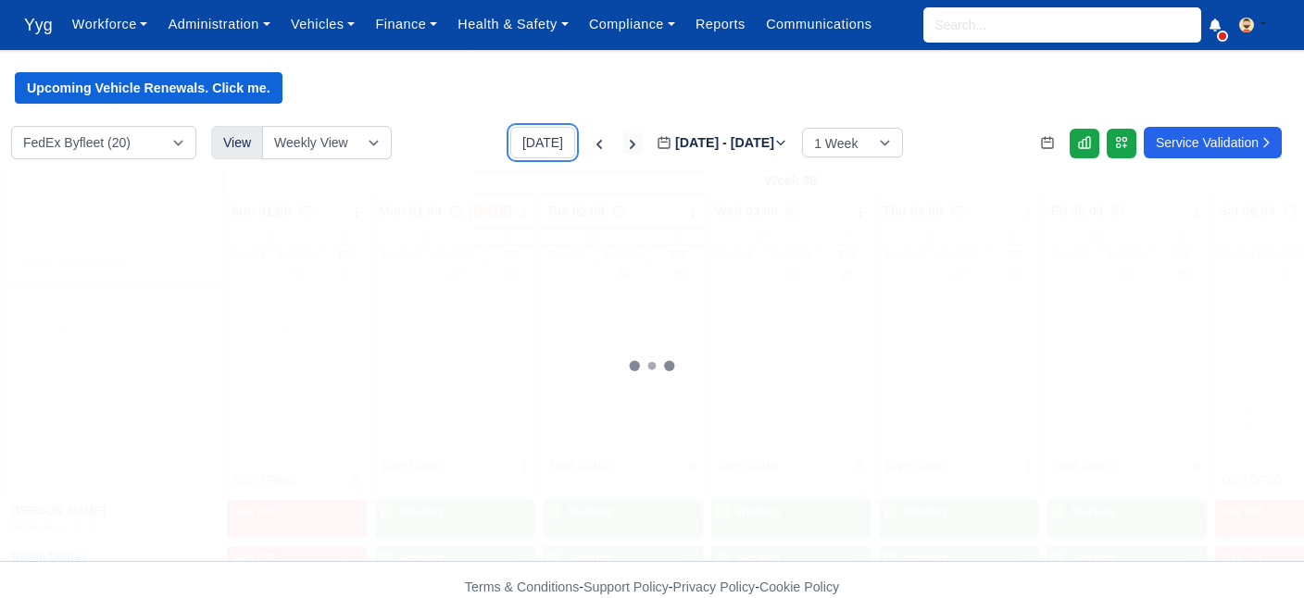
type input "[DATE]"
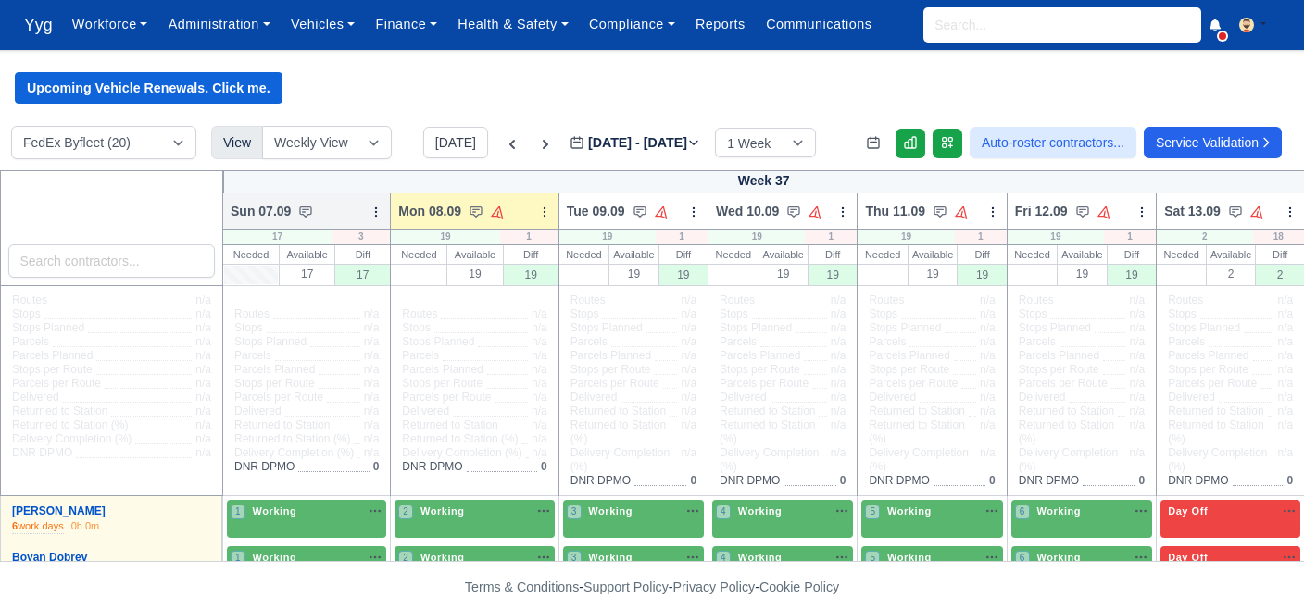
click at [375, 214] on icon at bounding box center [376, 212] width 13 height 13
click at [337, 238] on link "Bulk Status Change" at bounding box center [279, 244] width 208 height 33
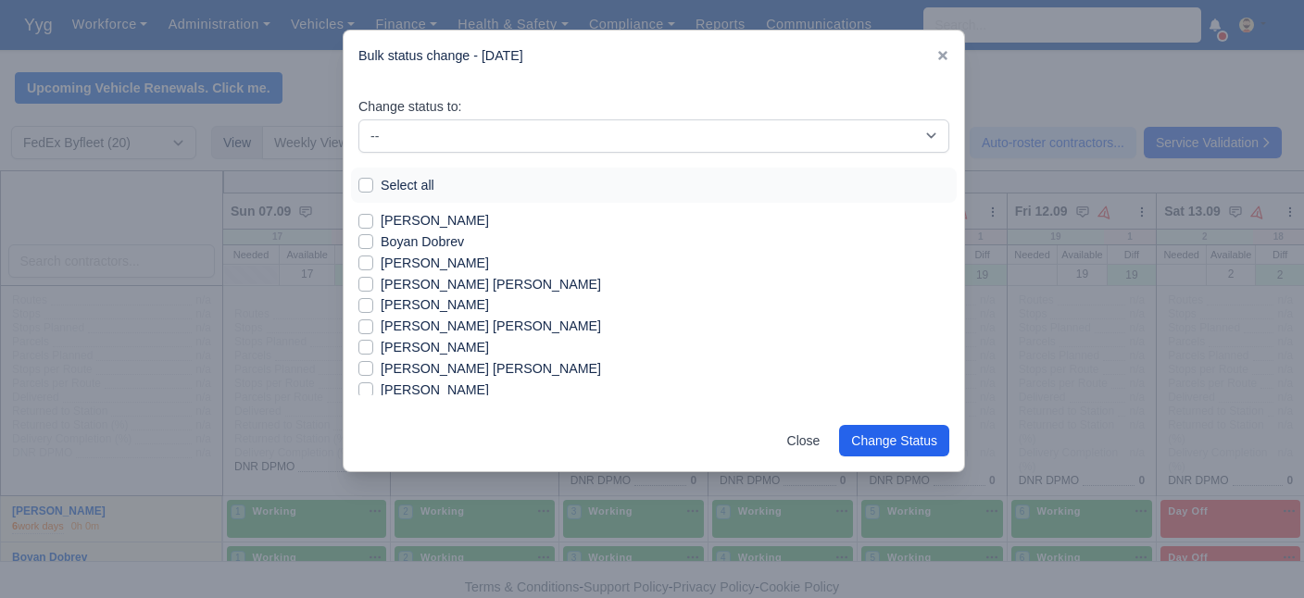
click at [381, 181] on label "Select all" at bounding box center [408, 185] width 54 height 21
click at [371, 181] on input "Select all" at bounding box center [366, 182] width 15 height 15
checkbox input "true"
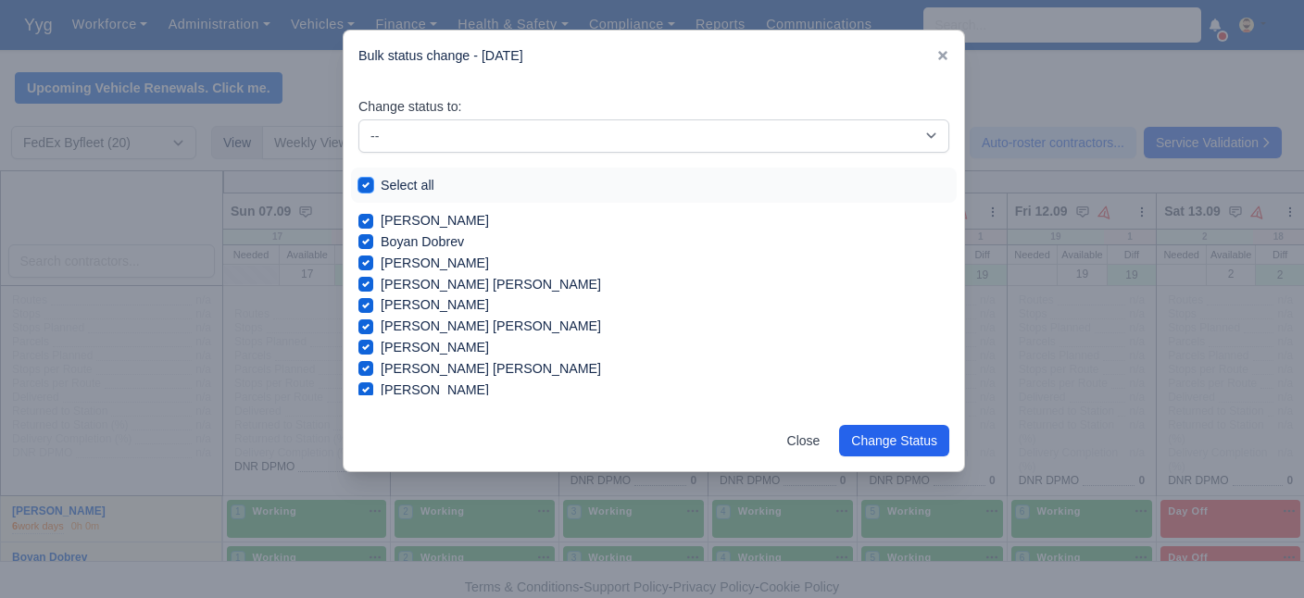
checkbox input "true"
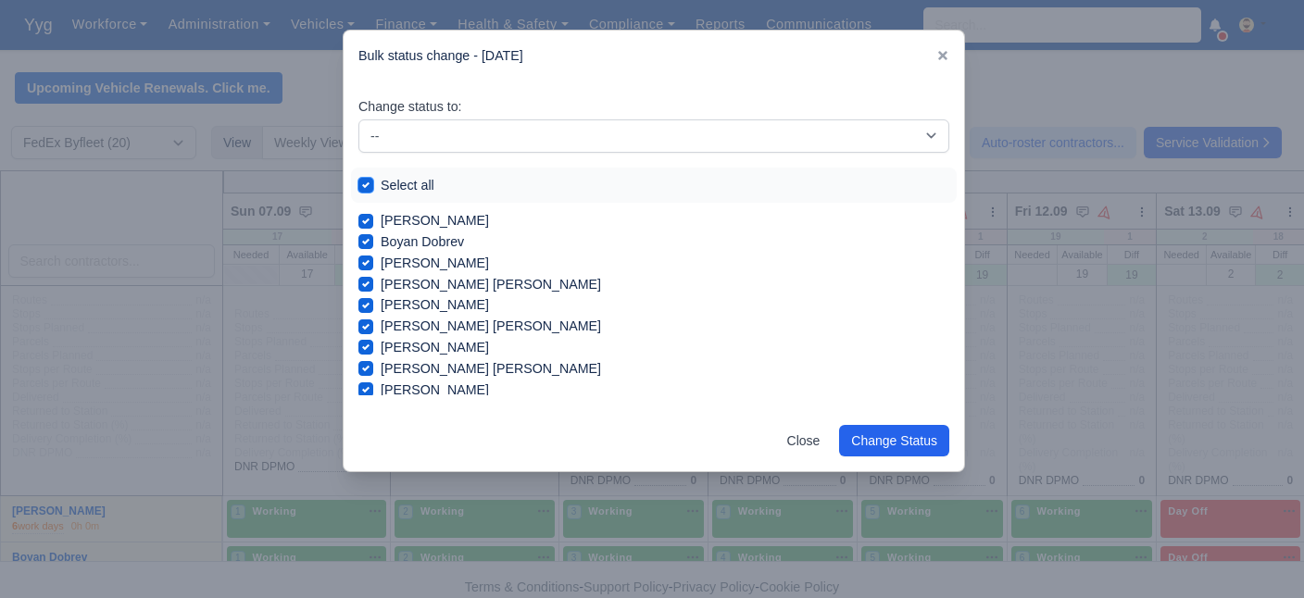
checkbox input "true"
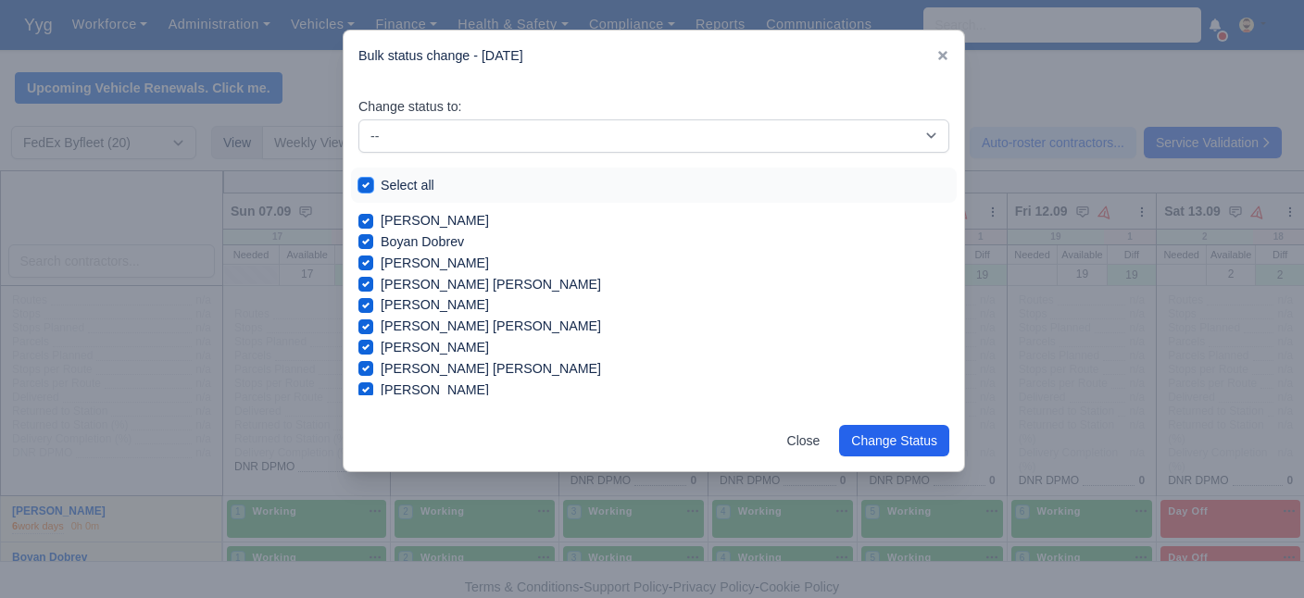
checkbox input "true"
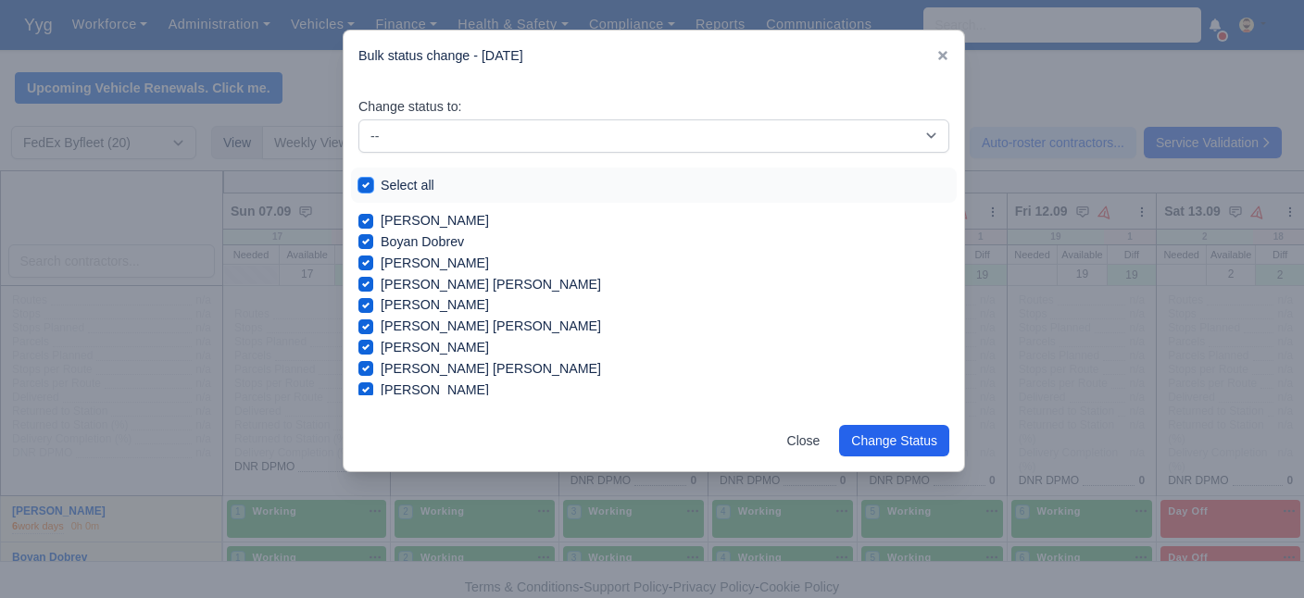
checkbox input "true"
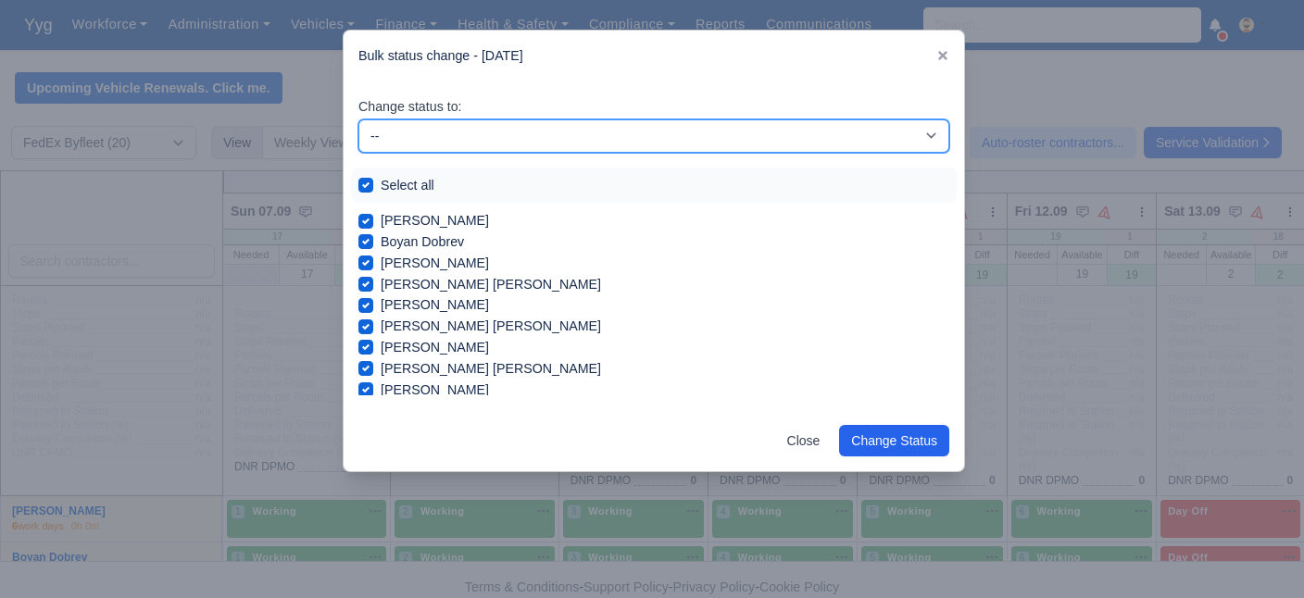
click at [359, 120] on select "-- Unasigned Working Day Off Stand By Other Depot" at bounding box center [654, 136] width 591 height 33
select select "Day Off"
click option "Day Off" at bounding box center [0, 0] width 0 height 0
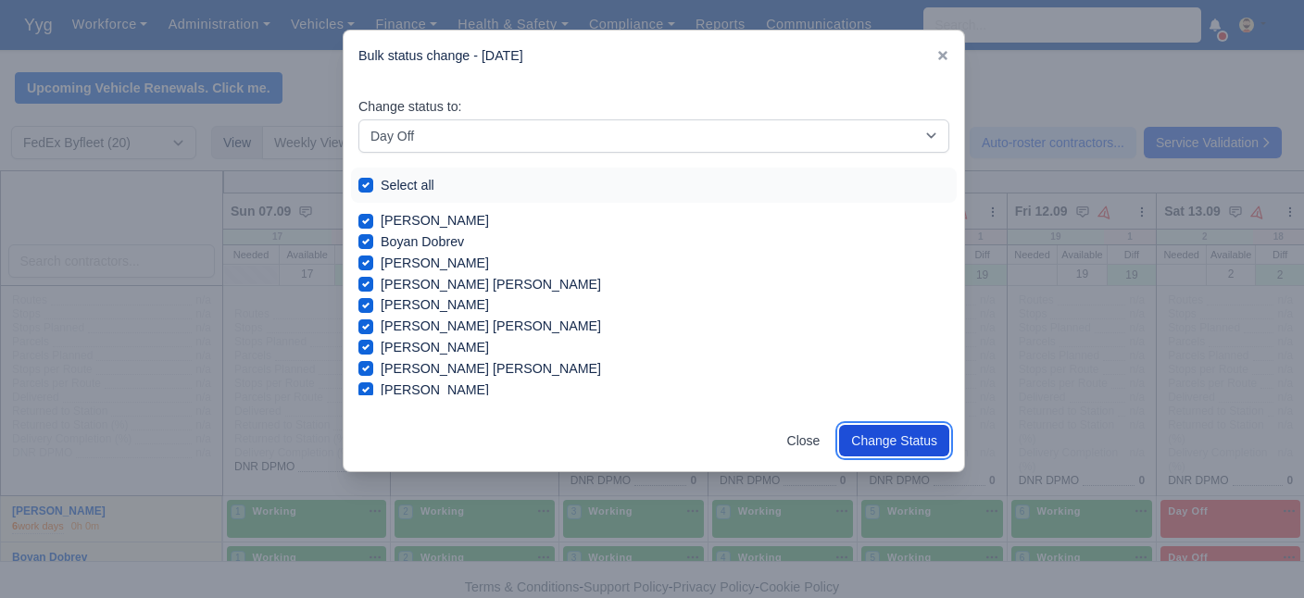
click at [902, 432] on button "Change Status" at bounding box center [894, 440] width 110 height 31
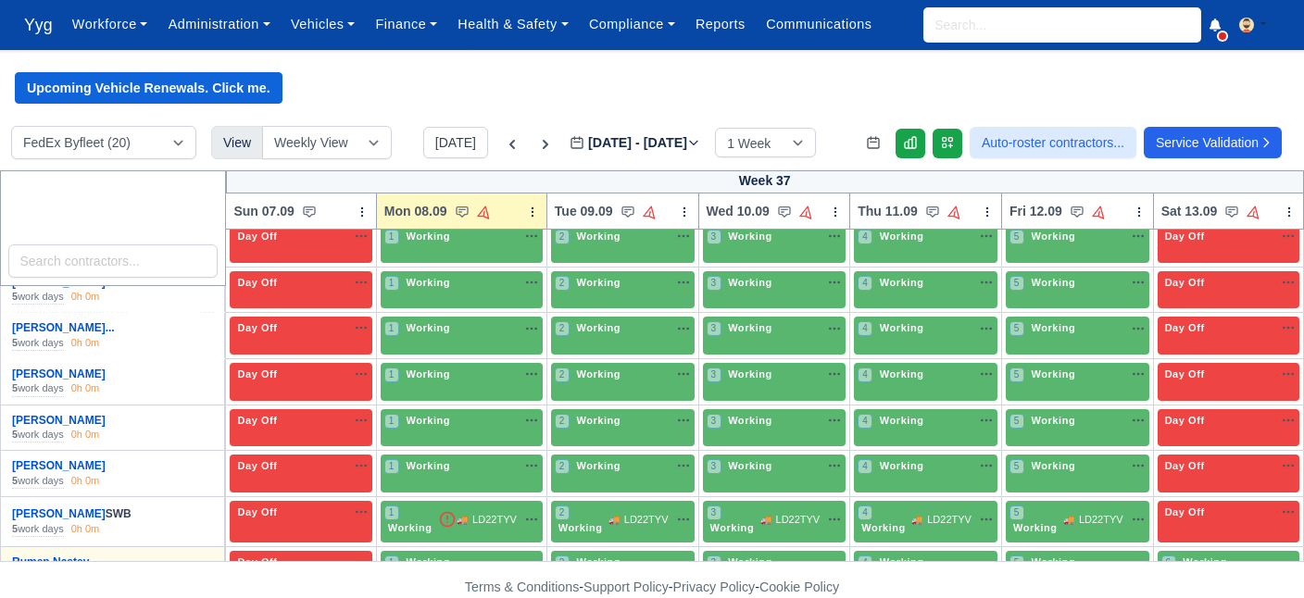
scroll to position [850, 0]
